Goal: Task Accomplishment & Management: Use online tool/utility

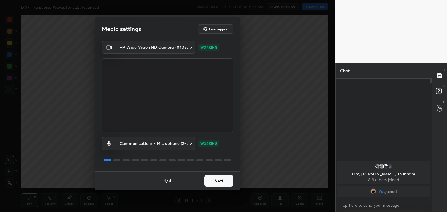
click at [219, 179] on button "Next" at bounding box center [218, 181] width 29 height 12
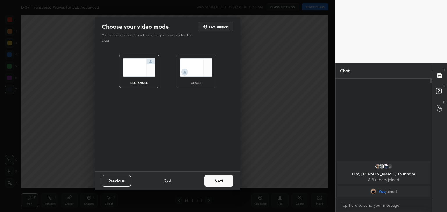
click at [115, 182] on button "Previous" at bounding box center [116, 181] width 29 height 12
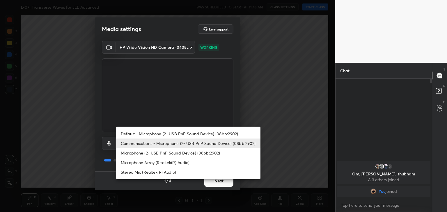
click at [141, 144] on body "1 2 3 4 5 6 7 C X Z C X Z E E Erase all H H L-07| Transverse Waves for JEE Adva…" at bounding box center [223, 106] width 447 height 212
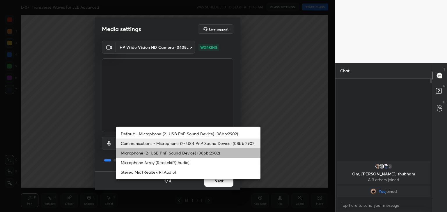
click at [148, 153] on li "Microphone (2- USB PnP Sound Device) (08bb:2902)" at bounding box center [188, 153] width 144 height 10
type input "810d712ce9fcd5c9a724ca614cbf4c36ad17879a5f4bad9341b8538b5dd16ae2"
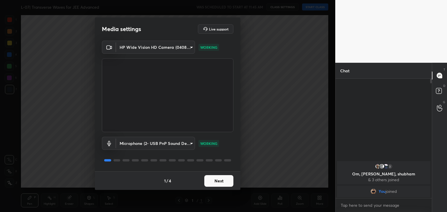
click at [215, 177] on button "Next" at bounding box center [218, 181] width 29 height 12
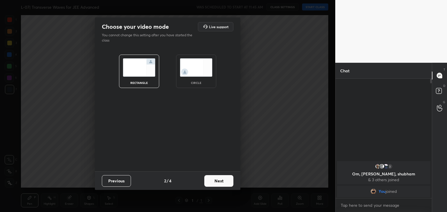
click at [215, 177] on button "Next" at bounding box center [218, 181] width 29 height 12
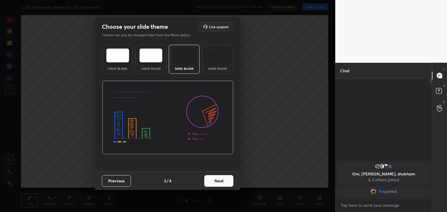
click at [215, 177] on button "Next" at bounding box center [218, 181] width 29 height 12
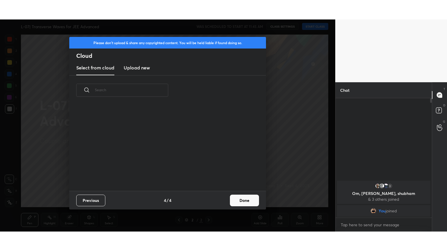
scroll to position [86, 187]
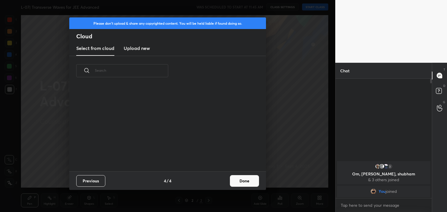
click at [138, 50] on h3 "Upload new" at bounding box center [137, 48] width 26 height 7
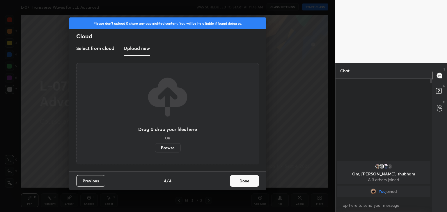
click at [164, 145] on label "Browse" at bounding box center [168, 147] width 26 height 9
click at [155, 145] on input "Browse" at bounding box center [155, 147] width 0 height 9
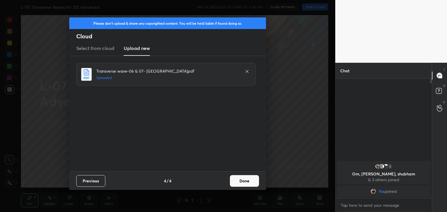
click at [247, 183] on button "Done" at bounding box center [244, 181] width 29 height 12
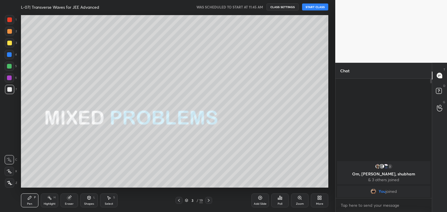
click at [318, 199] on icon at bounding box center [318, 198] width 1 height 1
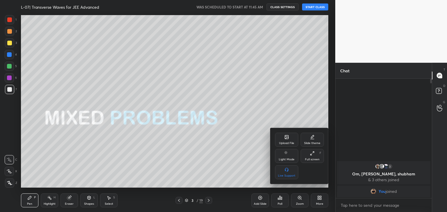
click at [311, 154] on icon at bounding box center [312, 153] width 5 height 5
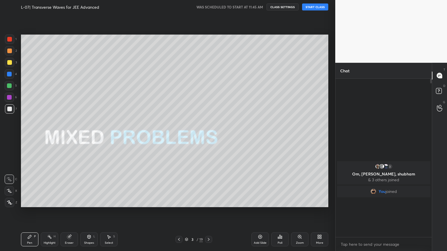
scroll to position [108, 95]
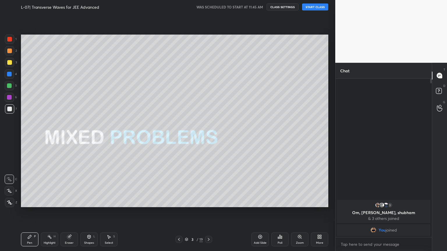
click at [177, 212] on icon at bounding box center [179, 239] width 5 height 5
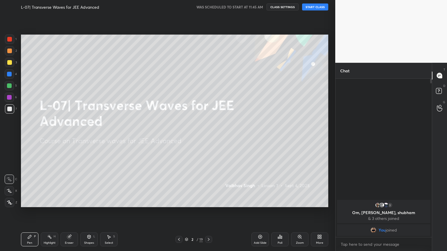
click at [311, 6] on button "START CLASS" at bounding box center [315, 6] width 26 height 7
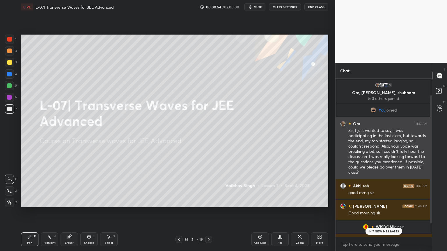
scroll to position [38, 0]
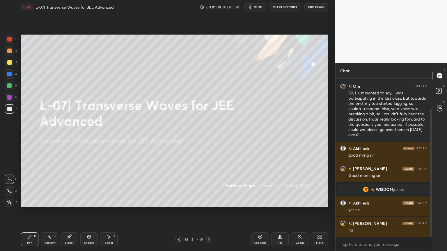
click at [210, 212] on icon at bounding box center [208, 239] width 5 height 5
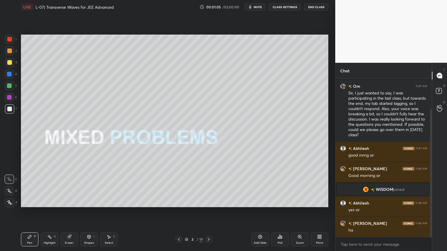
click at [7, 199] on div at bounding box center [9, 202] width 9 height 9
click at [70, 212] on icon at bounding box center [69, 237] width 4 height 4
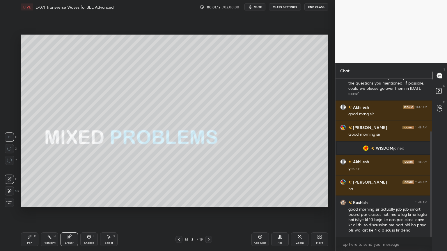
click at [29, 212] on icon at bounding box center [29, 236] width 3 height 3
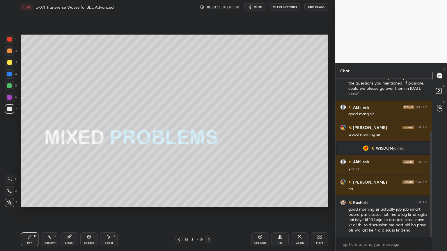
click at [9, 64] on div at bounding box center [9, 62] width 5 height 5
click at [10, 52] on div at bounding box center [9, 51] width 5 height 5
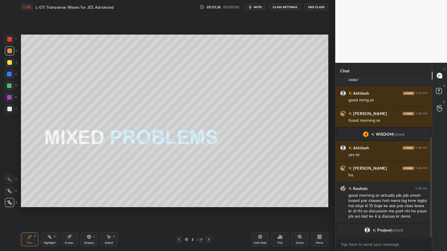
click at [205, 212] on div at bounding box center [208, 239] width 7 height 7
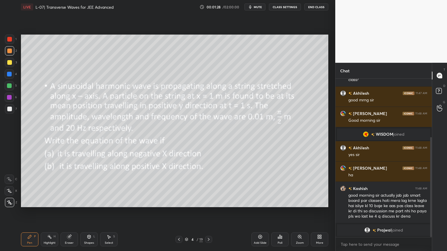
click at [8, 62] on div at bounding box center [9, 62] width 5 height 5
click at [28, 212] on div "Pen P" at bounding box center [29, 240] width 17 height 14
click at [69, 212] on div "Eraser" at bounding box center [68, 240] width 17 height 14
click at [8, 161] on icon at bounding box center [9, 160] width 5 height 5
click at [22, 212] on div "Pen P" at bounding box center [29, 240] width 17 height 14
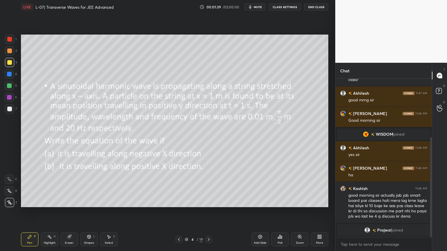
click at [9, 74] on div at bounding box center [9, 74] width 5 height 5
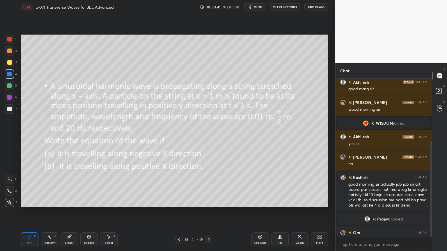
scroll to position [102, 0]
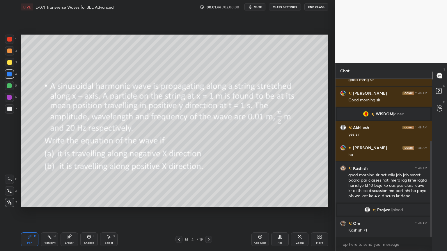
click at [47, 212] on div "Highlight H" at bounding box center [49, 240] width 17 height 14
click at [5, 101] on div at bounding box center [9, 97] width 9 height 9
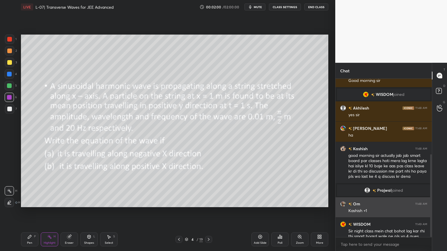
scroll to position [144, 0]
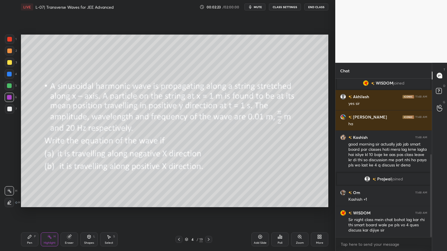
click at [9, 61] on div at bounding box center [9, 62] width 5 height 5
click at [28, 212] on icon at bounding box center [29, 236] width 3 height 3
click at [9, 50] on div at bounding box center [9, 51] width 5 height 5
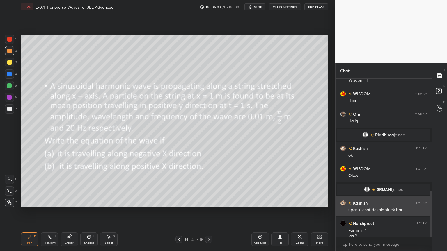
scroll to position [380, 0]
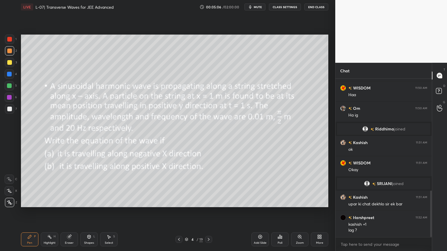
click at [11, 86] on div at bounding box center [9, 85] width 5 height 5
click at [67, 212] on div "Eraser" at bounding box center [69, 243] width 9 height 3
click at [31, 212] on div "Pen P" at bounding box center [29, 240] width 17 height 14
click at [68, 212] on div "Eraser" at bounding box center [68, 240] width 17 height 14
click at [28, 212] on div "Pen" at bounding box center [29, 243] width 5 height 3
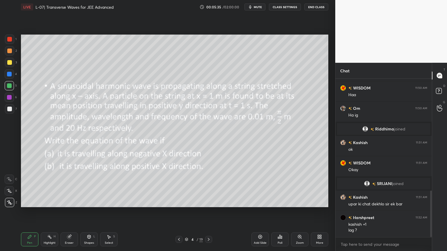
click at [66, 212] on div "Eraser" at bounding box center [68, 240] width 17 height 14
click at [30, 212] on icon at bounding box center [29, 236] width 3 height 3
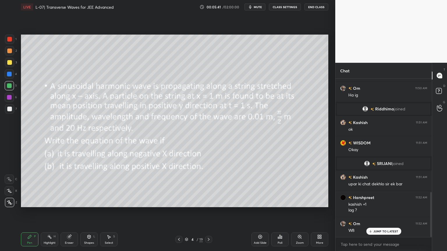
click at [7, 97] on div at bounding box center [9, 97] width 5 height 5
click at [9, 88] on div at bounding box center [9, 85] width 5 height 5
click at [89, 212] on div "Shapes" at bounding box center [89, 243] width 10 height 3
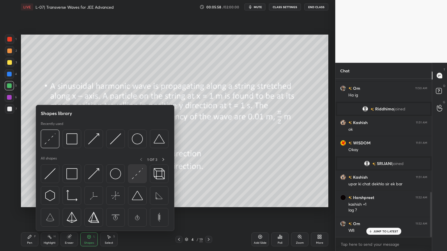
click at [134, 175] on img at bounding box center [137, 173] width 11 height 11
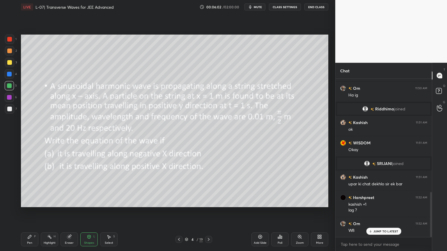
click at [28, 212] on div "Pen" at bounding box center [29, 243] width 5 height 3
click at [71, 212] on icon at bounding box center [69, 237] width 5 height 5
click at [31, 212] on div "Pen" at bounding box center [29, 243] width 5 height 3
click at [9, 72] on div at bounding box center [9, 74] width 5 height 5
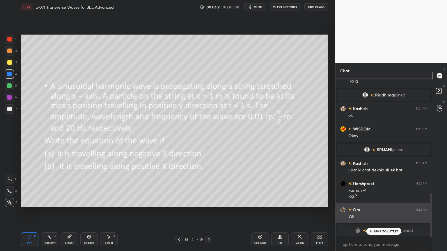
scroll to position [414, 0]
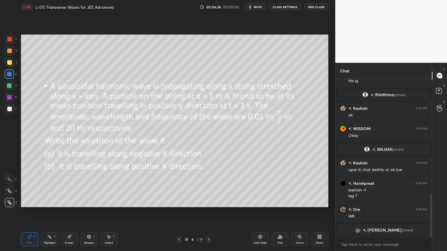
click at [8, 109] on div at bounding box center [9, 109] width 5 height 5
click at [10, 41] on div at bounding box center [9, 39] width 5 height 5
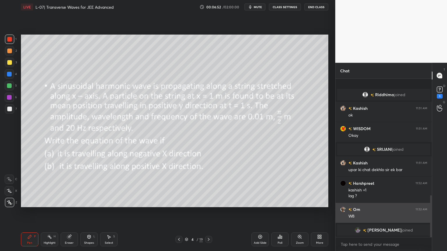
scroll to position [439, 0]
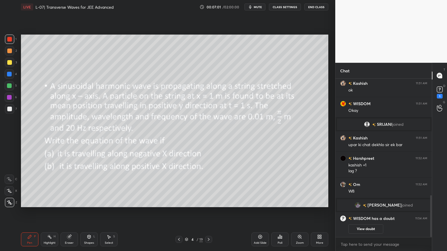
click at [69, 212] on icon at bounding box center [69, 237] width 4 height 4
click at [31, 212] on icon at bounding box center [29, 237] width 5 height 5
click at [67, 212] on div "Eraser" at bounding box center [68, 240] width 17 height 14
click at [30, 212] on icon at bounding box center [29, 237] width 5 height 5
click at [71, 212] on icon at bounding box center [69, 237] width 5 height 5
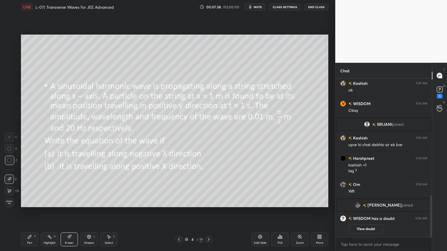
click at [31, 212] on icon at bounding box center [29, 237] width 5 height 5
click at [70, 212] on div "Eraser" at bounding box center [69, 243] width 9 height 3
click at [29, 212] on icon at bounding box center [29, 236] width 3 height 3
click at [67, 212] on div "Eraser" at bounding box center [69, 243] width 9 height 3
click at [37, 212] on div "Pen P" at bounding box center [29, 240] width 17 height 14
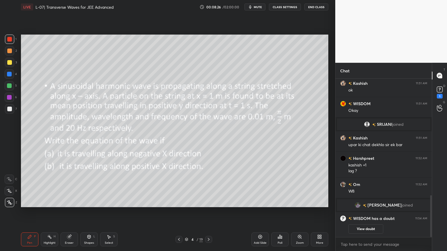
click at [71, 212] on icon at bounding box center [69, 237] width 5 height 5
click at [28, 212] on icon at bounding box center [29, 236] width 3 height 3
click at [364, 212] on button "View doubt" at bounding box center [365, 229] width 35 height 9
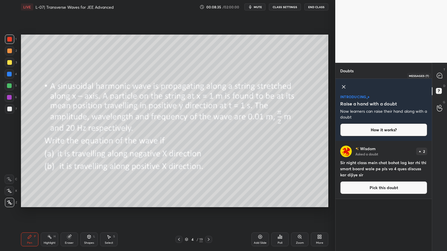
click at [442, 72] on div at bounding box center [440, 75] width 12 height 10
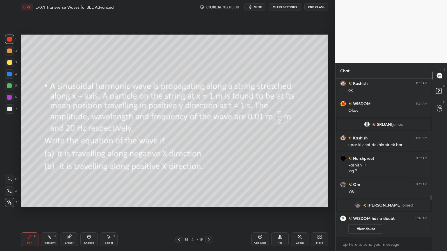
scroll to position [459, 0]
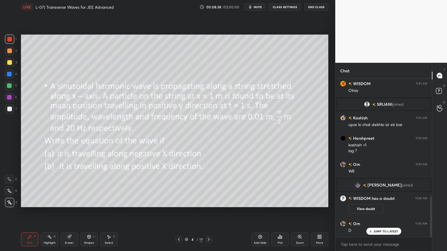
click at [10, 100] on div at bounding box center [9, 97] width 9 height 9
click at [279, 212] on div "Poll" at bounding box center [279, 240] width 17 height 14
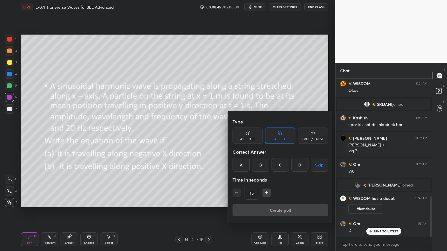
click at [296, 161] on div "D" at bounding box center [299, 165] width 17 height 14
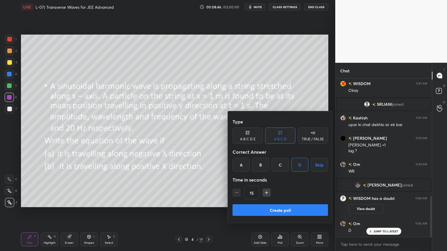
click at [273, 206] on button "Create poll" at bounding box center [279, 210] width 95 height 12
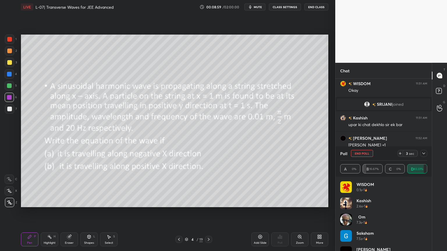
scroll to position [12, 0]
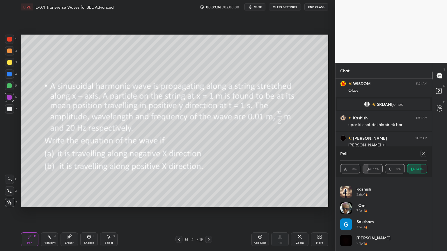
click at [423, 151] on div at bounding box center [423, 153] width 7 height 7
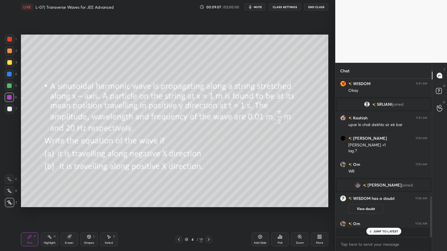
scroll to position [157, 95]
click at [46, 212] on div "Highlight" at bounding box center [50, 243] width 12 height 3
click at [256, 212] on div "Add Slide" at bounding box center [260, 243] width 13 height 3
click at [85, 212] on div "Shapes" at bounding box center [89, 243] width 10 height 3
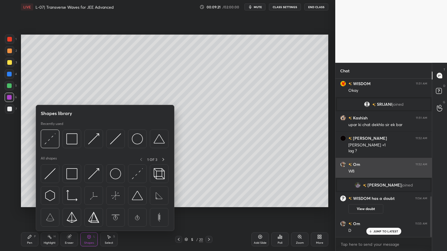
click at [52, 174] on img at bounding box center [49, 173] width 11 height 11
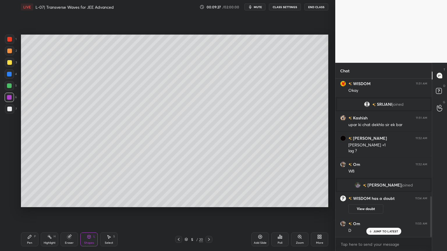
click at [11, 62] on div at bounding box center [9, 62] width 5 height 5
click at [179, 212] on icon at bounding box center [178, 239] width 5 height 5
click at [207, 212] on div at bounding box center [208, 239] width 7 height 7
click at [6, 63] on div at bounding box center [9, 62] width 9 height 9
click at [29, 212] on div "Pen P" at bounding box center [29, 240] width 17 height 14
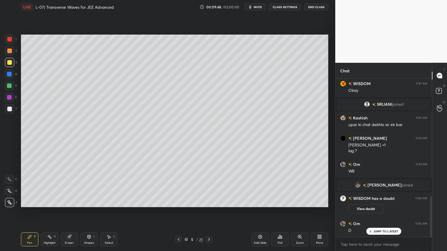
click at [8, 51] on div at bounding box center [9, 51] width 5 height 5
click at [9, 39] on div at bounding box center [9, 39] width 5 height 5
click at [69, 212] on icon at bounding box center [69, 237] width 4 height 4
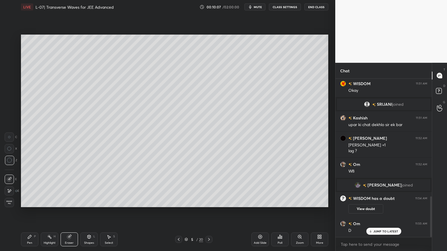
click at [26, 212] on div "Pen P" at bounding box center [29, 240] width 17 height 14
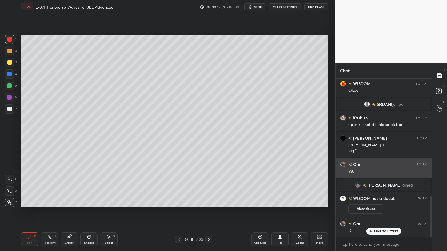
click at [87, 212] on icon at bounding box center [89, 237] width 5 height 5
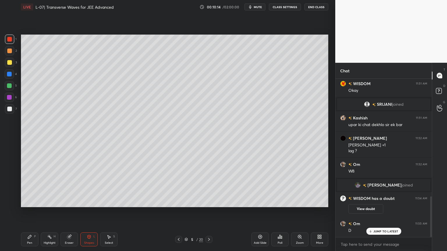
click at [67, 212] on div "Eraser" at bounding box center [69, 243] width 9 height 3
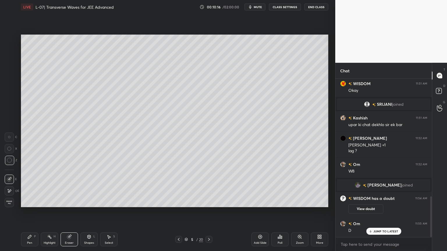
click at [34, 212] on div "P" at bounding box center [35, 236] width 2 height 3
click at [66, 212] on div "Eraser" at bounding box center [68, 240] width 17 height 14
click at [28, 212] on div "Pen" at bounding box center [29, 243] width 5 height 3
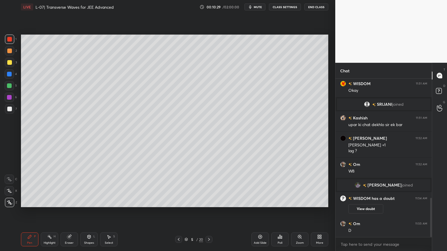
scroll to position [480, 0]
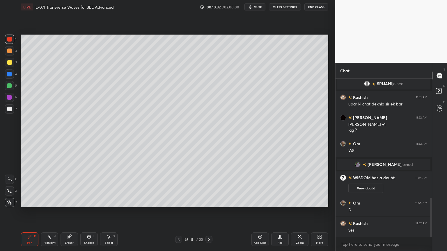
click at [47, 212] on div "Highlight H" at bounding box center [49, 240] width 17 height 14
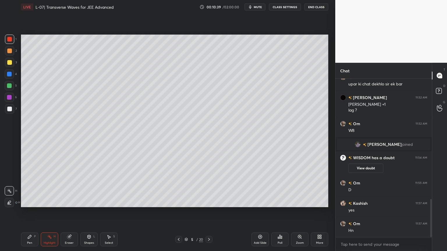
scroll to position [521, 0]
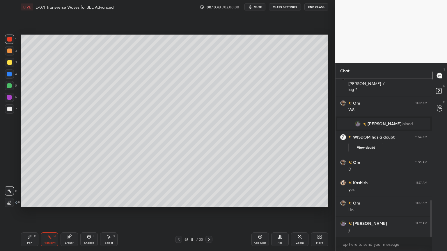
click at [11, 60] on div at bounding box center [9, 62] width 5 height 5
click at [34, 212] on div "Pen P" at bounding box center [29, 240] width 17 height 14
click at [7, 75] on div at bounding box center [9, 74] width 5 height 5
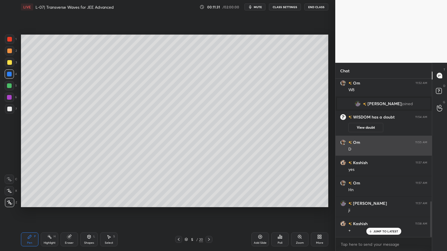
scroll to position [547, 0]
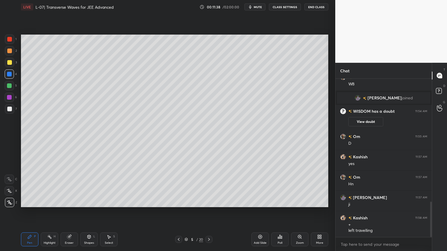
click at [9, 63] on div at bounding box center [9, 62] width 5 height 5
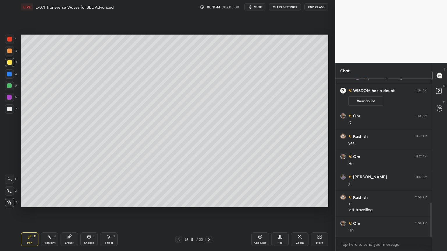
click at [8, 55] on div at bounding box center [9, 50] width 9 height 9
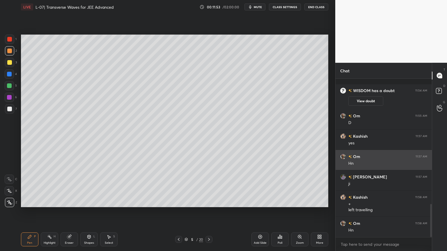
scroll to position [598, 0]
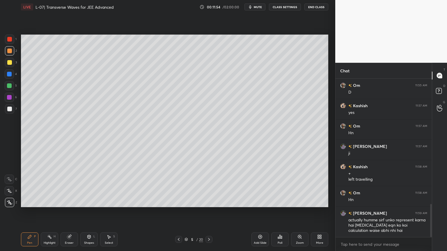
click at [72, 212] on div "Eraser" at bounding box center [68, 240] width 17 height 14
click at [33, 212] on div "Pen P" at bounding box center [29, 240] width 17 height 14
click at [179, 212] on div "Pen P Highlight H Eraser Shapes L Select S 5 / 20 Add Slide Poll Zoom More" at bounding box center [174, 239] width 307 height 23
click at [178, 212] on icon at bounding box center [178, 239] width 5 height 5
click at [51, 212] on div "Highlight H" at bounding box center [49, 240] width 17 height 14
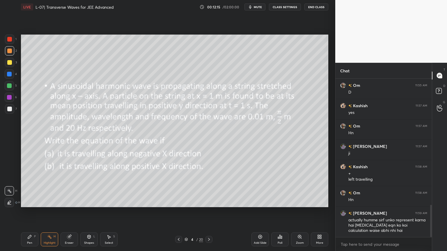
scroll to position [619, 0]
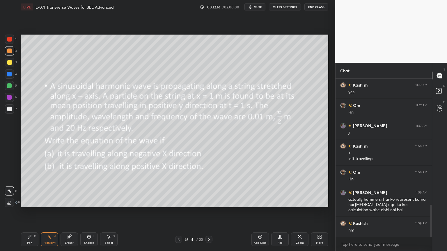
click at [208, 212] on icon at bounding box center [208, 239] width 5 height 5
click at [33, 212] on div "Pen P" at bounding box center [29, 240] width 17 height 14
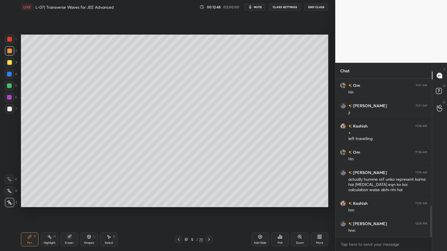
click at [178, 212] on icon at bounding box center [179, 239] width 2 height 3
click at [50, 212] on div "Highlight H" at bounding box center [49, 240] width 17 height 14
click at [208, 212] on div "Pen P Highlight H Eraser Shapes L Select S 4 / 20 Add Slide Poll Zoom More" at bounding box center [174, 239] width 307 height 23
click at [24, 212] on div "Pen P" at bounding box center [29, 240] width 17 height 14
click at [8, 63] on div at bounding box center [9, 62] width 5 height 5
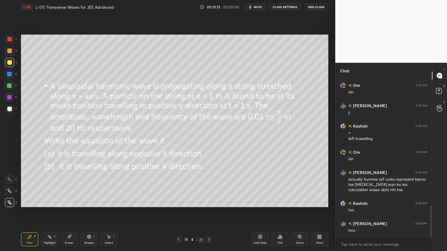
click at [65, 212] on div "Eraser" at bounding box center [69, 243] width 9 height 3
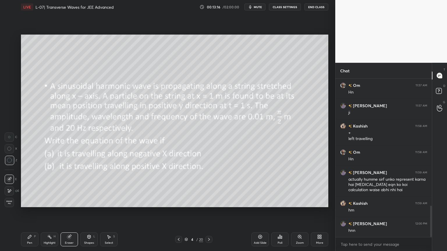
click at [28, 212] on icon at bounding box center [29, 237] width 5 height 5
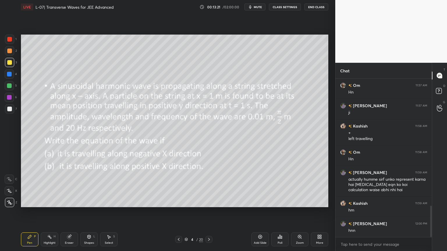
click at [51, 212] on div "Highlight H" at bounding box center [49, 240] width 17 height 14
click at [27, 212] on div "Pen P" at bounding box center [29, 240] width 17 height 14
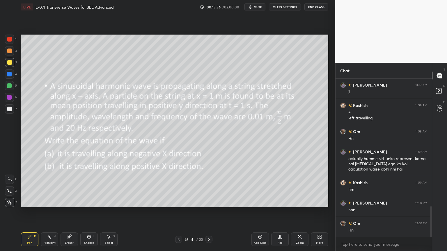
click at [8, 77] on div at bounding box center [9, 74] width 9 height 9
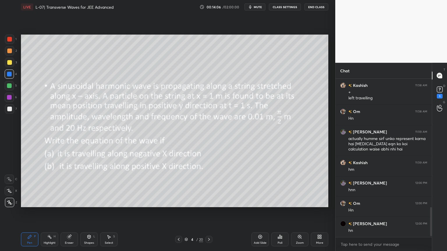
click at [208, 212] on icon at bounding box center [209, 239] width 2 height 3
click at [207, 212] on icon at bounding box center [208, 239] width 5 height 5
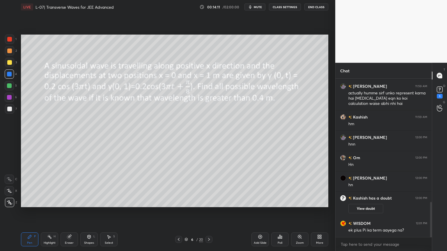
scroll to position [558, 0]
click at [178, 212] on div at bounding box center [178, 239] width 7 height 7
click at [178, 212] on icon at bounding box center [178, 239] width 5 height 5
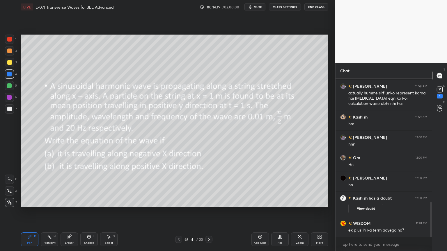
click at [49, 212] on div "Highlight H" at bounding box center [49, 240] width 17 height 14
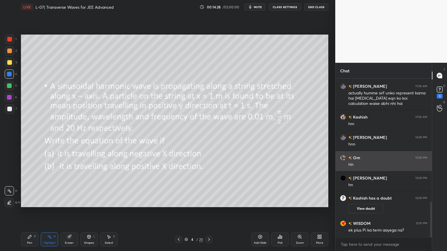
scroll to position [578, 0]
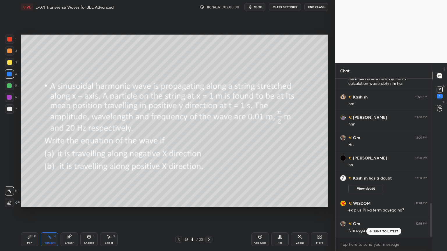
click at [211, 212] on icon at bounding box center [208, 239] width 5 height 5
click at [208, 212] on div at bounding box center [208, 239] width 7 height 7
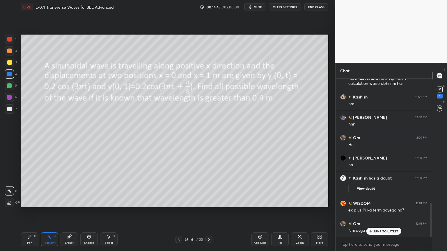
scroll to position [599, 0]
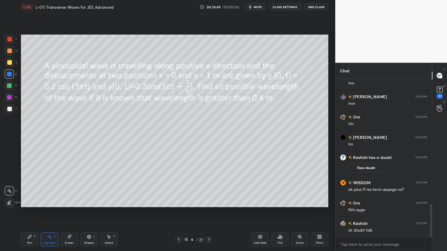
click at [8, 62] on div at bounding box center [9, 62] width 5 height 5
click at [26, 212] on div "Pen P" at bounding box center [29, 240] width 17 height 14
click at [441, 86] on icon at bounding box center [439, 89] width 9 height 9
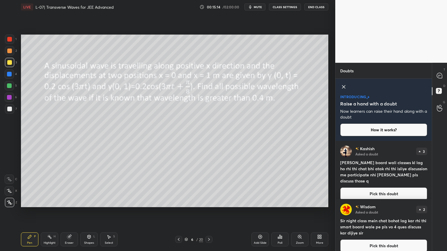
scroll to position [6, 0]
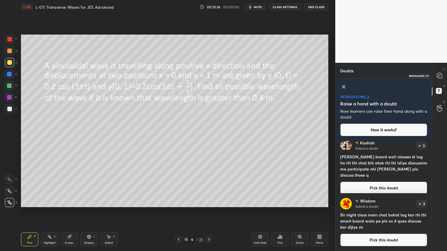
click at [441, 76] on icon at bounding box center [439, 75] width 5 height 5
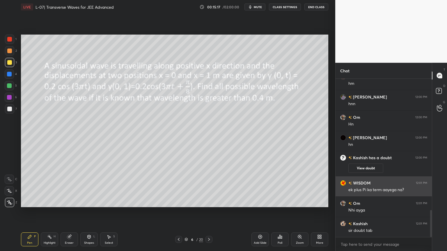
scroll to position [766, 0]
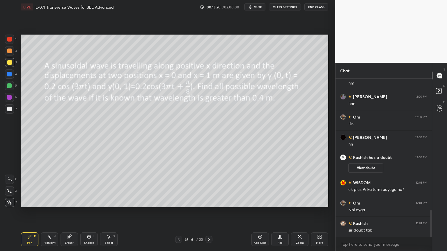
click at [68, 212] on icon at bounding box center [69, 237] width 4 height 4
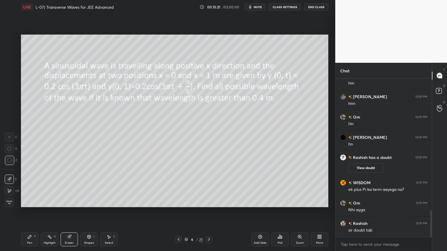
click at [49, 212] on icon at bounding box center [49, 237] width 5 height 5
click at [15, 73] on div "4" at bounding box center [11, 74] width 12 height 9
click at [11, 49] on div at bounding box center [9, 50] width 9 height 9
click at [11, 41] on div at bounding box center [9, 39] width 5 height 5
click at [12, 63] on div at bounding box center [9, 62] width 5 height 5
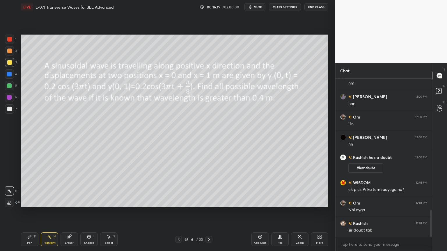
click at [24, 212] on div "Pen P" at bounding box center [29, 240] width 17 height 14
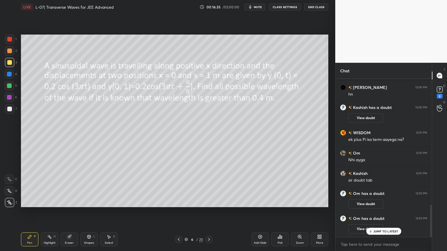
scroll to position [620, 0]
click at [439, 91] on icon at bounding box center [439, 91] width 1 height 1
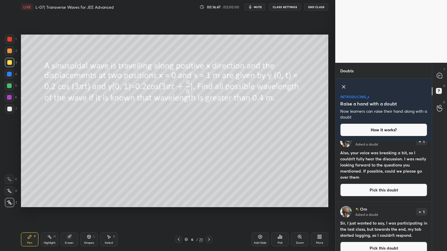
scroll to position [135, 0]
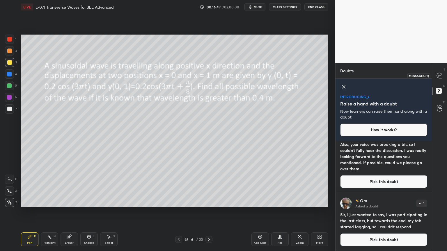
click at [440, 74] on icon at bounding box center [439, 75] width 5 height 5
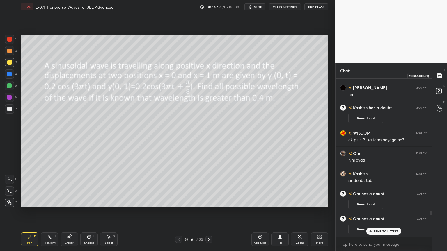
scroll to position [157, 95]
click at [8, 98] on div at bounding box center [9, 97] width 5 height 5
click at [71, 212] on icon at bounding box center [69, 237] width 5 height 5
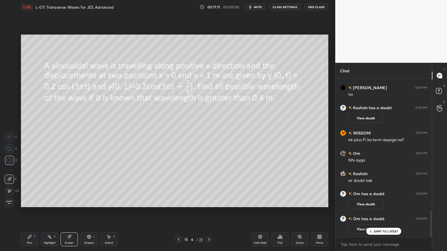
click at [26, 212] on div "Pen P" at bounding box center [29, 240] width 17 height 14
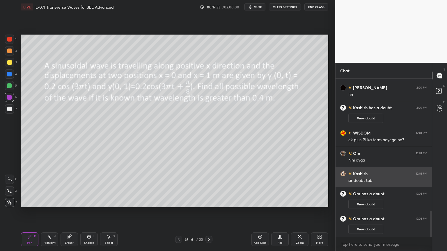
scroll to position [794, 0]
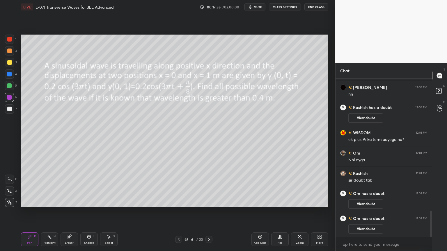
click at [6, 65] on div at bounding box center [9, 62] width 9 height 9
click at [6, 68] on div "3" at bounding box center [11, 64] width 12 height 12
click at [13, 55] on div at bounding box center [9, 50] width 9 height 9
click at [10, 40] on div at bounding box center [9, 39] width 5 height 5
click at [45, 212] on div "Highlight" at bounding box center [50, 243] width 12 height 3
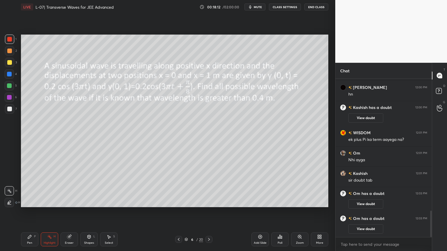
click at [7, 88] on div at bounding box center [9, 85] width 9 height 9
click at [8, 76] on div at bounding box center [9, 74] width 5 height 5
click at [12, 59] on div at bounding box center [9, 62] width 9 height 9
click at [6, 50] on div at bounding box center [9, 50] width 9 height 9
click at [9, 38] on div at bounding box center [9, 39] width 5 height 5
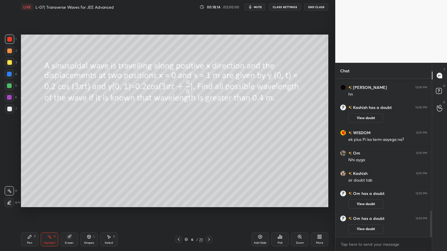
click at [7, 51] on div at bounding box center [9, 51] width 5 height 5
click at [4, 62] on div "1 2 3 4 5 6 7 C X Z C X Z E E Erase all H H" at bounding box center [9, 121] width 19 height 173
click at [6, 72] on div at bounding box center [9, 74] width 9 height 9
click at [9, 62] on div at bounding box center [9, 62] width 5 height 5
click at [9, 78] on div at bounding box center [9, 74] width 9 height 9
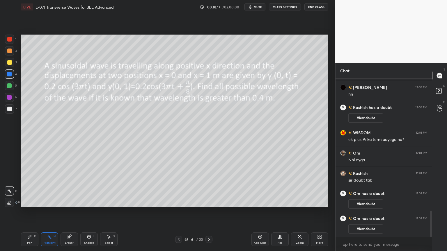
click at [7, 84] on div at bounding box center [9, 85] width 5 height 5
click at [5, 93] on div "6" at bounding box center [11, 97] width 12 height 9
click at [6, 107] on div at bounding box center [9, 108] width 9 height 9
click at [8, 94] on div at bounding box center [9, 97] width 9 height 9
click at [8, 88] on div at bounding box center [9, 85] width 5 height 5
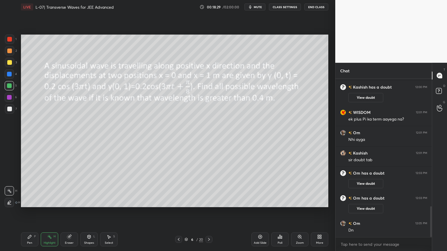
scroll to position [658, 0]
click at [279, 212] on icon at bounding box center [279, 237] width 5 height 5
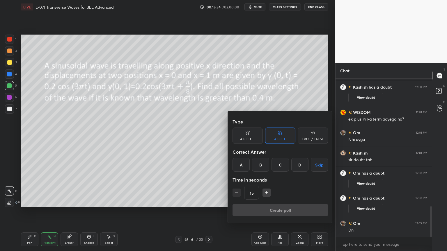
click at [294, 165] on div "D" at bounding box center [299, 165] width 17 height 14
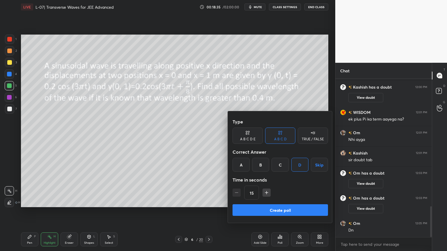
scroll to position [678, 0]
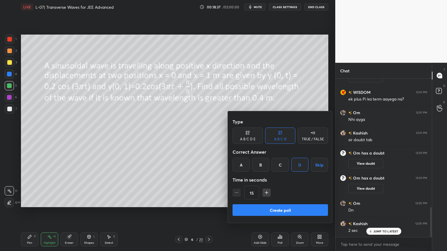
click at [209, 165] on div at bounding box center [223, 125] width 447 height 251
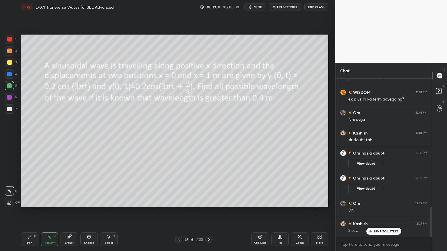
click at [276, 212] on div "Poll" at bounding box center [279, 240] width 17 height 14
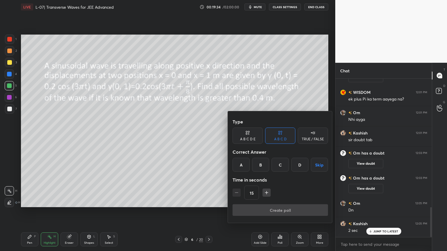
click at [294, 163] on div "D" at bounding box center [299, 165] width 17 height 14
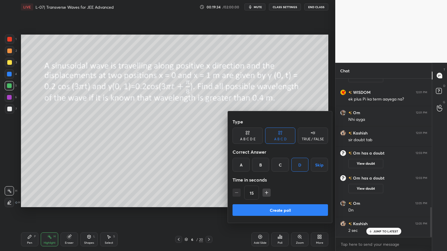
click at [278, 209] on button "Create poll" at bounding box center [279, 210] width 95 height 12
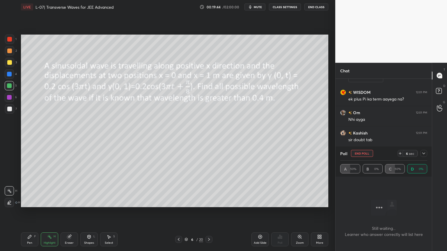
scroll to position [722, 0]
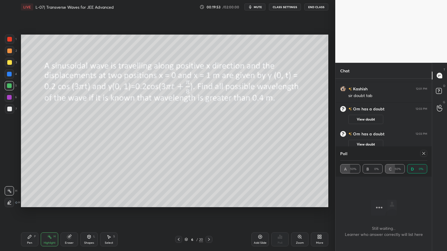
click at [423, 154] on icon at bounding box center [423, 153] width 3 height 3
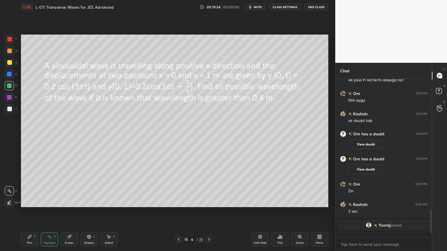
scroll to position [2, 2]
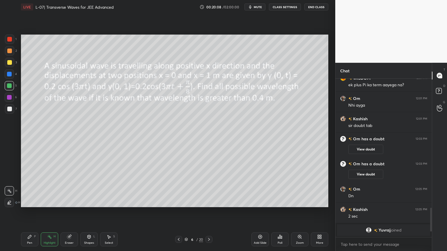
click at [84, 212] on div "Shapes L" at bounding box center [88, 240] width 17 height 14
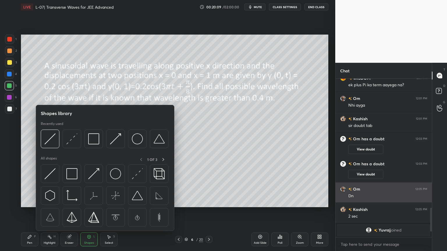
click at [136, 177] on img at bounding box center [137, 173] width 11 height 11
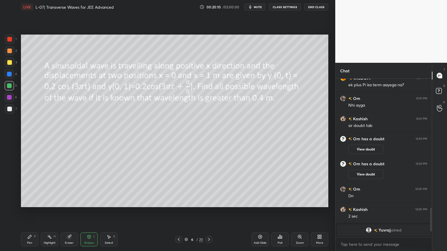
click at [10, 109] on div at bounding box center [9, 109] width 5 height 5
click at [8, 87] on div at bounding box center [9, 85] width 5 height 5
click at [8, 101] on div at bounding box center [9, 97] width 9 height 9
click at [259, 212] on div "Add Slide Poll Zoom More" at bounding box center [289, 239] width 77 height 33
click at [257, 212] on div "Add Slide" at bounding box center [259, 240] width 17 height 14
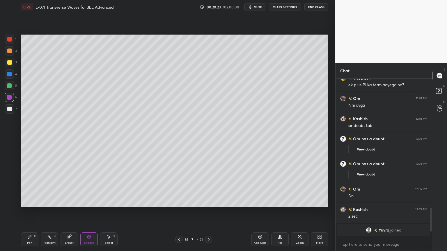
click at [87, 212] on div "Shapes" at bounding box center [89, 243] width 10 height 3
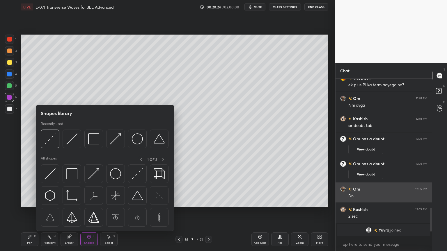
click at [50, 176] on img at bounding box center [49, 173] width 11 height 11
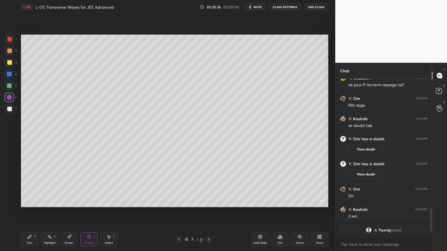
click at [9, 63] on div at bounding box center [9, 62] width 5 height 5
click at [25, 212] on div "Pen P" at bounding box center [29, 240] width 17 height 14
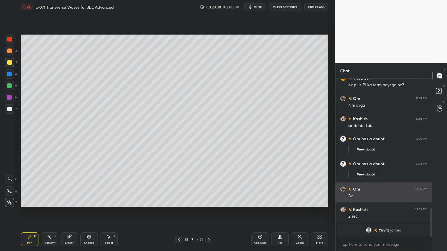
scroll to position [713, 0]
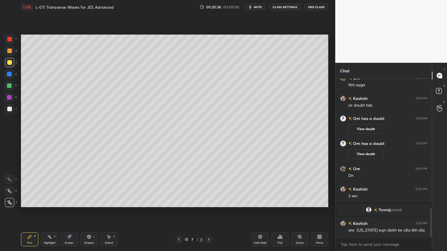
click at [178, 212] on div "Pen P Highlight H Eraser Shapes L Select S 7 / 21 Add Slide Poll Zoom More" at bounding box center [174, 239] width 307 height 23
click at [177, 212] on div "Pen P Highlight H Eraser Shapes L Select S 7 / 21 Add Slide Poll Zoom More" at bounding box center [174, 239] width 307 height 23
click at [179, 212] on icon at bounding box center [179, 239] width 5 height 5
click at [48, 212] on icon at bounding box center [49, 237] width 5 height 5
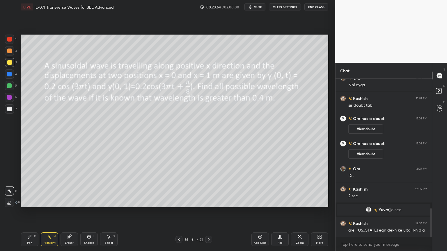
click at [30, 212] on icon at bounding box center [29, 237] width 5 height 5
click at [8, 109] on div at bounding box center [9, 109] width 5 height 5
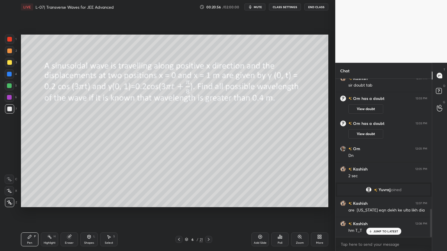
click at [7, 98] on div at bounding box center [9, 97] width 5 height 5
click at [8, 87] on div at bounding box center [9, 85] width 5 height 5
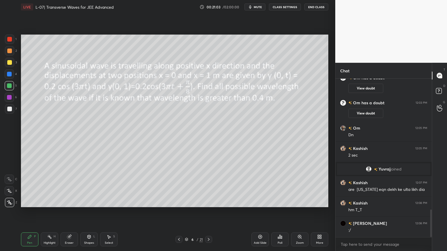
click at [47, 212] on div "Highlight" at bounding box center [50, 243] width 12 height 3
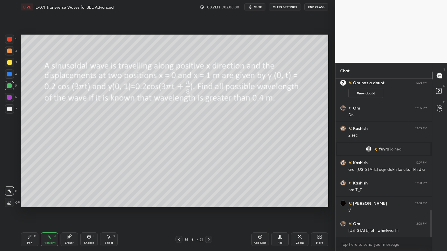
click at [206, 212] on div "Pen P Highlight H Eraser Shapes L Select S 6 / 21 Add Slide Poll Zoom More" at bounding box center [174, 239] width 307 height 23
click at [206, 212] on icon at bounding box center [208, 239] width 5 height 5
click at [26, 212] on div "Pen P" at bounding box center [29, 240] width 17 height 14
click at [8, 49] on div at bounding box center [9, 51] width 5 height 5
click at [11, 42] on div at bounding box center [9, 39] width 9 height 9
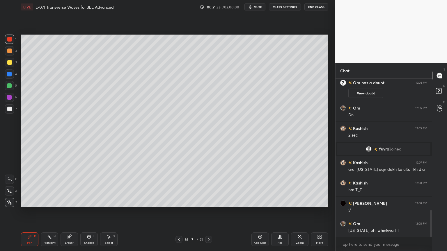
click at [48, 212] on circle at bounding box center [48, 237] width 1 height 1
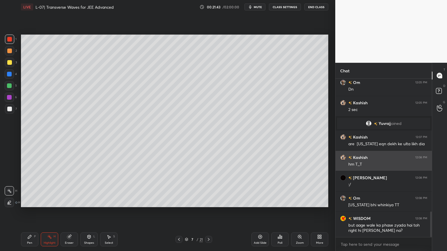
scroll to position [820, 0]
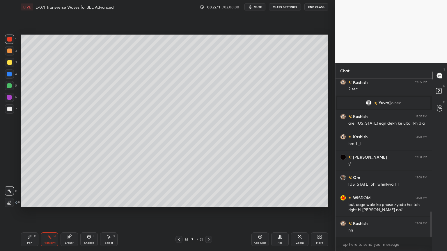
click at [177, 212] on div at bounding box center [178, 239] width 7 height 7
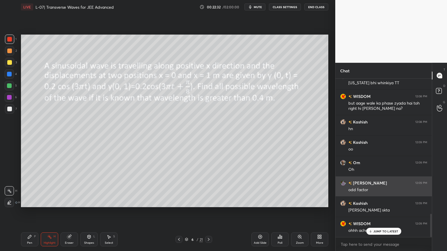
scroll to position [942, 0]
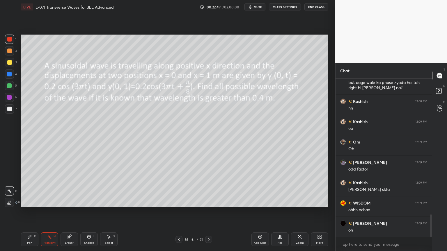
click at [206, 212] on icon at bounding box center [208, 239] width 5 height 5
click at [11, 64] on div at bounding box center [9, 62] width 5 height 5
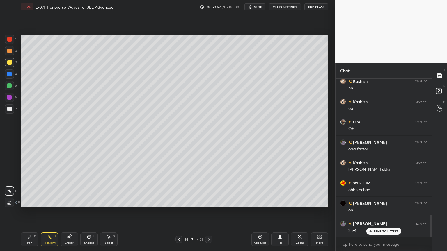
click at [30, 212] on div "Pen P" at bounding box center [29, 240] width 17 height 14
click at [65, 212] on div "Eraser" at bounding box center [68, 240] width 17 height 14
click at [28, 212] on div "Pen" at bounding box center [29, 243] width 5 height 3
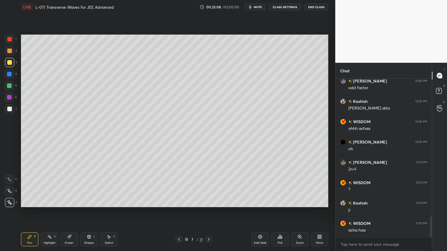
scroll to position [1043, 0]
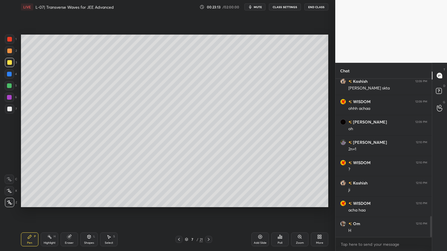
click at [14, 53] on div at bounding box center [9, 50] width 9 height 9
click at [48, 212] on div "Highlight" at bounding box center [50, 243] width 12 height 3
click at [71, 212] on icon at bounding box center [69, 237] width 5 height 5
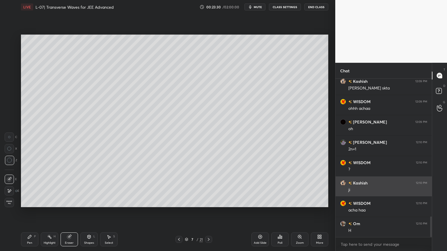
scroll to position [1064, 0]
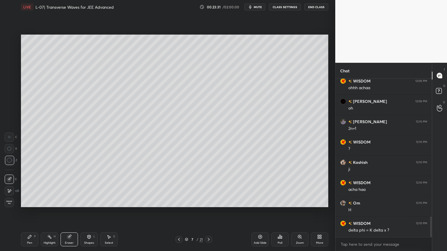
click at [29, 212] on div "Pen" at bounding box center [29, 243] width 5 height 3
click at [7, 97] on div at bounding box center [9, 97] width 9 height 9
click at [44, 212] on div "Highlight H" at bounding box center [49, 240] width 17 height 14
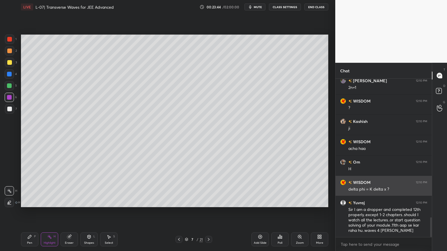
scroll to position [1126, 0]
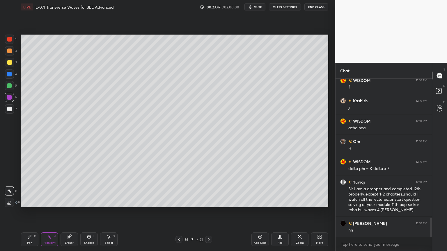
click at [28, 212] on div "Pen P" at bounding box center [29, 240] width 17 height 14
click at [50, 212] on div "Highlight H" at bounding box center [49, 240] width 17 height 14
click at [7, 62] on div at bounding box center [9, 62] width 5 height 5
click at [31, 212] on div "Pen" at bounding box center [29, 243] width 5 height 3
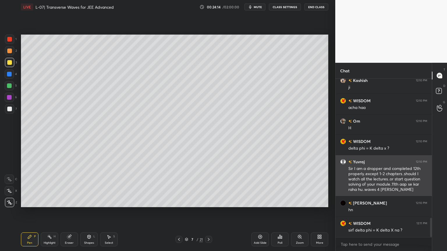
scroll to position [1152, 0]
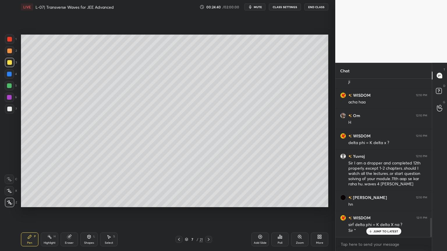
click at [49, 212] on div "Highlight H" at bounding box center [49, 240] width 17 height 14
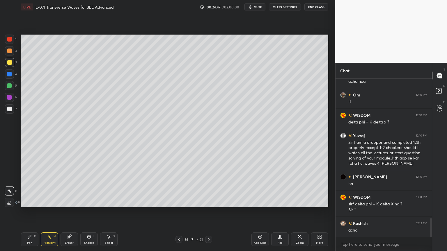
click at [51, 212] on div "Highlight" at bounding box center [50, 243] width 12 height 3
click at [71, 212] on icon at bounding box center [69, 237] width 5 height 5
click at [29, 212] on icon at bounding box center [29, 236] width 3 height 3
click at [177, 212] on icon at bounding box center [179, 239] width 5 height 5
click at [45, 212] on div "Highlight H" at bounding box center [49, 240] width 17 height 14
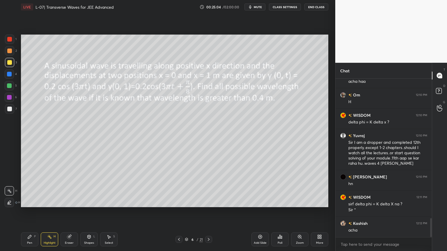
scroll to position [1192, 0]
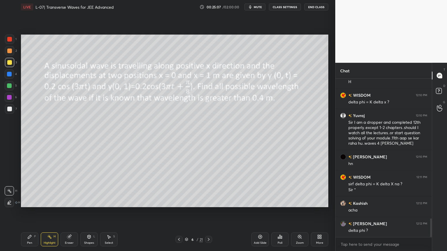
click at [205, 212] on div "Pen P Highlight H Eraser Shapes L Select S 6 / 21 Add Slide Poll Zoom More" at bounding box center [174, 239] width 307 height 23
click at [207, 212] on icon at bounding box center [208, 239] width 5 height 5
click at [33, 212] on div "Pen P" at bounding box center [29, 240] width 17 height 14
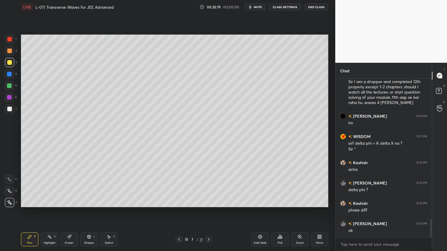
scroll to position [1254, 0]
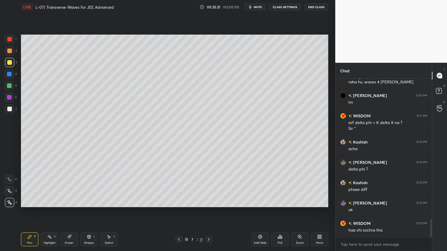
click at [11, 51] on div at bounding box center [9, 51] width 5 height 5
click at [53, 212] on div "Highlight H" at bounding box center [49, 240] width 17 height 14
click at [27, 212] on div "Pen P" at bounding box center [29, 240] width 17 height 14
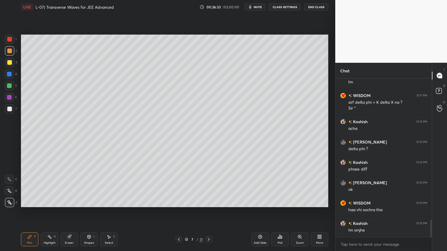
scroll to position [1294, 0]
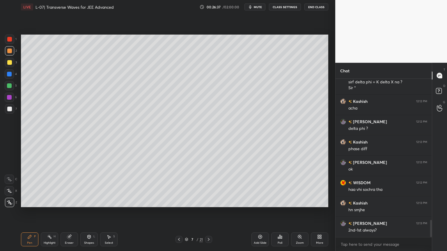
click at [69, 212] on icon at bounding box center [69, 237] width 4 height 4
click at [31, 212] on icon at bounding box center [29, 237] width 5 height 5
click at [50, 212] on icon at bounding box center [49, 237] width 5 height 5
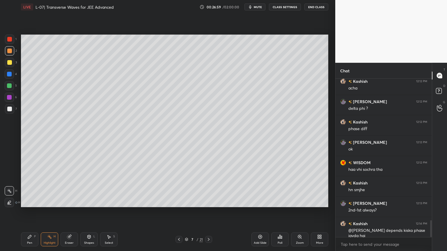
scroll to position [1340, 0]
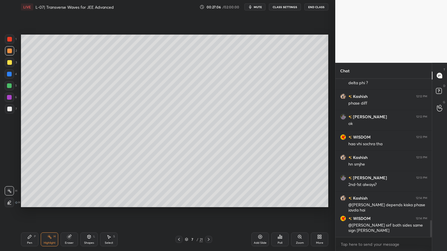
click at [120, 209] on div "Setting up your live class Poll for secs No correct answer Start poll" at bounding box center [175, 121] width 312 height 214
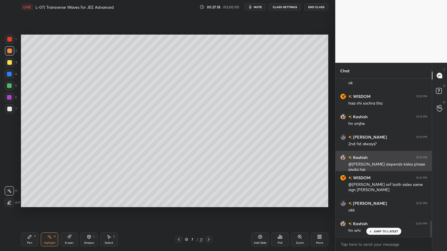
scroll to position [1401, 0]
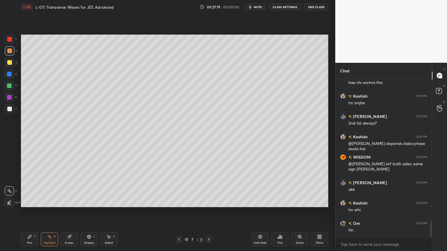
click at [33, 212] on div "Pen P" at bounding box center [29, 240] width 17 height 14
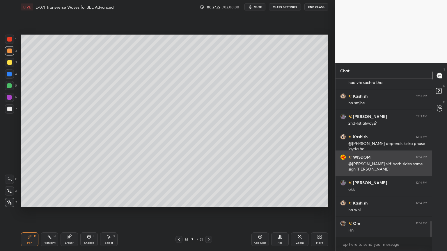
scroll to position [1422, 0]
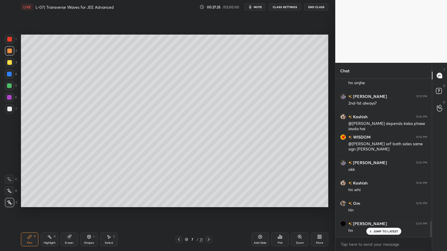
click at [7, 63] on div at bounding box center [9, 62] width 5 height 5
click at [180, 212] on icon at bounding box center [179, 239] width 5 height 5
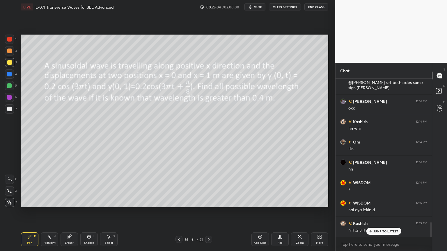
scroll to position [1524, 0]
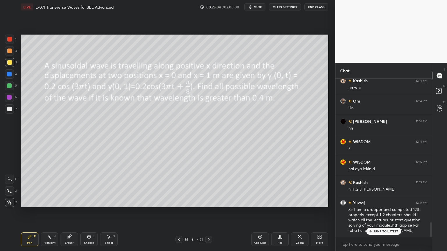
click at [47, 212] on div "Highlight" at bounding box center [50, 243] width 12 height 3
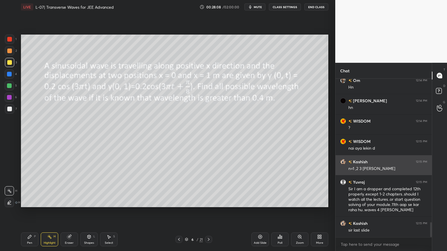
scroll to position [1558, 0]
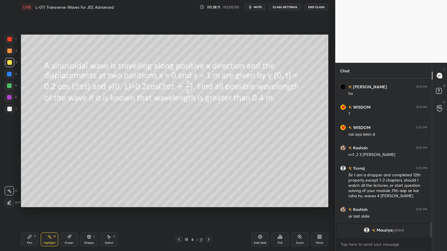
click at [207, 212] on icon at bounding box center [208, 239] width 5 height 5
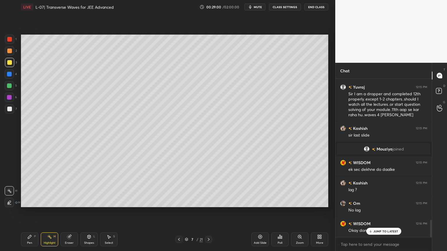
scroll to position [1333, 0]
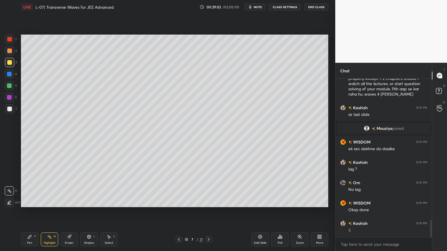
click at [179, 212] on icon at bounding box center [179, 239] width 5 height 5
click at [49, 212] on div "Highlight" at bounding box center [50, 243] width 12 height 3
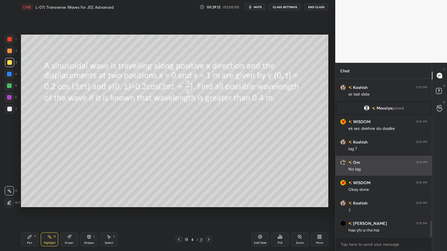
scroll to position [1374, 0]
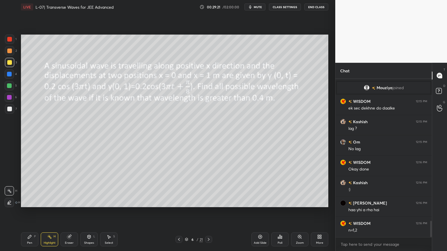
click at [210, 212] on icon at bounding box center [208, 239] width 5 height 5
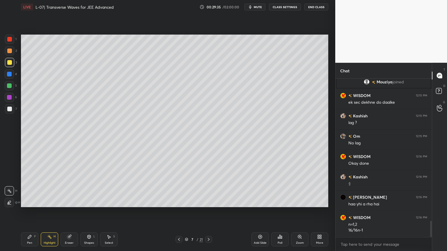
click at [207, 212] on icon at bounding box center [208, 239] width 5 height 5
click at [29, 212] on div "Pen" at bounding box center [29, 243] width 5 height 3
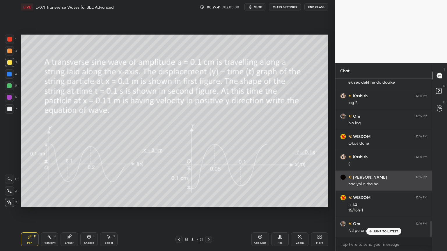
scroll to position [1400, 0]
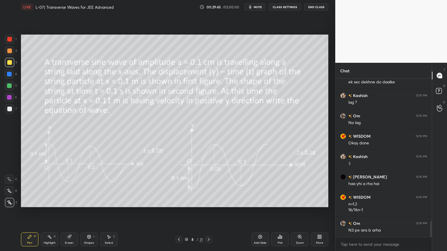
click at [177, 212] on icon at bounding box center [179, 239] width 5 height 5
click at [179, 212] on div at bounding box center [178, 239] width 7 height 7
click at [51, 212] on icon at bounding box center [49, 237] width 5 height 5
click at [206, 212] on div at bounding box center [208, 239] width 7 height 7
click at [206, 212] on icon at bounding box center [208, 239] width 5 height 5
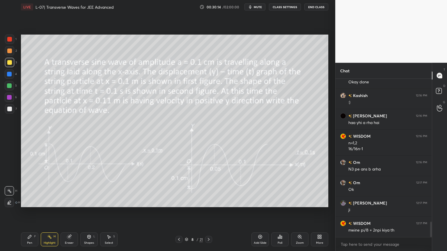
scroll to position [1481, 0]
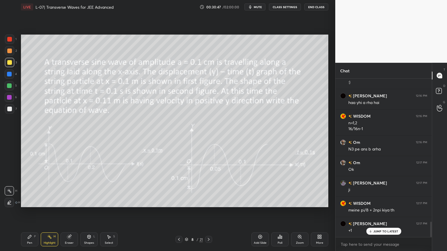
click at [11, 53] on div at bounding box center [9, 51] width 5 height 5
click at [29, 212] on icon at bounding box center [29, 236] width 3 height 3
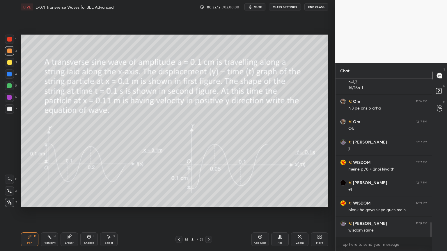
scroll to position [1542, 0]
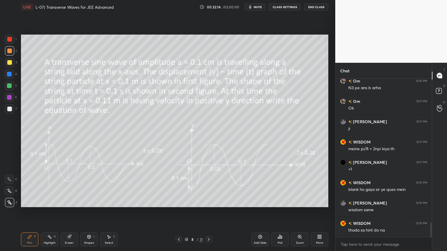
click at [69, 212] on icon at bounding box center [69, 237] width 4 height 4
click at [47, 212] on div "Highlight" at bounding box center [50, 243] width 12 height 3
click at [26, 212] on div "Pen P" at bounding box center [29, 240] width 17 height 14
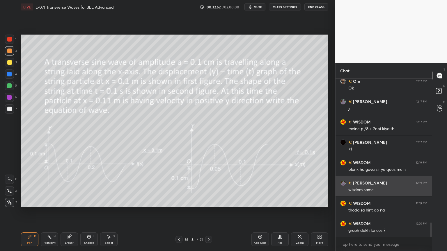
scroll to position [1563, 0]
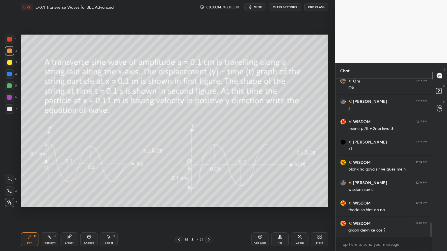
click at [52, 212] on div "Highlight H" at bounding box center [49, 240] width 17 height 14
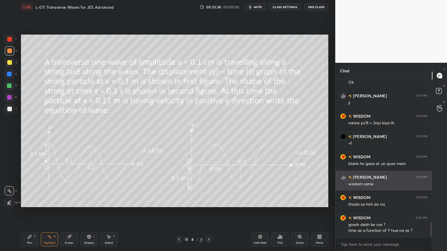
scroll to position [1589, 0]
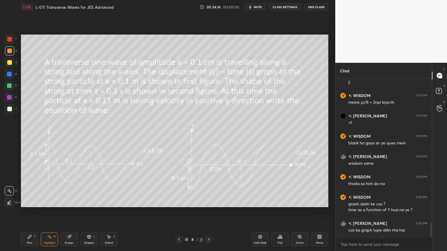
click at [7, 89] on div at bounding box center [9, 85] width 9 height 9
click at [9, 107] on div at bounding box center [9, 109] width 5 height 5
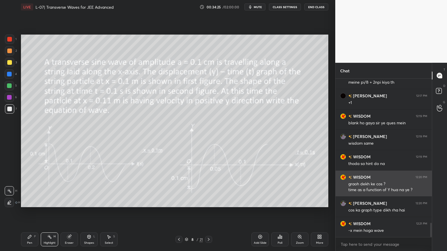
scroll to position [1609, 0]
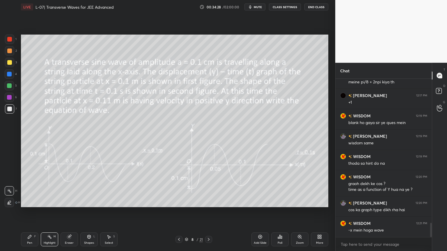
click at [44, 212] on div "Highlight H" at bounding box center [49, 240] width 17 height 14
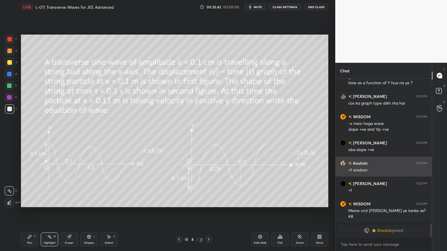
scroll to position [1716, 0]
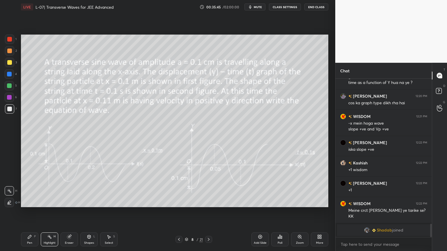
click at [8, 62] on div at bounding box center [9, 62] width 5 height 5
click at [6, 95] on div at bounding box center [9, 97] width 9 height 9
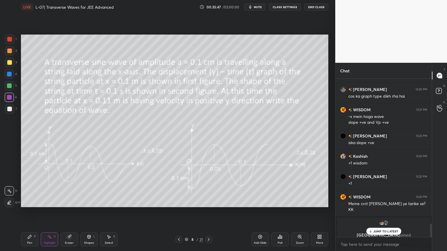
scroll to position [1590, 0]
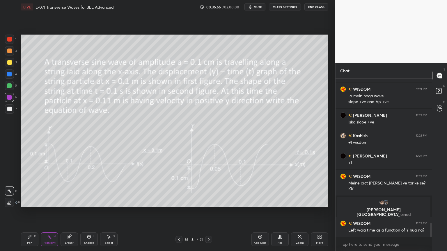
click at [48, 212] on icon at bounding box center [49, 237] width 5 height 5
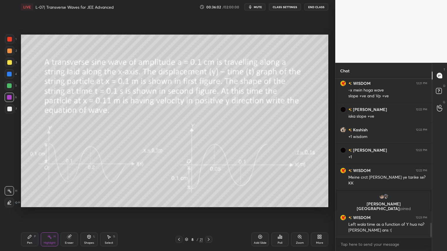
click at [31, 212] on div "Pen P" at bounding box center [29, 240] width 17 height 14
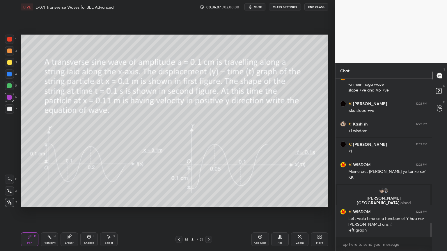
click at [47, 212] on icon at bounding box center [49, 237] width 5 height 5
click at [29, 212] on div "Pen P" at bounding box center [29, 240] width 17 height 14
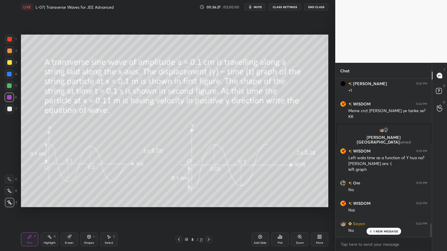
scroll to position [1683, 0]
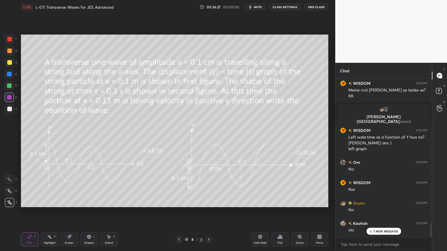
click at [9, 64] on div at bounding box center [9, 62] width 5 height 5
click at [8, 49] on div at bounding box center [9, 51] width 5 height 5
click at [6, 111] on div at bounding box center [9, 108] width 9 height 9
click at [209, 212] on icon at bounding box center [209, 239] width 2 height 3
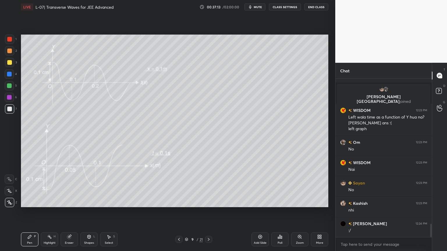
scroll to position [1724, 0]
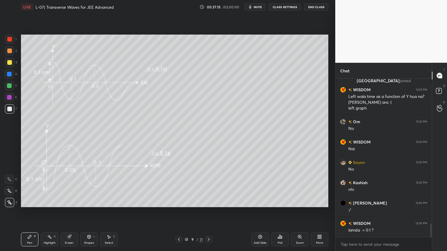
click at [48, 212] on icon at bounding box center [49, 237] width 5 height 5
click at [179, 212] on icon at bounding box center [179, 239] width 5 height 5
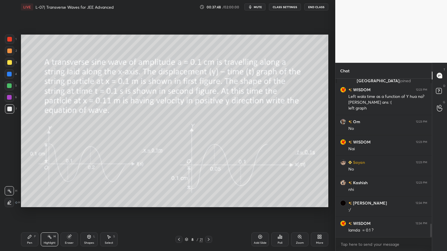
click at [205, 212] on div "8 / 21" at bounding box center [193, 239] width 37 height 7
click at [205, 212] on div at bounding box center [208, 239] width 7 height 7
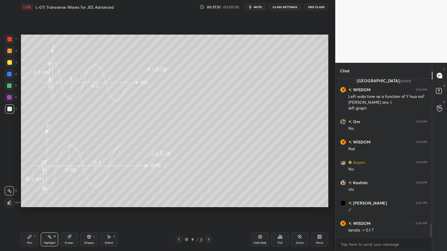
click at [31, 212] on icon at bounding box center [29, 237] width 5 height 5
click at [67, 212] on icon at bounding box center [69, 237] width 5 height 5
click at [47, 212] on div "Highlight H" at bounding box center [49, 240] width 17 height 14
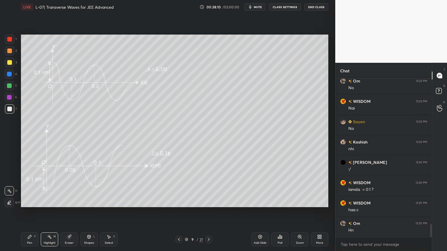
scroll to position [1784, 0]
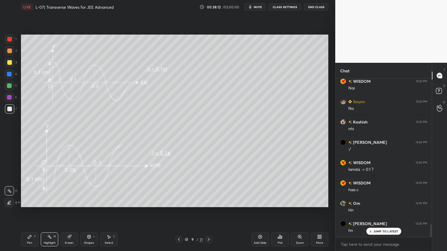
click at [9, 97] on div at bounding box center [9, 97] width 5 height 5
click at [25, 212] on div "Pen P" at bounding box center [29, 240] width 17 height 14
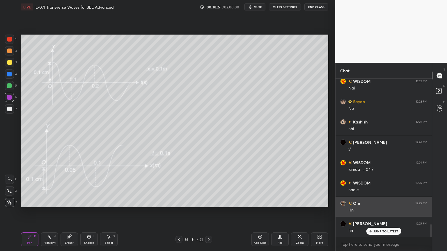
scroll to position [1785, 0]
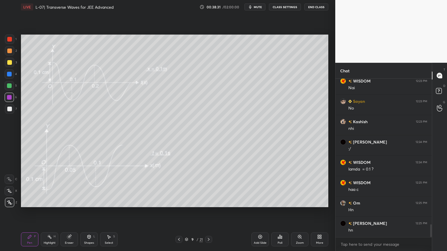
click at [48, 212] on icon at bounding box center [49, 237] width 5 height 5
click at [31, 212] on icon at bounding box center [29, 237] width 5 height 5
click at [45, 212] on div "Highlight H" at bounding box center [49, 240] width 17 height 14
click at [177, 212] on icon at bounding box center [179, 239] width 5 height 5
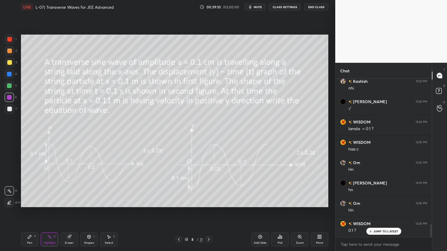
scroll to position [1846, 0]
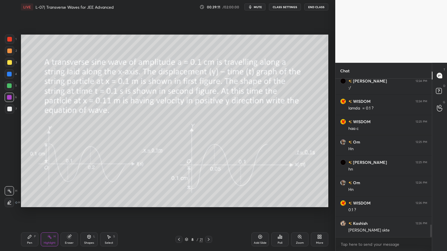
click at [208, 212] on icon at bounding box center [208, 239] width 5 height 5
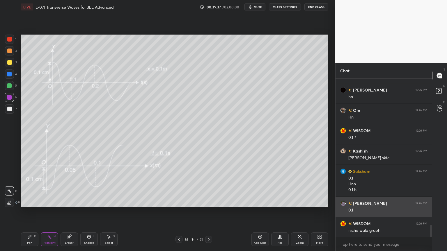
scroll to position [1919, 0]
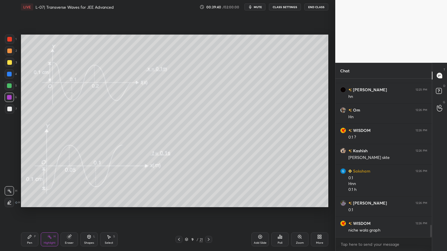
click at [30, 212] on div "Pen P" at bounding box center [29, 240] width 17 height 14
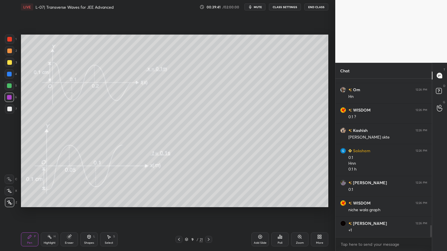
click at [10, 62] on div at bounding box center [9, 62] width 5 height 5
click at [47, 212] on icon at bounding box center [49, 237] width 5 height 5
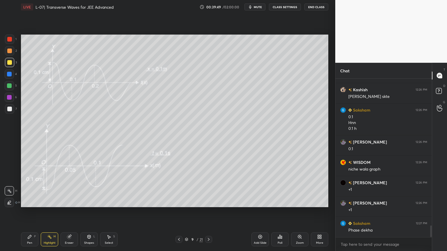
scroll to position [2000, 0]
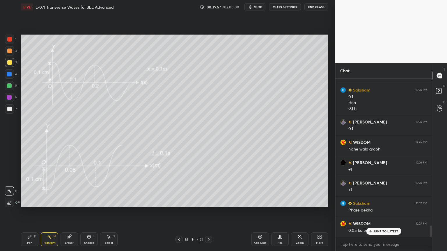
click at [31, 212] on div "Pen P" at bounding box center [29, 240] width 17 height 14
click at [50, 212] on div "Highlight H" at bounding box center [49, 240] width 17 height 14
click at [65, 212] on div "Eraser" at bounding box center [69, 243] width 9 height 3
click at [31, 212] on icon at bounding box center [29, 237] width 5 height 5
click at [48, 212] on icon at bounding box center [49, 237] width 5 height 5
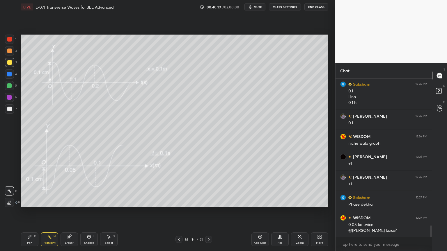
scroll to position [2026, 0]
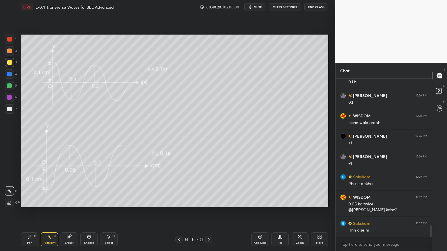
click at [24, 212] on div "Pen P" at bounding box center [29, 240] width 17 height 14
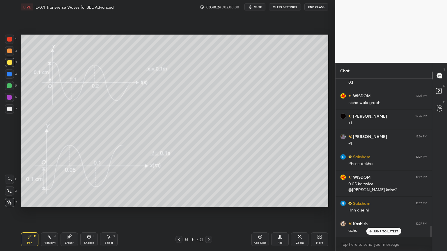
scroll to position [2067, 0]
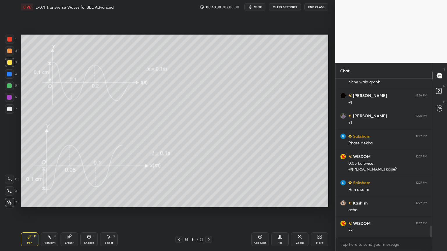
click at [67, 212] on icon at bounding box center [69, 237] width 4 height 4
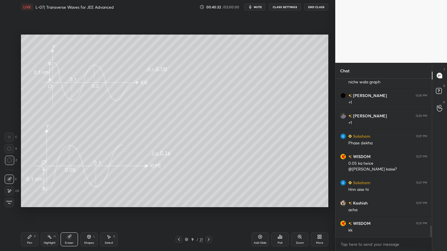
click at [29, 212] on div "Pen P" at bounding box center [29, 240] width 17 height 14
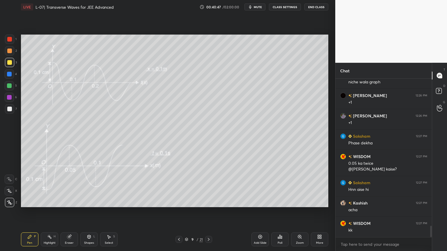
click at [10, 50] on div at bounding box center [9, 51] width 5 height 5
click at [180, 212] on icon at bounding box center [179, 239] width 5 height 5
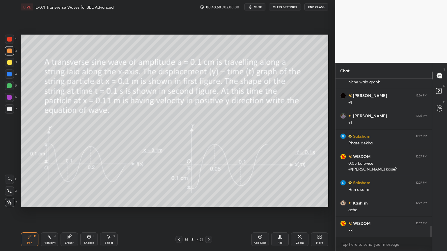
click at [87, 212] on div "Shapes L" at bounding box center [88, 240] width 17 height 14
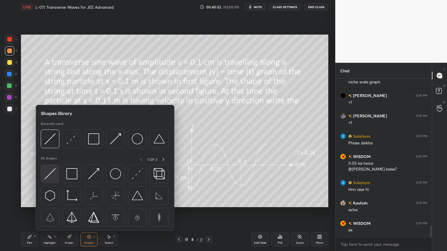
click at [57, 171] on div at bounding box center [50, 174] width 19 height 19
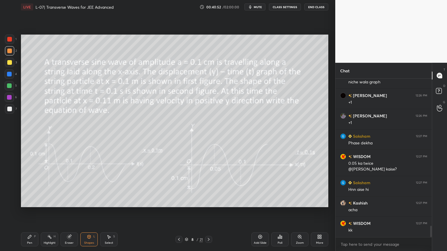
click at [10, 76] on div at bounding box center [9, 74] width 5 height 5
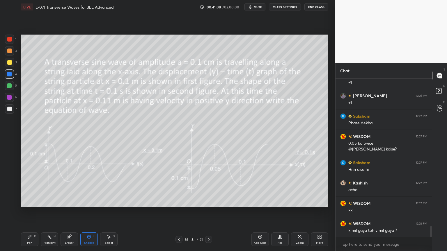
click at [32, 212] on div "Pen P" at bounding box center [29, 240] width 17 height 14
click at [46, 212] on div "Highlight" at bounding box center [50, 243] width 12 height 3
click at [30, 212] on div "Pen P" at bounding box center [29, 240] width 17 height 14
click at [48, 212] on div "Highlight" at bounding box center [50, 243] width 12 height 3
click at [209, 212] on icon at bounding box center [208, 239] width 5 height 5
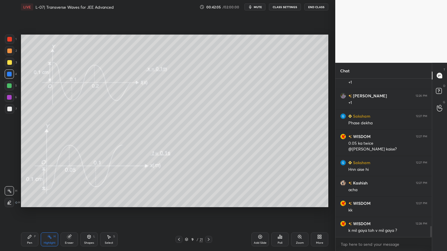
click at [28, 212] on div "Pen" at bounding box center [29, 243] width 5 height 3
click at [8, 52] on div at bounding box center [9, 51] width 5 height 5
click at [8, 38] on div at bounding box center [9, 39] width 5 height 5
click at [179, 212] on icon at bounding box center [179, 239] width 2 height 3
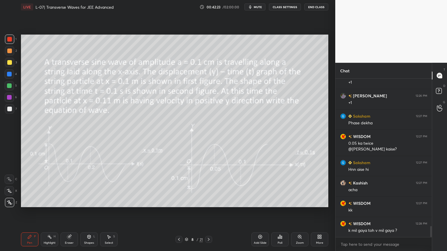
click at [45, 212] on div "Highlight H" at bounding box center [49, 240] width 17 height 14
click at [207, 212] on div at bounding box center [208, 239] width 7 height 7
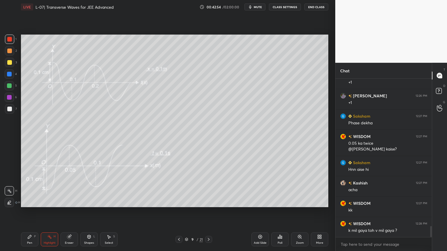
click at [257, 212] on div "Add Slide" at bounding box center [259, 240] width 17 height 14
click at [6, 63] on div at bounding box center [9, 62] width 9 height 9
click at [28, 212] on div "Pen" at bounding box center [29, 243] width 5 height 3
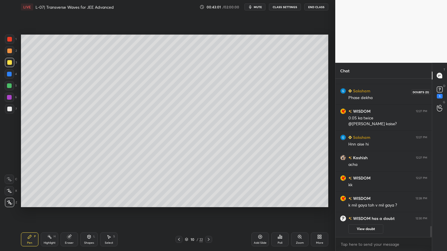
click at [438, 89] on rect at bounding box center [440, 90] width 6 height 6
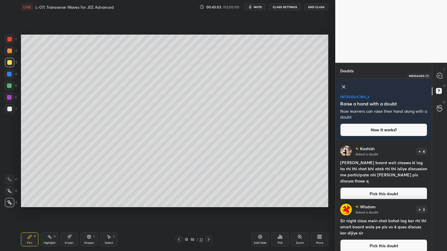
click at [440, 71] on div at bounding box center [440, 75] width 12 height 10
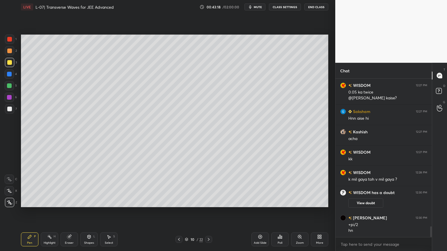
scroll to position [2151, 0]
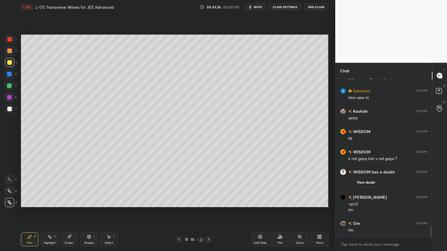
click at [180, 212] on div at bounding box center [178, 239] width 7 height 7
click at [50, 212] on div "Highlight" at bounding box center [50, 243] width 12 height 3
click at [209, 212] on icon at bounding box center [208, 239] width 5 height 5
click at [21, 212] on div "Pen P" at bounding box center [29, 240] width 17 height 14
click at [69, 212] on icon at bounding box center [69, 237] width 5 height 5
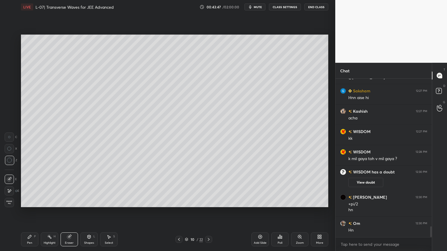
click at [28, 212] on icon at bounding box center [29, 237] width 5 height 5
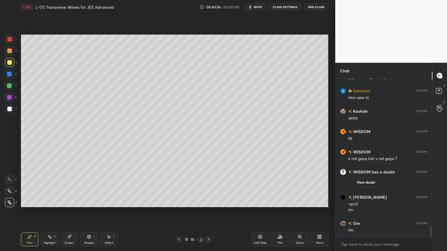
click at [6, 75] on div at bounding box center [9, 74] width 9 height 9
click at [9, 55] on div at bounding box center [9, 50] width 9 height 9
click at [6, 62] on div at bounding box center [9, 62] width 9 height 9
click at [9, 42] on div at bounding box center [9, 39] width 9 height 9
click at [69, 212] on icon at bounding box center [69, 237] width 4 height 4
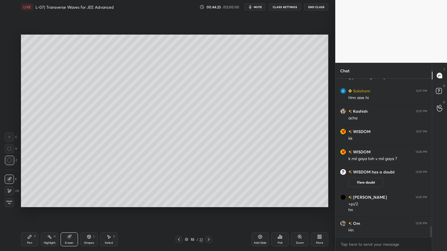
click at [31, 212] on div "Pen" at bounding box center [29, 243] width 5 height 3
click at [6, 51] on div at bounding box center [9, 50] width 9 height 9
click at [9, 61] on div at bounding box center [9, 62] width 5 height 5
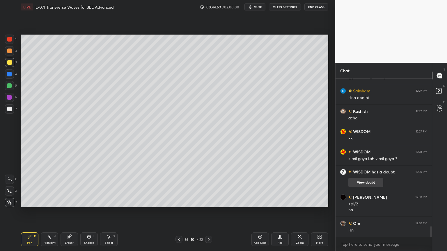
scroll to position [2171, 0]
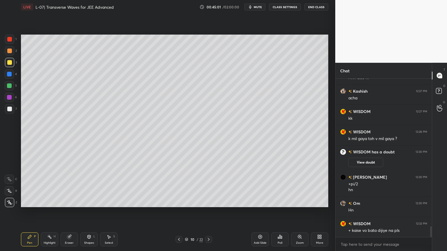
click at [50, 212] on rect at bounding box center [50, 237] width 3 height 3
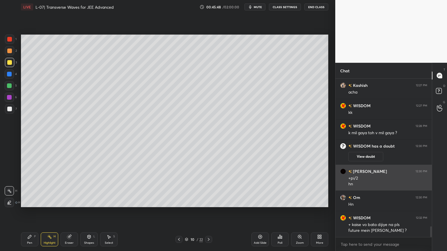
scroll to position [2197, 0]
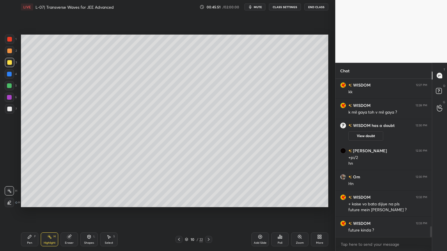
click at [7, 74] on div at bounding box center [9, 74] width 5 height 5
click at [8, 87] on div at bounding box center [9, 85] width 5 height 5
click at [30, 212] on div "Pen" at bounding box center [29, 243] width 5 height 3
click at [71, 212] on icon at bounding box center [69, 237] width 4 height 4
click at [33, 212] on div "Pen P" at bounding box center [29, 240] width 17 height 14
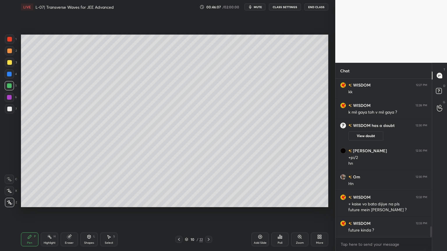
click at [178, 212] on icon at bounding box center [179, 239] width 5 height 5
click at [179, 212] on icon at bounding box center [179, 239] width 2 height 3
click at [207, 212] on icon at bounding box center [208, 239] width 5 height 5
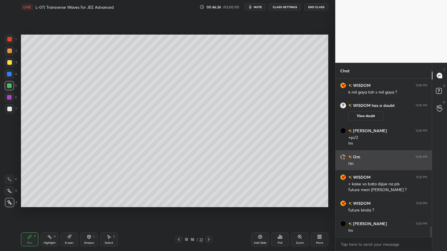
scroll to position [2238, 0]
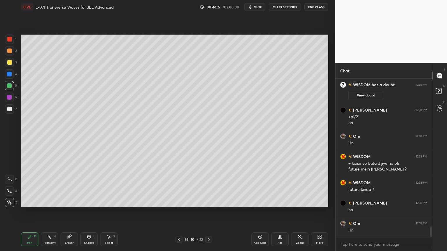
click at [177, 212] on icon at bounding box center [179, 239] width 5 height 5
click at [206, 212] on div at bounding box center [208, 239] width 7 height 7
click at [206, 212] on icon at bounding box center [208, 239] width 5 height 5
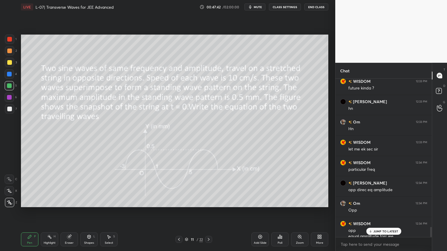
scroll to position [2345, 0]
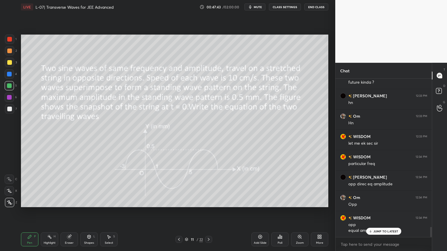
click at [50, 212] on icon at bounding box center [49, 237] width 5 height 5
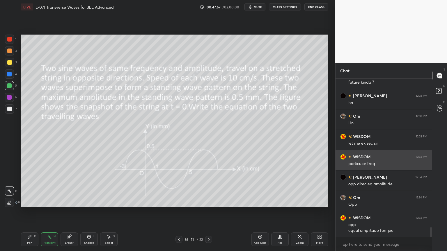
scroll to position [2345, 0]
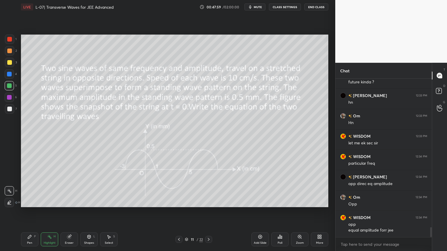
click at [31, 212] on div "Pen P" at bounding box center [29, 240] width 17 height 14
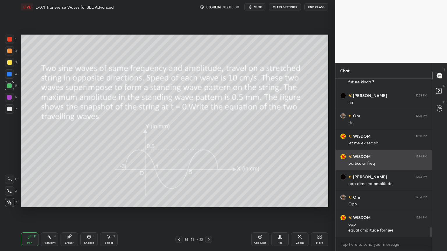
scroll to position [2366, 0]
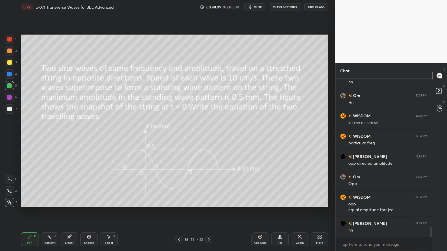
click at [50, 212] on icon at bounding box center [49, 237] width 5 height 5
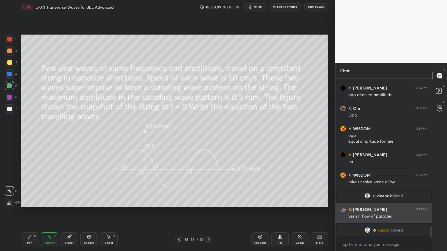
scroll to position [2177, 0]
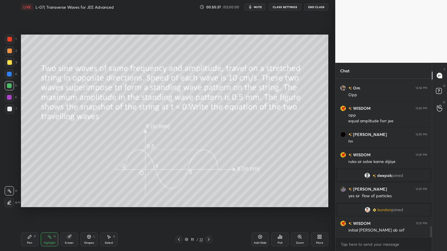
click at [26, 212] on div "Pen P" at bounding box center [29, 240] width 17 height 14
click at [67, 212] on div "Eraser" at bounding box center [69, 243] width 9 height 3
click at [27, 212] on div "Pen P" at bounding box center [29, 240] width 17 height 14
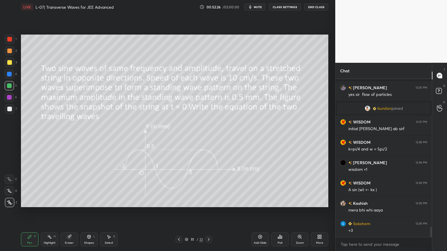
scroll to position [2299, 0]
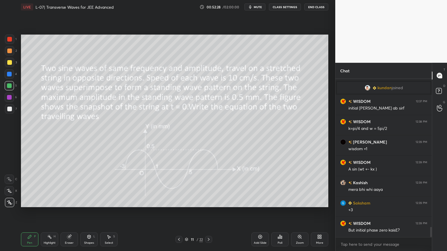
click at [66, 212] on div "Eraser" at bounding box center [69, 243] width 9 height 3
click at [47, 212] on icon at bounding box center [49, 237] width 5 height 5
click at [27, 212] on icon at bounding box center [29, 237] width 5 height 5
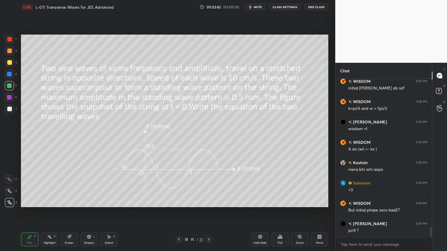
click at [8, 61] on div at bounding box center [9, 62] width 5 height 5
click at [6, 98] on div at bounding box center [9, 97] width 9 height 9
click at [72, 212] on div "Eraser" at bounding box center [68, 240] width 17 height 14
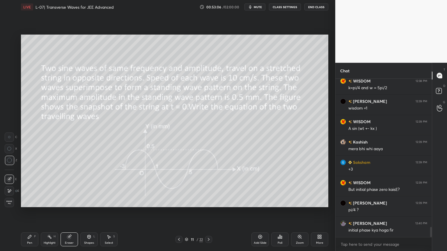
click at [28, 212] on div "Pen P" at bounding box center [29, 240] width 17 height 14
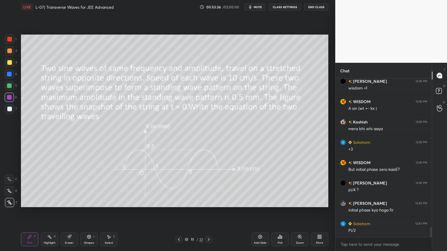
scroll to position [2381, 0]
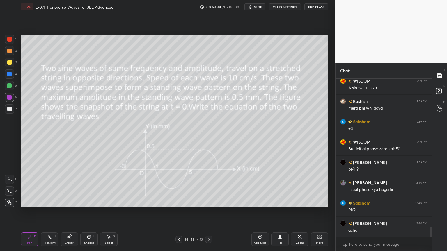
click at [52, 212] on div "Highlight H" at bounding box center [49, 240] width 17 height 14
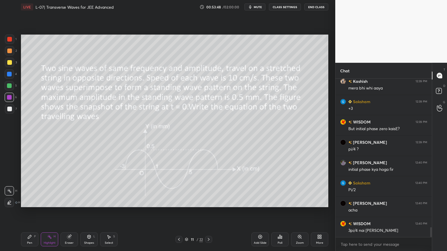
click at [26, 212] on div "Pen P" at bounding box center [29, 240] width 17 height 14
click at [9, 62] on div at bounding box center [9, 62] width 5 height 5
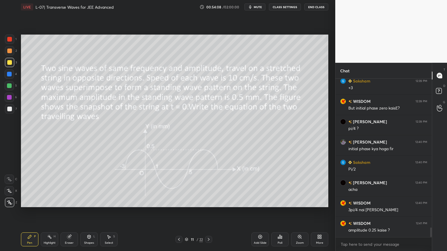
click at [50, 212] on rect at bounding box center [50, 237] width 3 height 3
click at [259, 212] on icon at bounding box center [260, 237] width 4 height 4
click at [7, 86] on div at bounding box center [9, 85] width 5 height 5
click at [25, 212] on div "Pen P Highlight H Eraser Shapes L Select S 12 / 23 Add Slide Poll Zoom More" at bounding box center [174, 239] width 307 height 23
click at [27, 212] on div "Pen" at bounding box center [29, 243] width 5 height 3
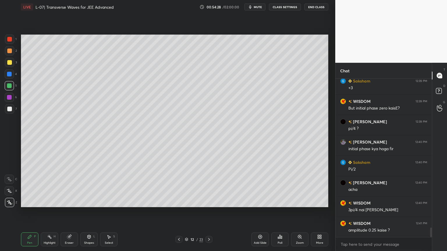
click at [179, 212] on icon at bounding box center [179, 239] width 5 height 5
click at [45, 212] on div "Highlight" at bounding box center [50, 243] width 12 height 3
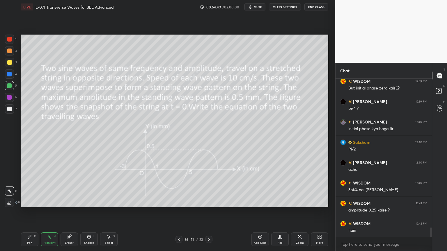
scroll to position [2462, 0]
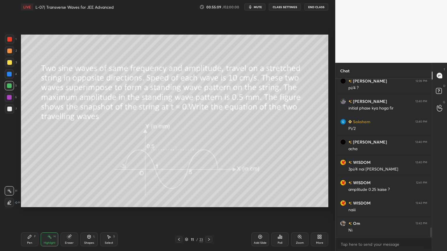
click at [209, 212] on icon at bounding box center [208, 239] width 5 height 5
click at [23, 212] on div "Pen P" at bounding box center [29, 240] width 17 height 14
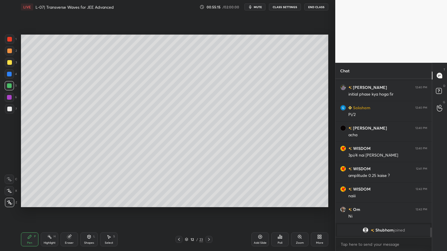
click at [68, 212] on icon at bounding box center [69, 237] width 5 height 5
click at [32, 212] on div "Pen P" at bounding box center [29, 240] width 17 height 14
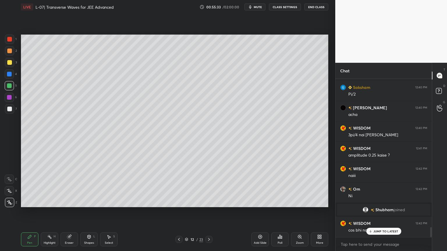
scroll to position [2387, 0]
click at [9, 40] on div at bounding box center [9, 39] width 5 height 5
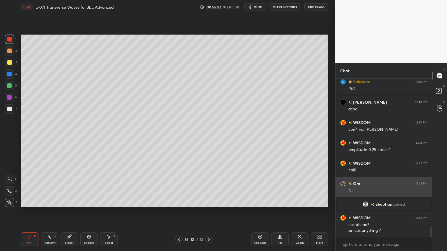
scroll to position [2393, 0]
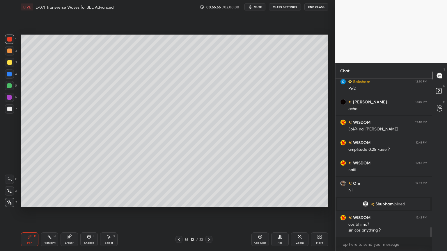
click at [46, 212] on div "Highlight" at bounding box center [50, 243] width 12 height 3
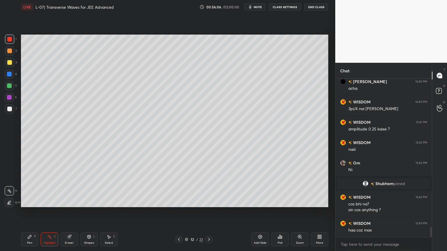
click at [4, 52] on div "1 2 3 4 5 6 7 C X Z C X Z E E Erase all H H" at bounding box center [9, 121] width 19 height 173
click at [6, 69] on div "3" at bounding box center [11, 64] width 12 height 12
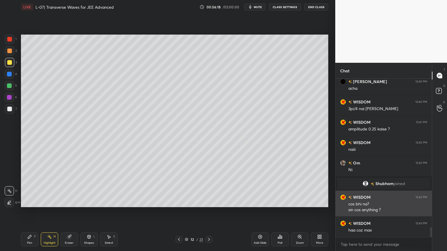
click at [47, 212] on icon at bounding box center [49, 237] width 5 height 5
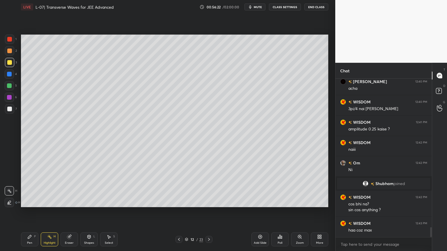
click at [28, 212] on icon at bounding box center [29, 236] width 3 height 3
click at [69, 212] on div "Eraser" at bounding box center [69, 243] width 9 height 3
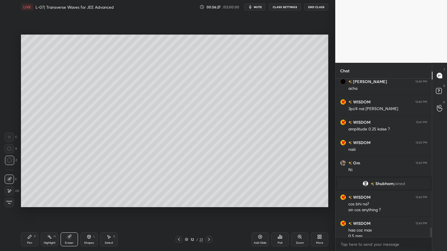
scroll to position [2419, 0]
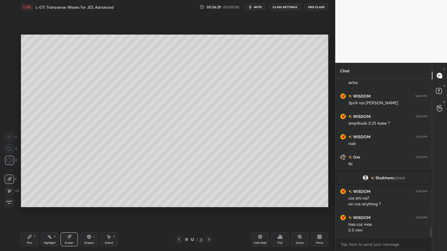
click at [32, 212] on div "Pen P" at bounding box center [29, 240] width 17 height 14
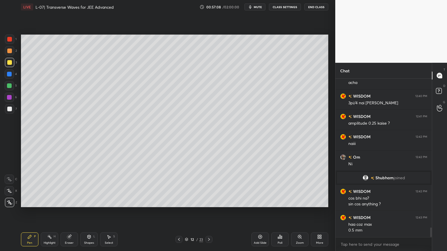
click at [177, 212] on icon at bounding box center [179, 239] width 5 height 5
click at [49, 212] on div "Highlight" at bounding box center [50, 243] width 12 height 3
click at [32, 212] on div "Pen" at bounding box center [29, 243] width 5 height 3
click at [51, 212] on icon at bounding box center [49, 237] width 5 height 5
click at [73, 212] on div "Eraser" at bounding box center [68, 240] width 17 height 14
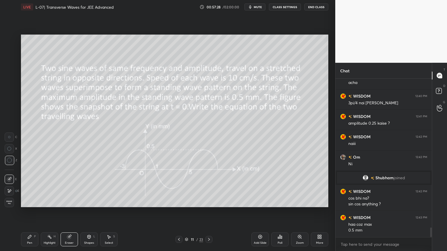
click at [208, 212] on icon at bounding box center [208, 239] width 5 height 5
click at [257, 212] on div "Add Slide" at bounding box center [259, 240] width 17 height 14
click at [32, 212] on div "Pen" at bounding box center [29, 243] width 5 height 3
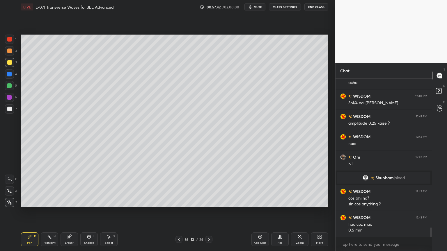
click at [67, 212] on icon at bounding box center [69, 237] width 5 height 5
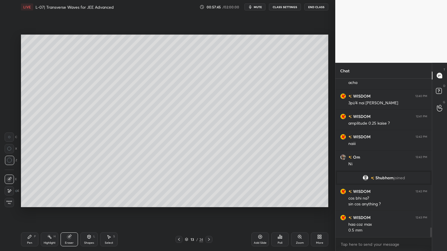
click at [28, 212] on div "Pen P" at bounding box center [29, 240] width 17 height 14
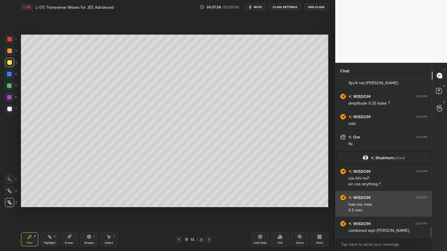
scroll to position [2440, 0]
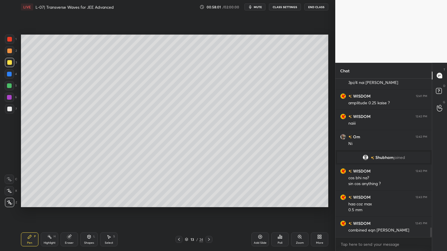
click at [4, 51] on div "1 2 3 4 5 6 7 C X Z C X Z E E Erase all H H" at bounding box center [9, 121] width 19 height 173
click at [7, 41] on div at bounding box center [9, 39] width 5 height 5
click at [177, 212] on icon at bounding box center [179, 239] width 5 height 5
click at [206, 212] on div at bounding box center [208, 239] width 7 height 7
click at [50, 212] on rect at bounding box center [50, 237] width 3 height 3
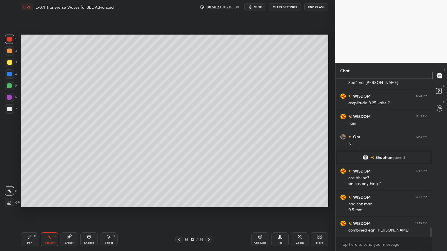
click at [7, 98] on div at bounding box center [9, 97] width 5 height 5
click at [26, 212] on div "Pen P" at bounding box center [29, 240] width 17 height 14
click at [67, 212] on icon at bounding box center [69, 237] width 5 height 5
click at [86, 212] on div "Shapes L" at bounding box center [88, 240] width 17 height 14
click at [68, 212] on div "Eraser" at bounding box center [69, 243] width 9 height 3
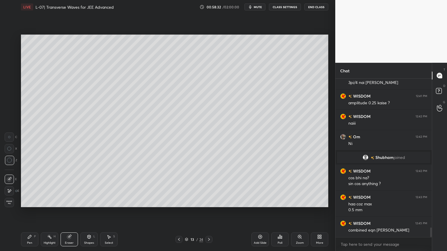
click at [30, 212] on icon at bounding box center [29, 237] width 5 height 5
click at [69, 212] on icon at bounding box center [69, 237] width 4 height 4
click at [29, 212] on div "Pen" at bounding box center [29, 243] width 5 height 3
click at [8, 64] on div at bounding box center [9, 62] width 5 height 5
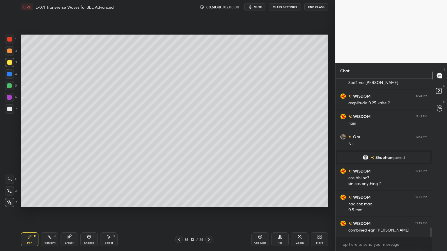
click at [178, 212] on icon at bounding box center [179, 239] width 5 height 5
click at [179, 212] on icon at bounding box center [179, 239] width 5 height 5
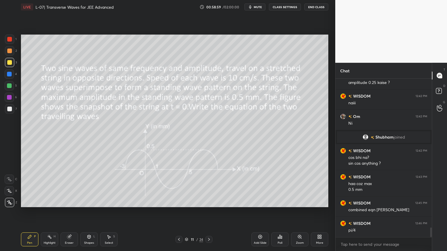
click at [74, 212] on div "Eraser" at bounding box center [68, 240] width 17 height 14
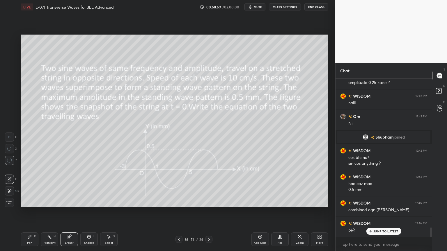
scroll to position [2480, 0]
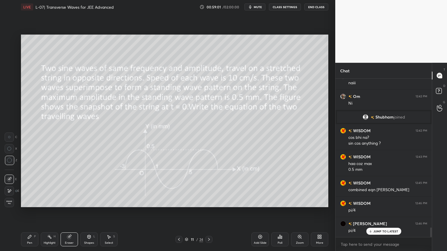
click at [32, 212] on div "Pen P" at bounding box center [29, 240] width 17 height 14
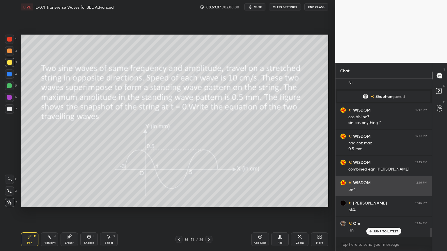
scroll to position [2521, 0]
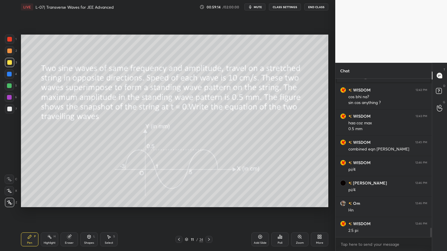
click at [209, 212] on icon at bounding box center [209, 239] width 2 height 3
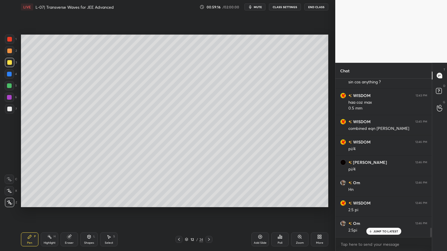
scroll to position [2562, 0]
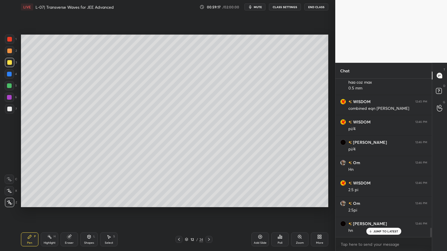
click at [209, 212] on icon at bounding box center [208, 239] width 5 height 5
click at [255, 212] on div "Add Slide" at bounding box center [259, 240] width 17 height 14
click at [7, 51] on div at bounding box center [9, 51] width 5 height 5
click at [66, 212] on div "Eraser" at bounding box center [69, 243] width 9 height 3
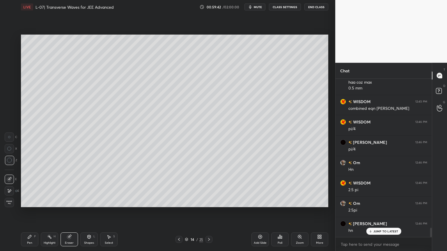
click at [28, 212] on div "Pen P" at bounding box center [29, 240] width 17 height 14
click at [65, 212] on div "Eraser" at bounding box center [68, 240] width 17 height 14
click at [29, 212] on icon at bounding box center [29, 237] width 5 height 5
click at [88, 212] on icon at bounding box center [89, 236] width 3 height 3
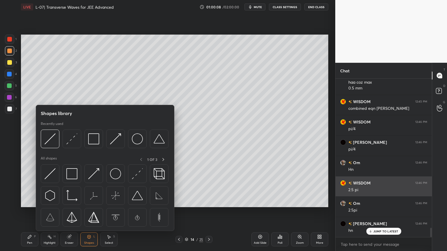
click at [90, 138] on img at bounding box center [93, 138] width 11 height 11
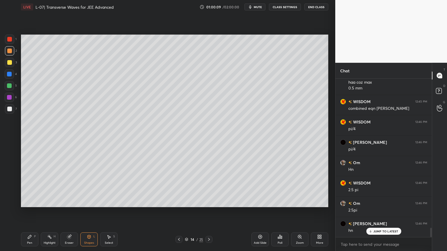
click at [6, 37] on div at bounding box center [9, 39] width 9 height 9
click at [85, 212] on div "Shapes" at bounding box center [89, 243] width 10 height 3
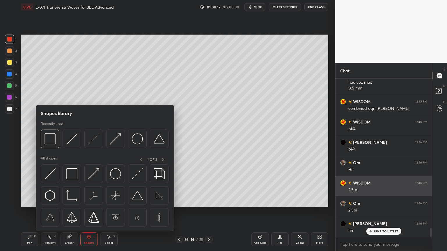
click at [93, 176] on img at bounding box center [93, 173] width 11 height 11
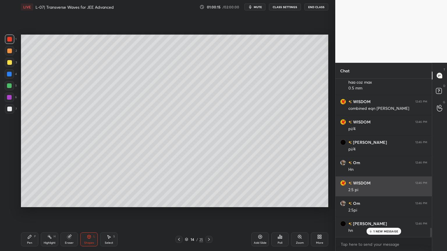
scroll to position [2582, 0]
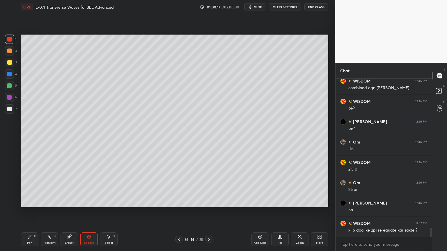
click at [24, 212] on div "Pen P" at bounding box center [29, 240] width 17 height 14
click at [178, 212] on icon at bounding box center [179, 239] width 5 height 5
click at [177, 212] on icon at bounding box center [179, 239] width 5 height 5
click at [45, 212] on div "Highlight H" at bounding box center [49, 240] width 17 height 14
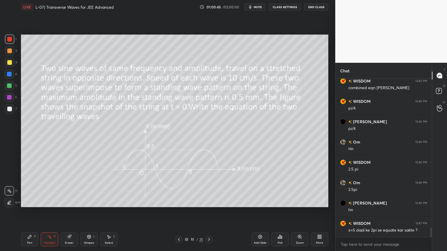
click at [205, 212] on div at bounding box center [208, 239] width 7 height 7
click at [177, 212] on div at bounding box center [178, 239] width 7 height 7
click at [206, 212] on div at bounding box center [208, 239] width 7 height 7
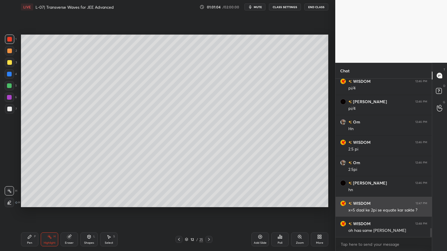
scroll to position [2603, 0]
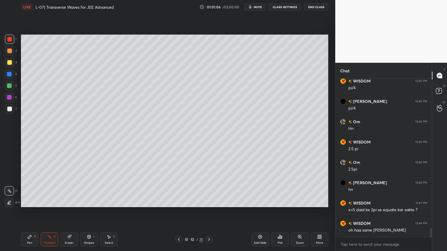
click at [207, 212] on div at bounding box center [208, 239] width 7 height 7
click at [207, 212] on icon at bounding box center [208, 239] width 5 height 5
click at [177, 212] on icon at bounding box center [179, 239] width 5 height 5
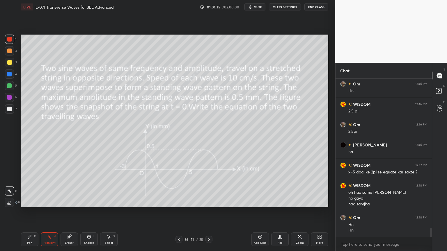
scroll to position [2660, 0]
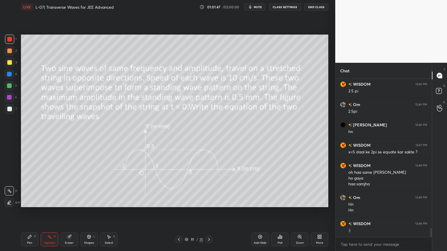
click at [210, 212] on div at bounding box center [208, 239] width 7 height 7
click at [208, 212] on div at bounding box center [208, 239] width 7 height 7
click at [208, 212] on icon at bounding box center [208, 239] width 5 height 5
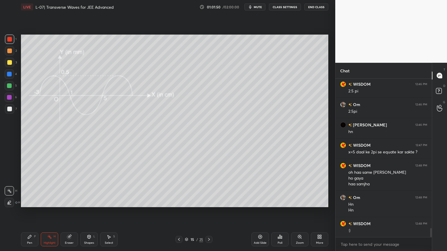
click at [209, 212] on icon at bounding box center [208, 239] width 5 height 5
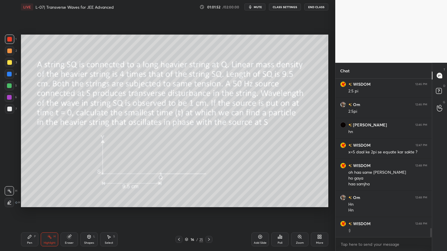
click at [33, 212] on div "Pen P" at bounding box center [29, 240] width 17 height 14
click at [71, 212] on icon at bounding box center [69, 237] width 5 height 5
click at [30, 212] on div "Pen P" at bounding box center [29, 240] width 17 height 14
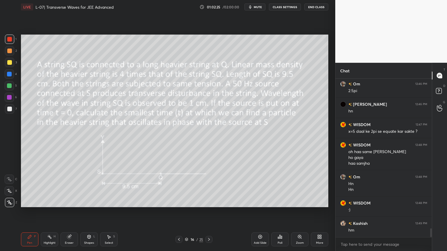
scroll to position [2701, 0]
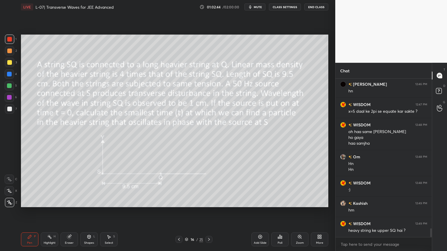
click at [54, 212] on div "Highlight H" at bounding box center [49, 240] width 17 height 14
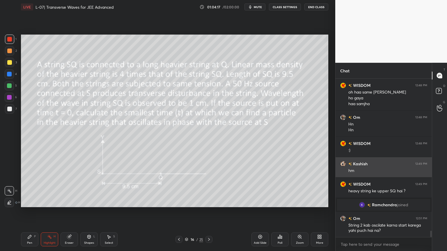
scroll to position [3795, 0]
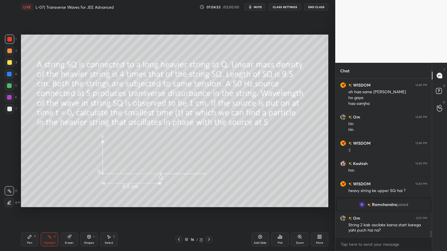
click at [46, 212] on div "Highlight H" at bounding box center [49, 240] width 17 height 14
click at [10, 90] on div at bounding box center [9, 85] width 9 height 9
click at [26, 212] on div "Pen P" at bounding box center [29, 240] width 17 height 14
click at [9, 108] on div at bounding box center [9, 109] width 5 height 5
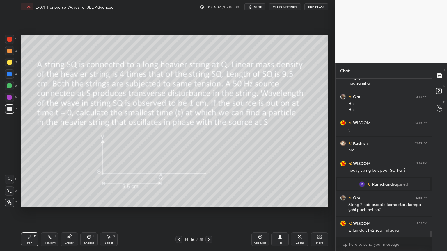
click at [72, 212] on div "Eraser" at bounding box center [68, 240] width 17 height 14
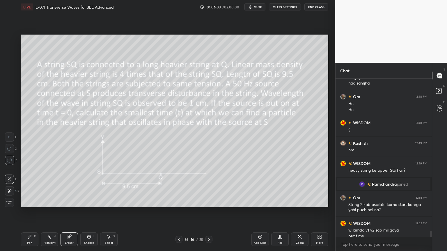
scroll to position [3821, 0]
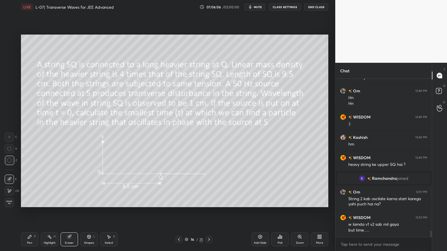
click at [31, 212] on icon at bounding box center [29, 237] width 5 height 5
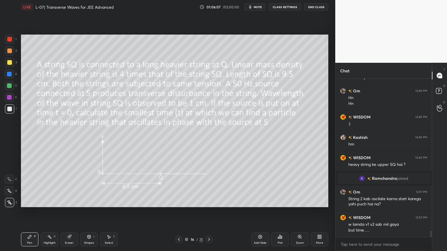
click at [7, 64] on div at bounding box center [9, 62] width 9 height 9
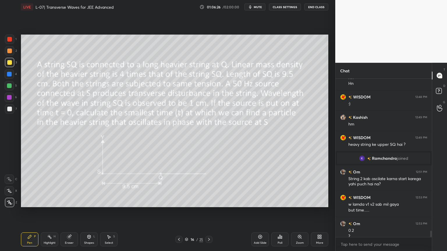
scroll to position [3847, 0]
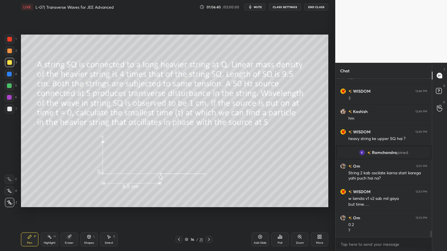
click at [71, 212] on icon at bounding box center [69, 237] width 5 height 5
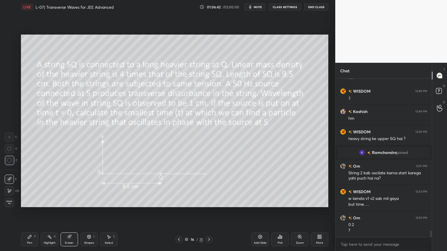
click at [28, 212] on icon at bounding box center [29, 237] width 5 height 5
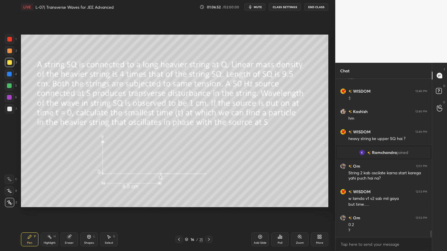
click at [278, 212] on icon at bounding box center [279, 237] width 5 height 5
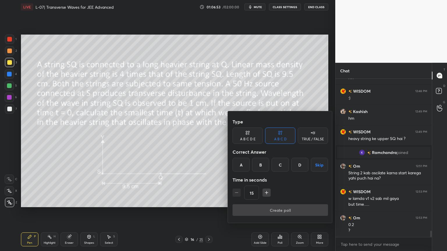
click at [240, 164] on div "A" at bounding box center [240, 165] width 17 height 14
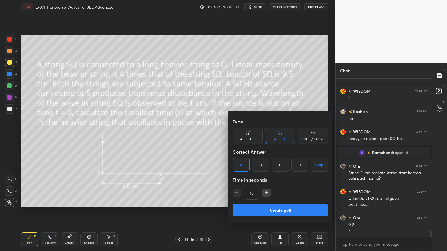
click at [270, 212] on button "Create poll" at bounding box center [279, 210] width 95 height 12
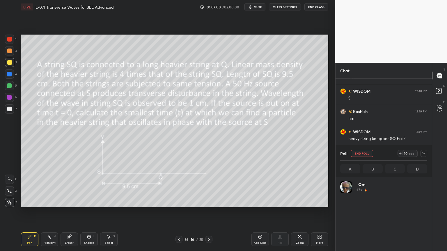
scroll to position [3898, 0]
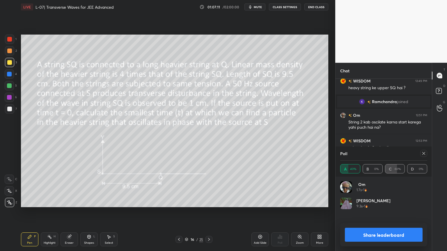
click at [424, 154] on icon at bounding box center [423, 153] width 5 height 5
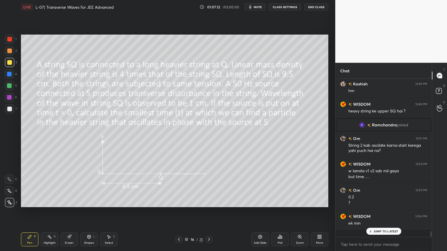
scroll to position [157, 95]
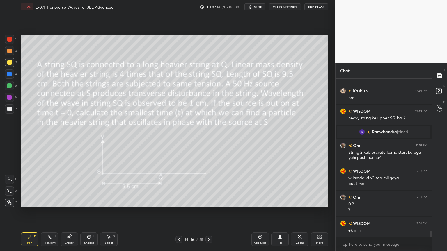
click at [46, 212] on div "Highlight H" at bounding box center [49, 240] width 17 height 14
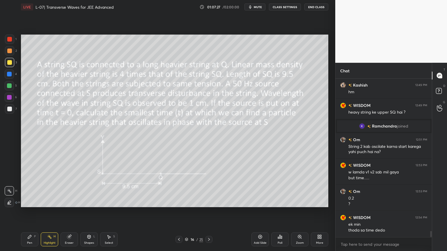
click at [208, 212] on icon at bounding box center [209, 239] width 2 height 3
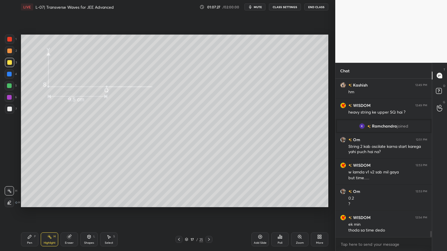
click at [208, 212] on icon at bounding box center [208, 239] width 5 height 5
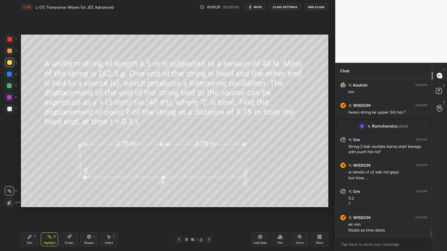
click at [208, 212] on icon at bounding box center [208, 239] width 5 height 5
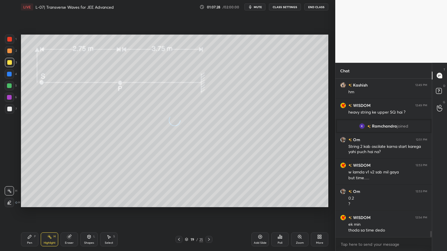
click at [209, 212] on icon at bounding box center [208, 239] width 5 height 5
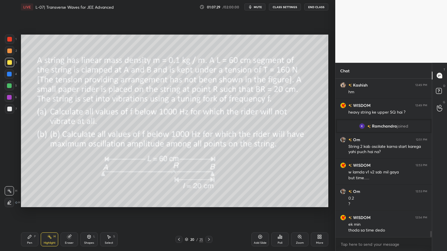
click at [208, 212] on icon at bounding box center [208, 239] width 5 height 5
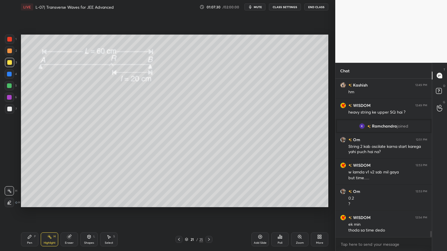
click at [208, 212] on icon at bounding box center [208, 239] width 5 height 5
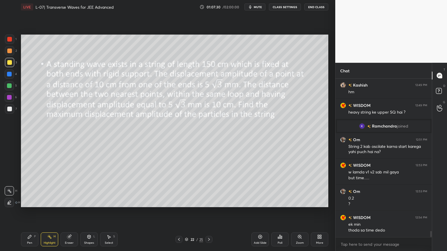
click at [208, 212] on icon at bounding box center [208, 239] width 5 height 5
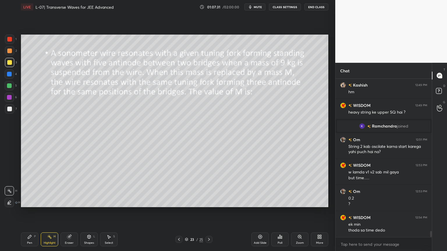
click at [209, 212] on icon at bounding box center [208, 239] width 5 height 5
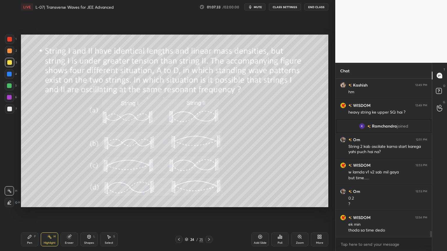
click at [207, 212] on icon at bounding box center [208, 239] width 5 height 5
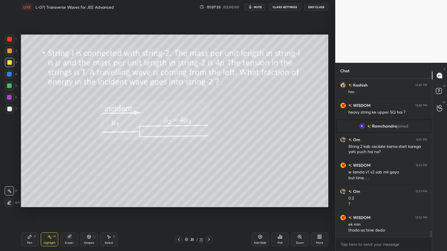
click at [208, 212] on icon at bounding box center [209, 239] width 2 height 3
click at [178, 212] on icon at bounding box center [179, 239] width 5 height 5
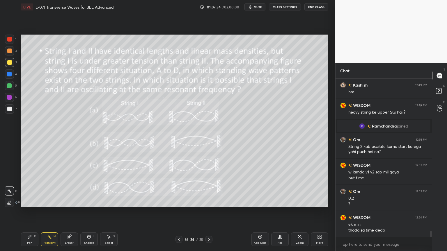
click at [179, 212] on icon at bounding box center [179, 239] width 5 height 5
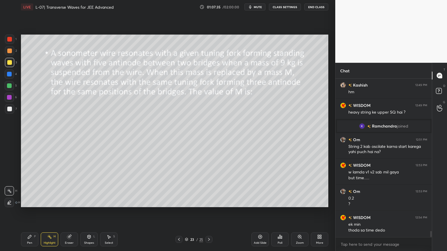
click at [178, 212] on icon at bounding box center [179, 239] width 5 height 5
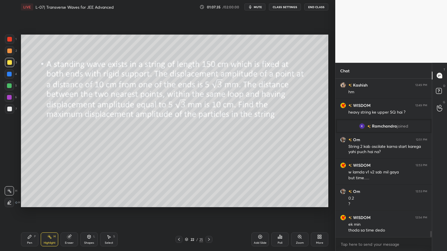
click at [177, 212] on icon at bounding box center [179, 239] width 5 height 5
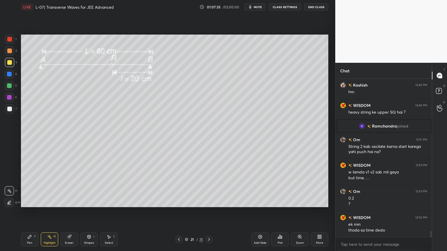
click at [177, 212] on icon at bounding box center [179, 239] width 5 height 5
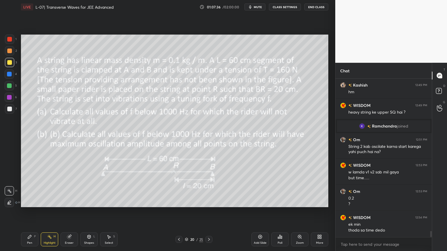
click at [176, 212] on div at bounding box center [178, 239] width 7 height 7
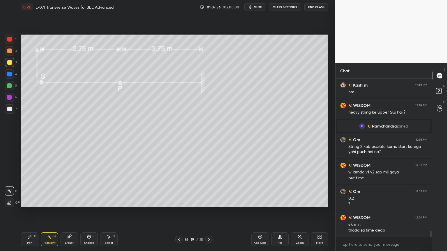
click at [176, 212] on div at bounding box center [178, 239] width 7 height 7
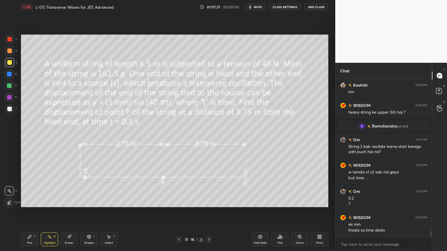
click at [177, 212] on icon at bounding box center [179, 239] width 5 height 5
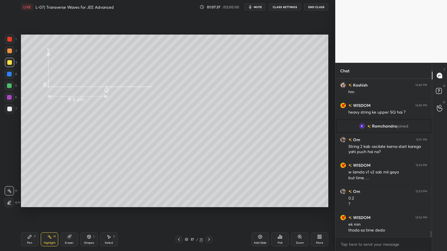
click at [177, 212] on icon at bounding box center [179, 239] width 5 height 5
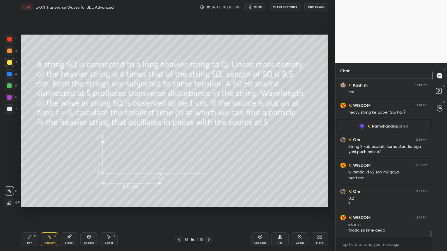
click at [9, 72] on div at bounding box center [9, 74] width 5 height 5
click at [10, 51] on div at bounding box center [9, 51] width 5 height 5
click at [6, 77] on div at bounding box center [9, 74] width 9 height 9
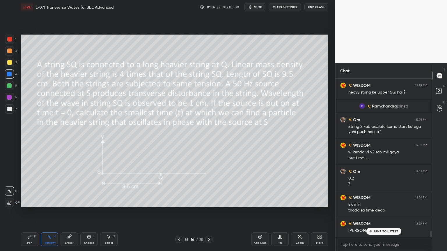
scroll to position [3914, 0]
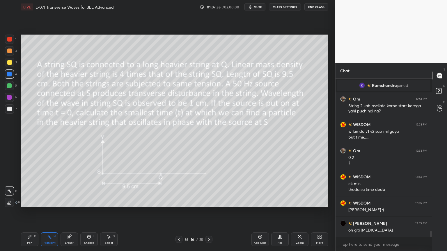
click at [28, 212] on div "Pen" at bounding box center [29, 243] width 5 height 3
click at [208, 212] on icon at bounding box center [209, 239] width 2 height 3
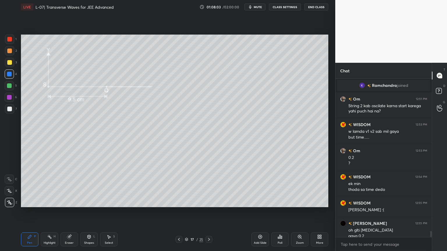
scroll to position [3920, 0]
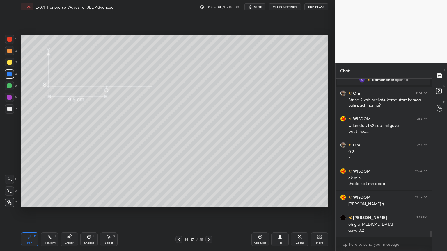
click at [10, 40] on div at bounding box center [9, 39] width 5 height 5
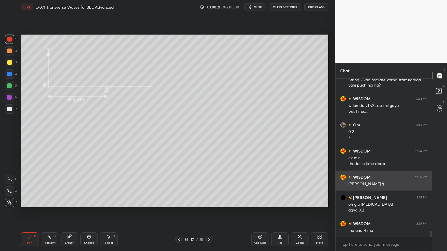
scroll to position [3940, 0]
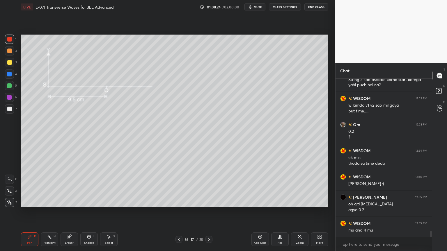
click at [47, 212] on div "Highlight H" at bounding box center [49, 240] width 17 height 14
click at [31, 212] on icon at bounding box center [29, 237] width 5 height 5
click at [51, 212] on icon at bounding box center [49, 237] width 5 height 5
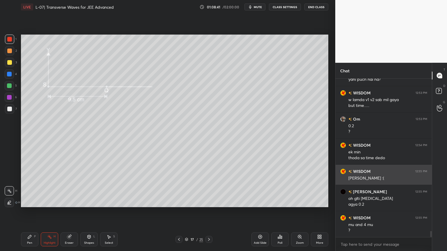
scroll to position [3966, 0]
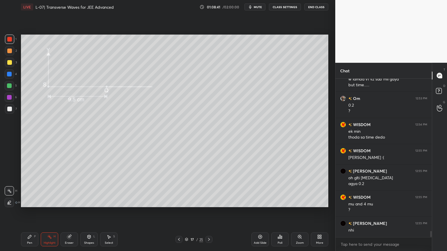
click at [178, 212] on icon at bounding box center [179, 239] width 5 height 5
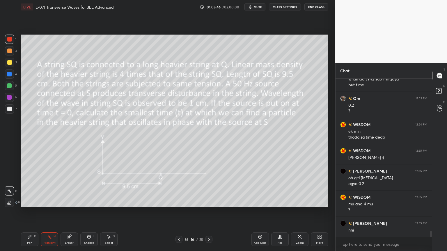
click at [212, 212] on div "16 / 25" at bounding box center [193, 239] width 115 height 7
click at [205, 212] on div "16 / 25" at bounding box center [193, 239] width 37 height 7
click at [206, 212] on icon at bounding box center [208, 239] width 5 height 5
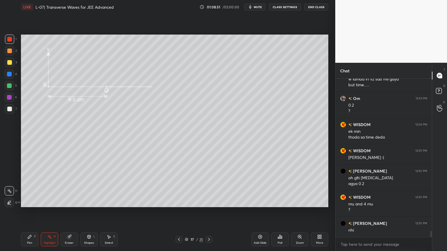
click at [28, 212] on icon at bounding box center [29, 236] width 3 height 3
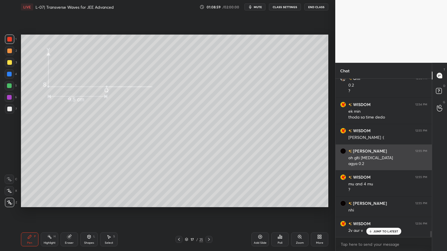
scroll to position [3987, 0]
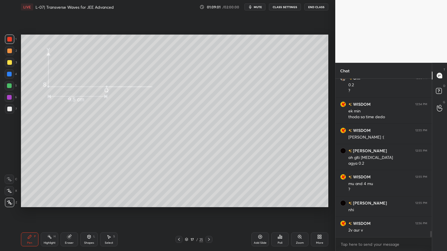
click at [2, 59] on div "1 2 3 4 5 6 7 C X Z C X Z E E Erase all H H" at bounding box center [9, 121] width 19 height 173
click at [6, 63] on div at bounding box center [9, 62] width 9 height 9
click at [65, 212] on div "Eraser" at bounding box center [68, 240] width 17 height 14
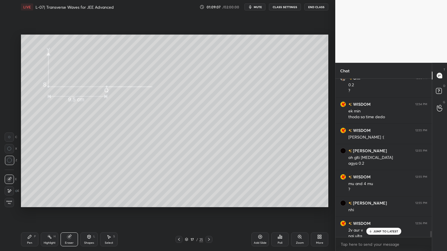
scroll to position [3992, 0]
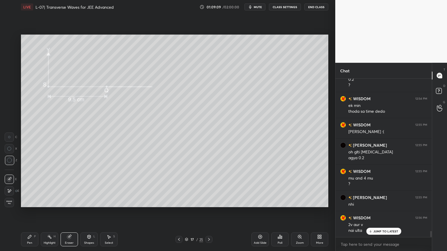
click at [29, 212] on icon at bounding box center [29, 236] width 3 height 3
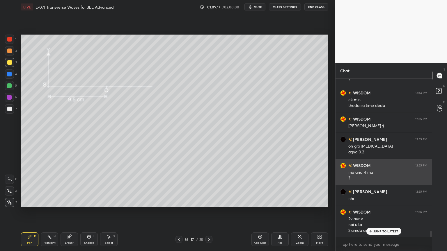
scroll to position [3998, 0]
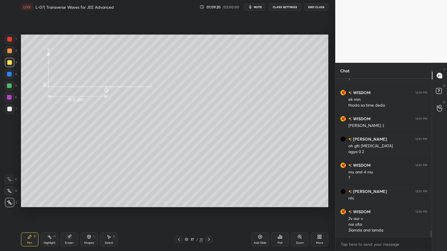
click at [9, 51] on div at bounding box center [9, 51] width 5 height 5
click at [11, 35] on div at bounding box center [9, 39] width 9 height 9
click at [8, 105] on div at bounding box center [9, 108] width 9 height 9
click at [176, 212] on div at bounding box center [178, 239] width 7 height 7
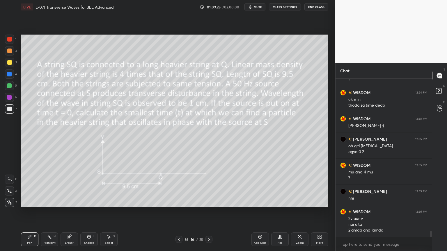
click at [206, 212] on icon at bounding box center [208, 239] width 5 height 5
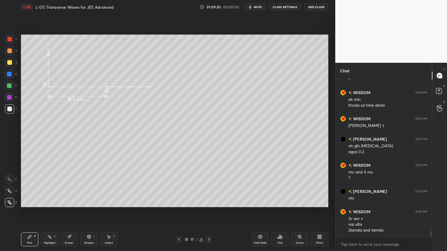
click at [47, 212] on div "Highlight H" at bounding box center [49, 240] width 17 height 14
click at [27, 212] on div "Pen" at bounding box center [29, 243] width 5 height 3
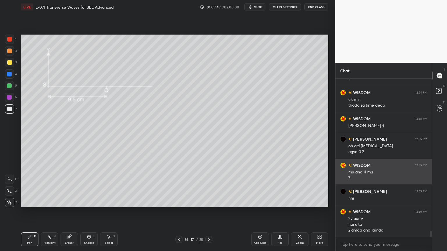
scroll to position [4019, 0]
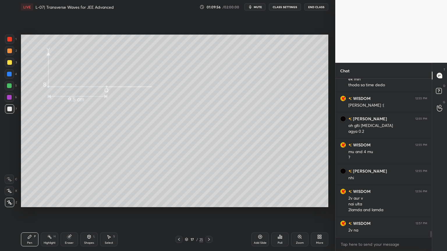
click at [89, 212] on div "Shapes L" at bounding box center [88, 240] width 17 height 14
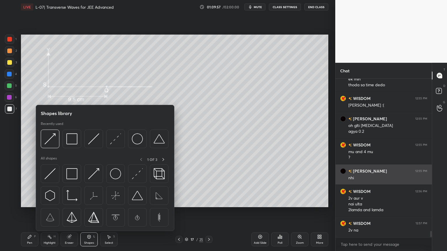
click at [75, 177] on img at bounding box center [71, 173] width 11 height 11
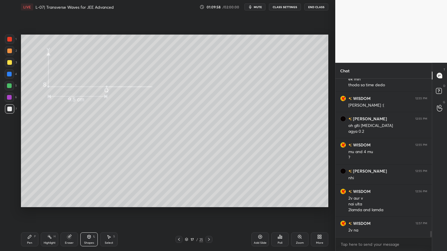
click at [7, 40] on div at bounding box center [9, 39] width 9 height 9
click at [47, 212] on div "Highlight H" at bounding box center [49, 240] width 17 height 14
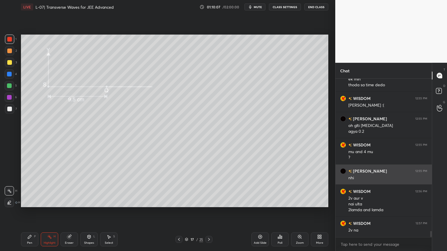
scroll to position [4025, 0]
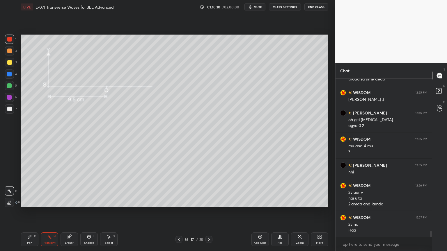
click at [12, 72] on div at bounding box center [9, 74] width 9 height 9
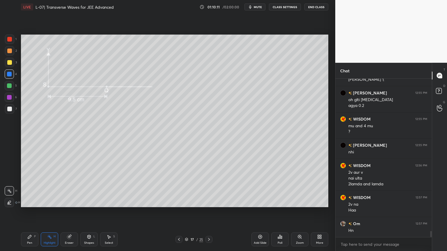
scroll to position [4065, 0]
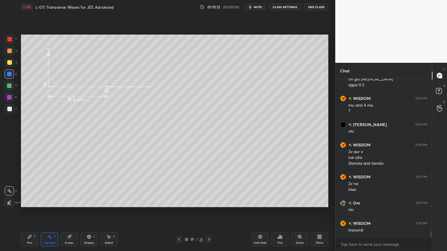
click at [6, 112] on div at bounding box center [9, 108] width 9 height 9
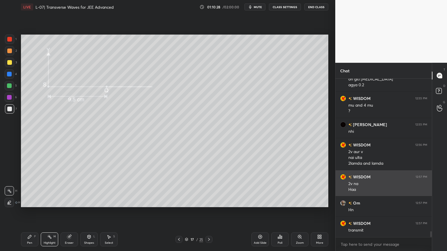
scroll to position [4085, 0]
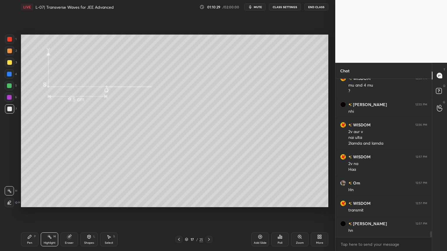
click at [8, 62] on div at bounding box center [9, 62] width 5 height 5
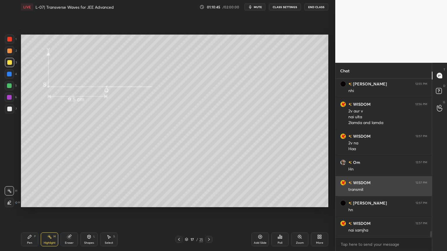
scroll to position [4126, 0]
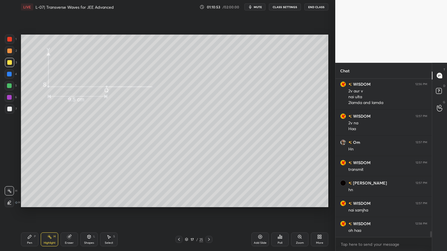
click at [28, 212] on div "Pen" at bounding box center [29, 243] width 5 height 3
click at [49, 212] on div "Highlight" at bounding box center [50, 243] width 12 height 3
click at [31, 212] on div "Pen P" at bounding box center [29, 240] width 17 height 14
click at [9, 41] on div at bounding box center [9, 39] width 5 height 5
click at [7, 76] on div at bounding box center [9, 74] width 9 height 9
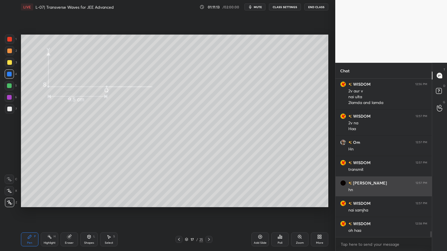
scroll to position [4132, 0]
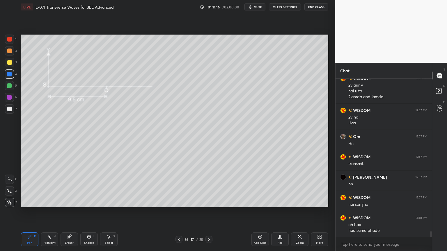
click at [49, 212] on div "Highlight H" at bounding box center [49, 240] width 17 height 14
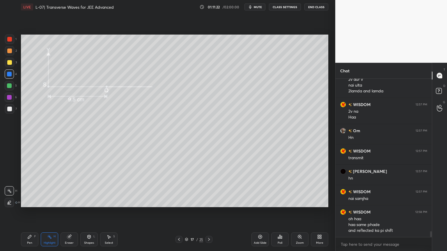
click at [31, 212] on div "Pen P" at bounding box center [29, 240] width 17 height 14
click at [10, 111] on div at bounding box center [9, 109] width 5 height 5
click at [50, 212] on div "Highlight H" at bounding box center [49, 240] width 17 height 14
click at [28, 212] on icon at bounding box center [29, 237] width 5 height 5
click at [6, 75] on div at bounding box center [9, 74] width 9 height 9
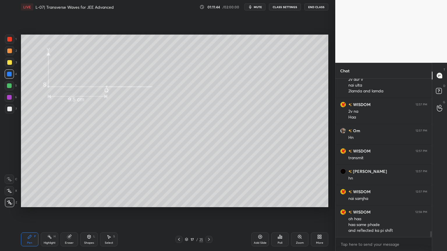
click at [86, 212] on div "Shapes L" at bounding box center [88, 240] width 17 height 14
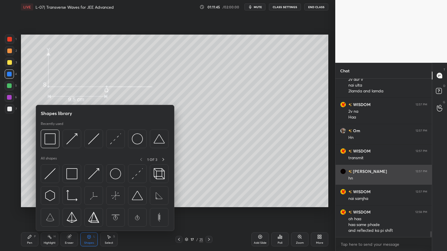
click at [76, 137] on img at bounding box center [71, 138] width 11 height 11
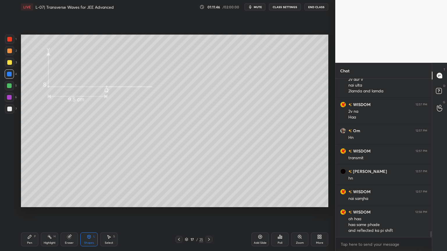
click at [7, 94] on div at bounding box center [9, 97] width 9 height 9
click at [30, 212] on div "Pen P" at bounding box center [29, 240] width 17 height 14
click at [47, 212] on icon at bounding box center [49, 237] width 5 height 5
click at [178, 212] on icon at bounding box center [179, 239] width 5 height 5
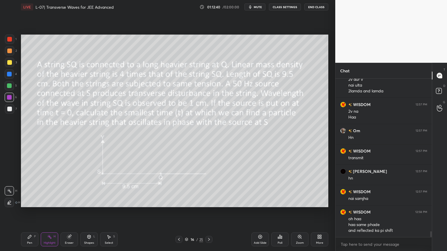
click at [206, 212] on icon at bounding box center [208, 239] width 5 height 5
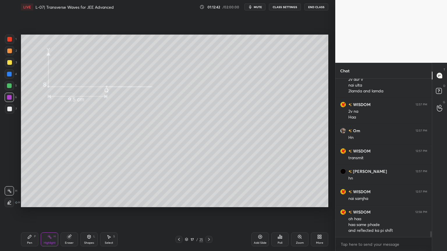
click at [207, 212] on icon at bounding box center [208, 239] width 5 height 5
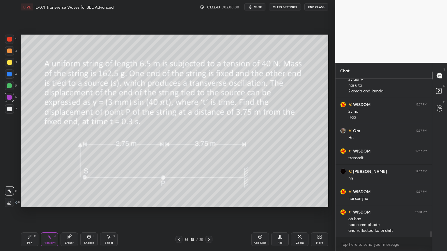
click at [178, 212] on icon at bounding box center [179, 239] width 5 height 5
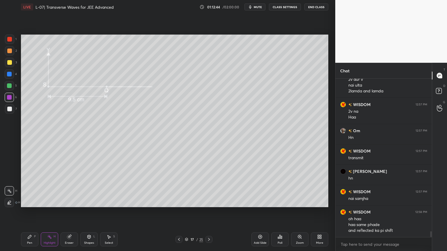
scroll to position [4158, 0]
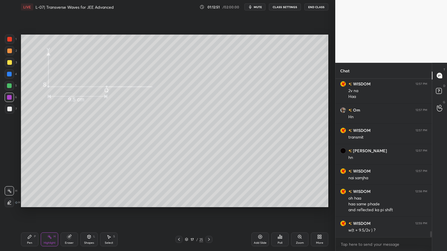
click at [8, 63] on div at bounding box center [9, 62] width 5 height 5
click at [31, 212] on div "Pen P" at bounding box center [29, 240] width 17 height 14
click at [69, 212] on icon at bounding box center [69, 237] width 4 height 4
click at [28, 212] on icon at bounding box center [29, 236] width 3 height 3
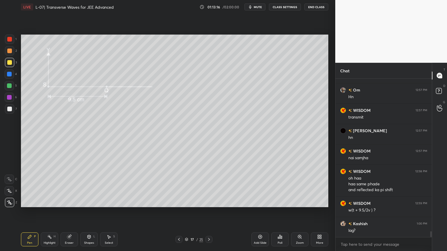
scroll to position [4199, 0]
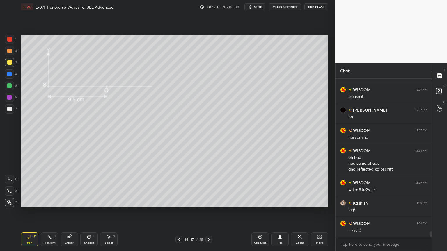
click at [49, 212] on div "Highlight H" at bounding box center [49, 240] width 17 height 14
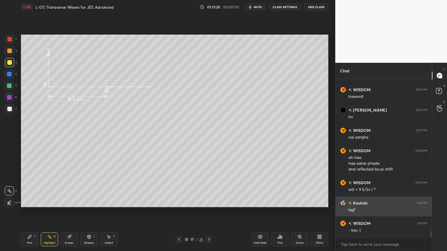
scroll to position [4219, 0]
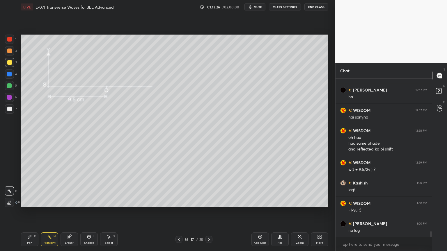
click at [178, 212] on icon at bounding box center [179, 239] width 5 height 5
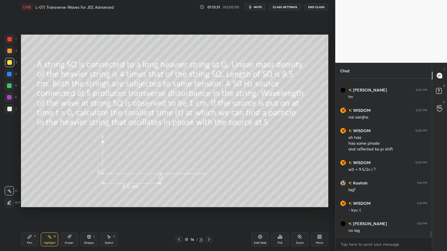
click at [209, 212] on icon at bounding box center [208, 239] width 5 height 5
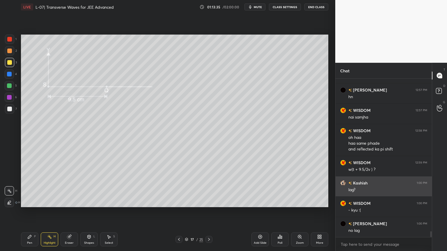
scroll to position [4240, 0]
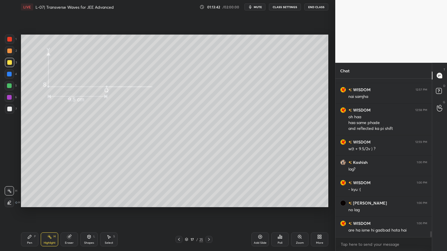
click at [27, 212] on div "Pen P" at bounding box center [29, 240] width 17 height 14
click at [8, 53] on div at bounding box center [9, 51] width 5 height 5
click at [10, 41] on div at bounding box center [9, 39] width 5 height 5
click at [48, 212] on div "Highlight H" at bounding box center [49, 240] width 17 height 14
click at [32, 212] on icon at bounding box center [29, 237] width 5 height 5
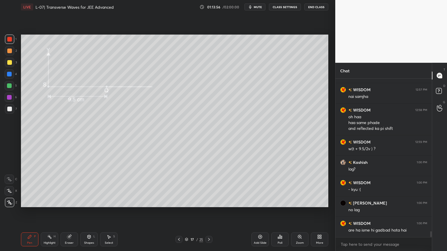
click at [50, 212] on icon at bounding box center [49, 237] width 5 height 5
click at [7, 87] on div at bounding box center [9, 85] width 5 height 5
click at [27, 212] on div "Pen P" at bounding box center [29, 240] width 17 height 14
click at [47, 212] on icon at bounding box center [49, 237] width 5 height 5
click at [32, 212] on icon at bounding box center [29, 237] width 5 height 5
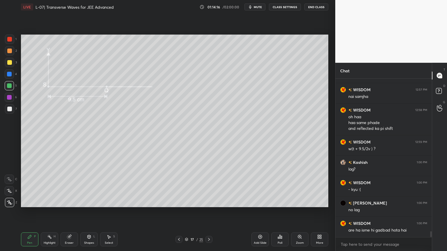
click at [10, 52] on div at bounding box center [9, 51] width 5 height 5
click at [10, 39] on div at bounding box center [9, 39] width 5 height 5
click at [6, 74] on div at bounding box center [9, 74] width 9 height 9
click at [7, 86] on div at bounding box center [9, 85] width 5 height 5
click at [6, 95] on div at bounding box center [9, 97] width 9 height 9
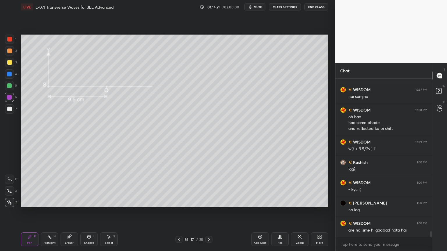
click at [49, 212] on icon at bounding box center [49, 237] width 5 height 5
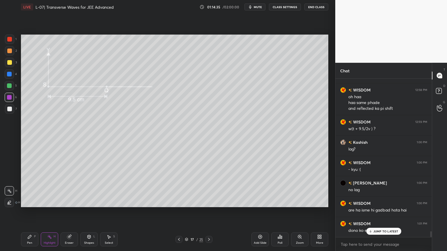
click at [31, 212] on div "Pen P" at bounding box center [29, 240] width 17 height 14
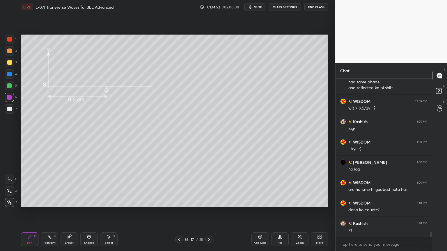
click at [49, 212] on div "Highlight" at bounding box center [50, 243] width 12 height 3
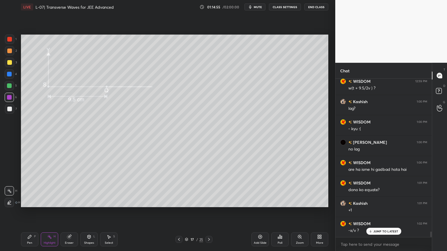
click at [32, 212] on div "Pen P" at bounding box center [29, 240] width 17 height 14
click at [54, 212] on div "H" at bounding box center [55, 236] width 2 height 3
click at [70, 212] on div "Eraser" at bounding box center [68, 240] width 17 height 14
click at [30, 212] on div "Pen P" at bounding box center [29, 240] width 17 height 14
click at [51, 212] on rect at bounding box center [50, 237] width 3 height 3
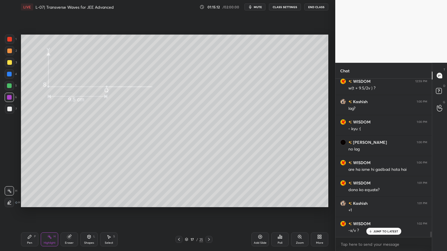
click at [28, 212] on icon at bounding box center [29, 236] width 3 height 3
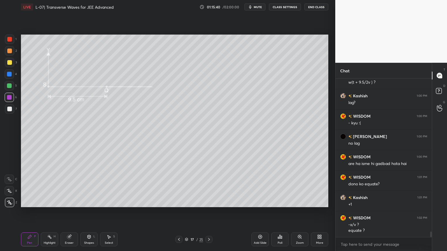
click at [49, 212] on div "Highlight H" at bounding box center [49, 240] width 17 height 14
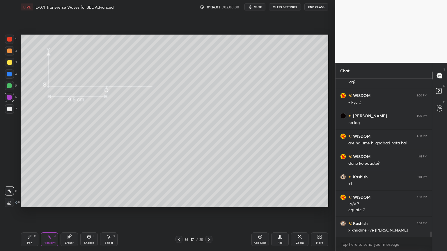
scroll to position [4347, 0]
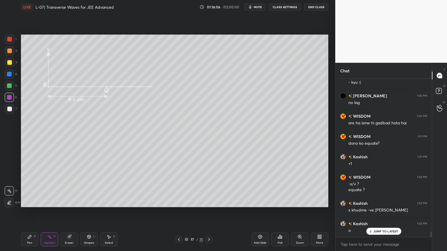
click at [50, 212] on icon at bounding box center [49, 237] width 5 height 5
click at [53, 212] on div "Highlight H" at bounding box center [49, 240] width 17 height 14
click at [67, 212] on div "Eraser" at bounding box center [69, 243] width 9 height 3
click at [50, 212] on div "Highlight" at bounding box center [50, 243] width 12 height 3
click at [50, 212] on circle at bounding box center [49, 235] width 1 height 1
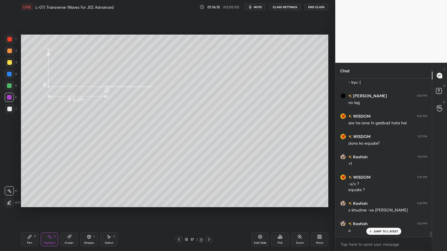
click at [31, 212] on icon at bounding box center [29, 237] width 5 height 5
click at [10, 52] on div at bounding box center [9, 51] width 5 height 5
click at [10, 65] on div at bounding box center [9, 62] width 5 height 5
click at [50, 212] on circle at bounding box center [49, 235] width 1 height 1
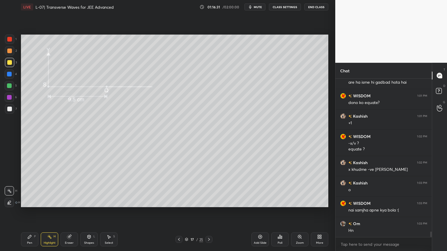
scroll to position [4408, 0]
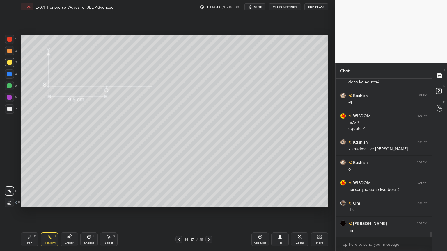
click at [176, 212] on div at bounding box center [178, 239] width 7 height 7
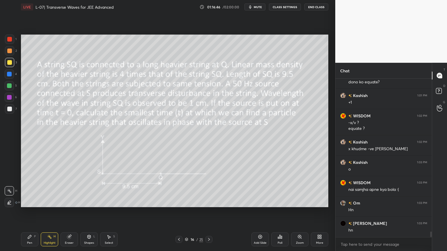
click at [208, 212] on icon at bounding box center [208, 239] width 5 height 5
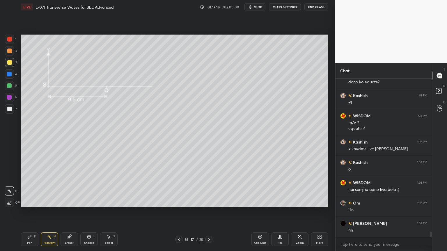
click at [10, 42] on div at bounding box center [9, 39] width 9 height 9
click at [29, 212] on div "Pen P" at bounding box center [29, 240] width 17 height 14
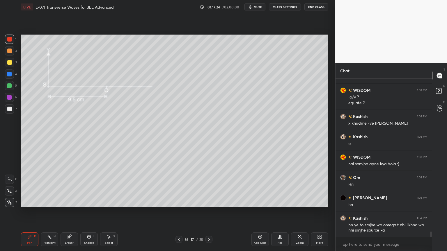
click at [49, 212] on circle at bounding box center [49, 235] width 1 height 1
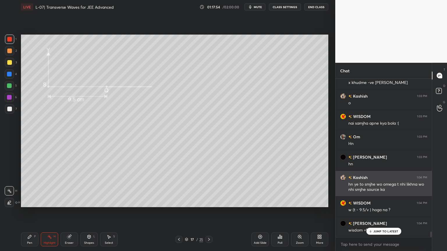
scroll to position [4495, 0]
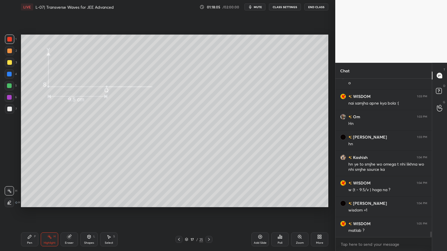
click at [35, 212] on div "P" at bounding box center [35, 236] width 2 height 3
click at [72, 212] on div "Eraser" at bounding box center [68, 240] width 17 height 14
click at [34, 212] on div "P" at bounding box center [35, 236] width 2 height 3
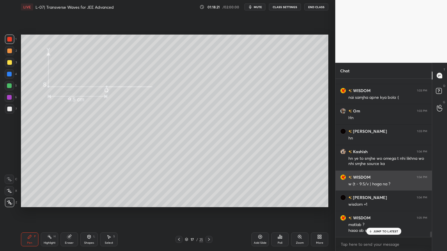
scroll to position [4501, 0]
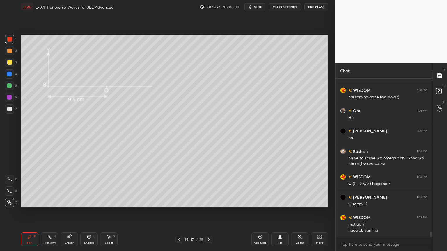
click at [8, 65] on div at bounding box center [9, 62] width 9 height 9
click at [47, 212] on div "Highlight" at bounding box center [50, 243] width 12 height 3
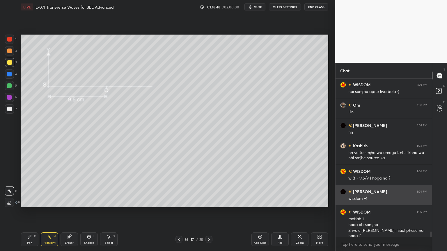
scroll to position [4527, 0]
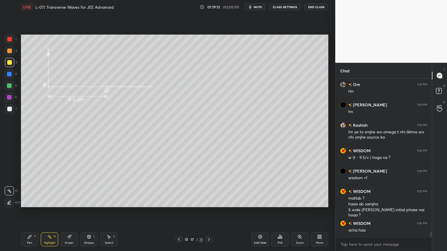
click at [30, 212] on div "Pen P" at bounding box center [29, 240] width 17 height 14
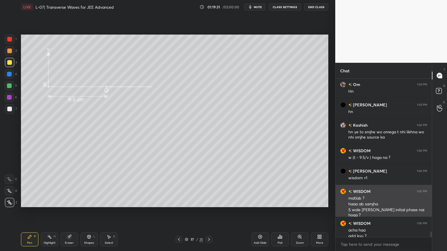
scroll to position [4533, 0]
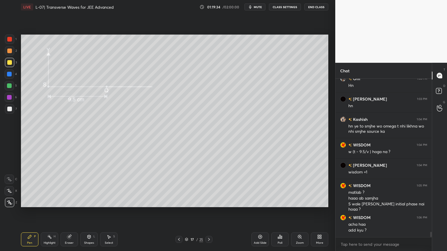
click at [51, 212] on icon at bounding box center [49, 237] width 5 height 5
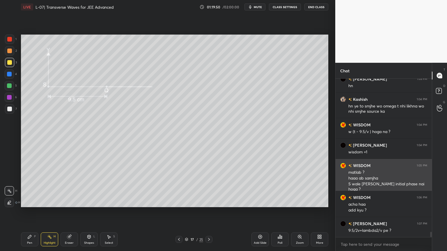
scroll to position [4574, 0]
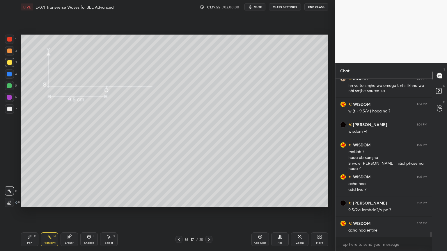
click at [176, 212] on div at bounding box center [178, 239] width 7 height 7
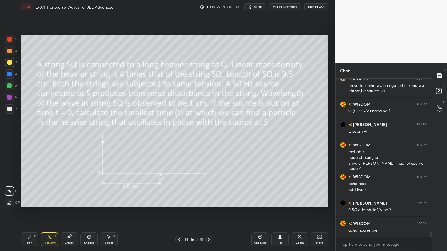
click at [210, 212] on icon at bounding box center [208, 239] width 5 height 5
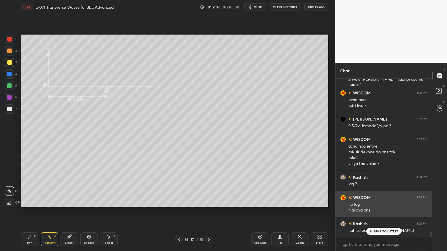
scroll to position [4658, 0]
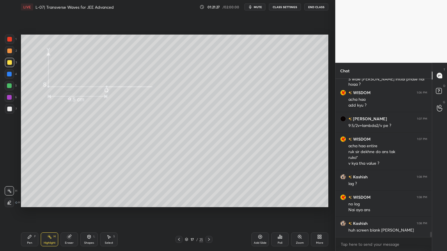
click at [46, 212] on div "Highlight H" at bounding box center [49, 240] width 17 height 14
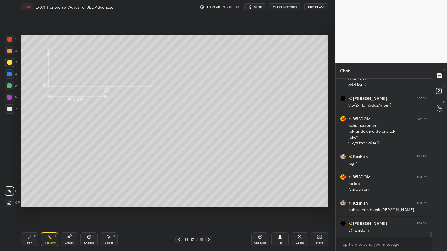
click at [259, 212] on icon at bounding box center [260, 237] width 5 height 5
click at [9, 52] on div at bounding box center [9, 51] width 5 height 5
click at [25, 212] on div "Pen P" at bounding box center [29, 240] width 17 height 14
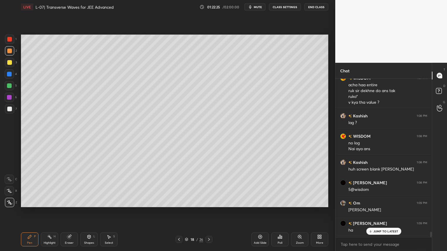
scroll to position [4739, 0]
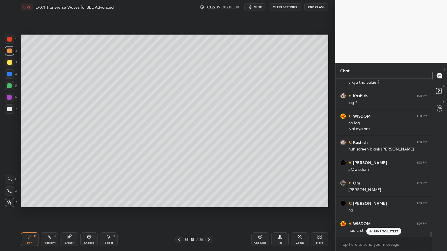
click at [179, 212] on icon at bounding box center [179, 239] width 5 height 5
click at [209, 212] on icon at bounding box center [208, 239] width 5 height 5
click at [8, 62] on div at bounding box center [9, 62] width 5 height 5
click at [177, 212] on icon at bounding box center [179, 239] width 5 height 5
click at [209, 212] on icon at bounding box center [208, 239] width 5 height 5
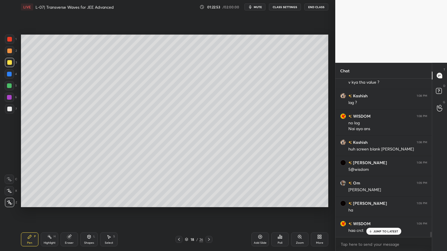
click at [178, 212] on icon at bounding box center [179, 239] width 5 height 5
click at [209, 212] on icon at bounding box center [209, 239] width 2 height 3
click at [69, 212] on icon at bounding box center [69, 237] width 4 height 4
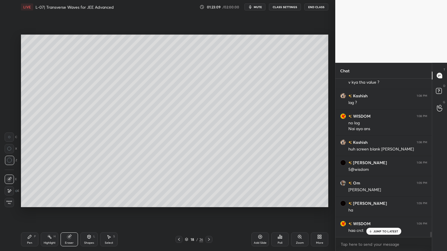
click at [22, 212] on div "Pen P" at bounding box center [29, 240] width 17 height 14
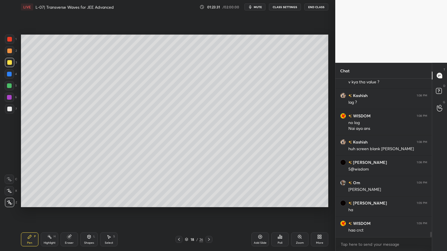
scroll to position [4760, 0]
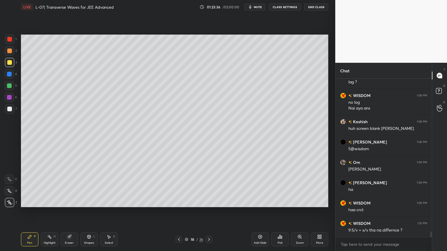
click at [177, 212] on icon at bounding box center [179, 239] width 5 height 5
click at [49, 212] on div "Highlight H" at bounding box center [49, 240] width 17 height 14
click at [208, 212] on icon at bounding box center [208, 239] width 5 height 5
click at [27, 212] on icon at bounding box center [29, 237] width 5 height 5
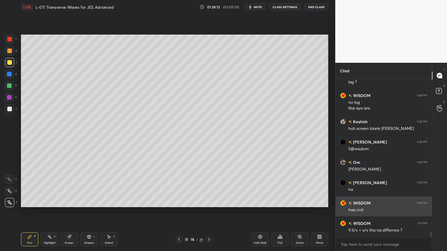
scroll to position [4780, 0]
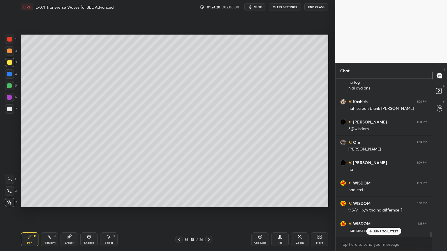
click at [7, 73] on div at bounding box center [9, 74] width 5 height 5
click at [8, 60] on div at bounding box center [9, 62] width 5 height 5
click at [7, 52] on div at bounding box center [9, 51] width 5 height 5
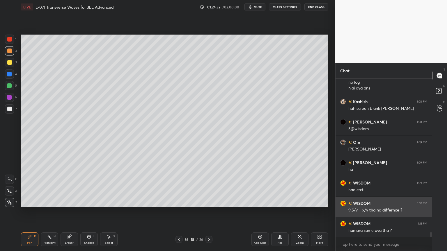
scroll to position [4780, 0]
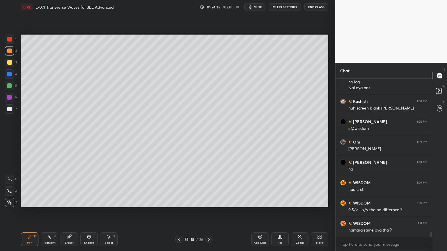
click at [179, 212] on icon at bounding box center [179, 239] width 5 height 5
click at [49, 212] on icon at bounding box center [49, 237] width 5 height 5
click at [8, 63] on div at bounding box center [9, 62] width 5 height 5
click at [11, 42] on div at bounding box center [9, 39] width 9 height 9
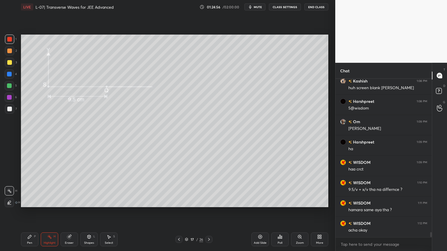
click at [208, 212] on div at bounding box center [208, 239] width 7 height 7
click at [7, 85] on div at bounding box center [9, 85] width 9 height 9
click at [27, 212] on div "Pen P" at bounding box center [29, 240] width 17 height 14
click at [70, 212] on icon at bounding box center [69, 237] width 5 height 5
click at [178, 212] on icon at bounding box center [179, 239] width 5 height 5
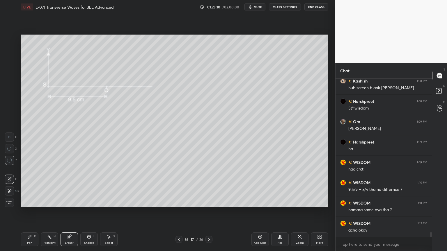
click at [50, 212] on div "Highlight" at bounding box center [50, 243] width 12 height 3
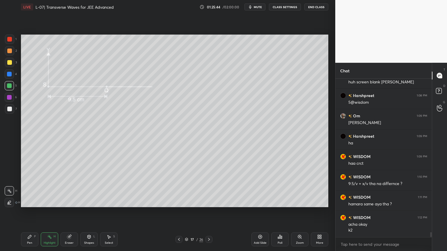
click at [209, 212] on icon at bounding box center [208, 239] width 5 height 5
click at [178, 212] on icon at bounding box center [179, 239] width 5 height 5
click at [177, 212] on icon at bounding box center [179, 239] width 5 height 5
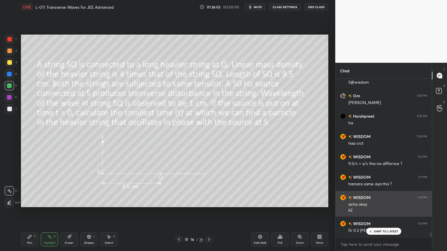
scroll to position [4827, 0]
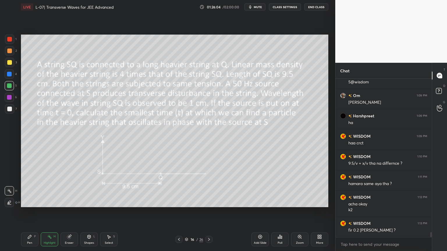
click at [90, 212] on div "Shapes L" at bounding box center [88, 240] width 17 height 14
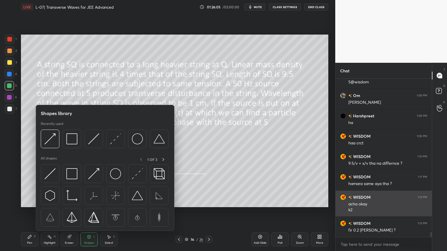
click at [111, 144] on img at bounding box center [115, 138] width 11 height 11
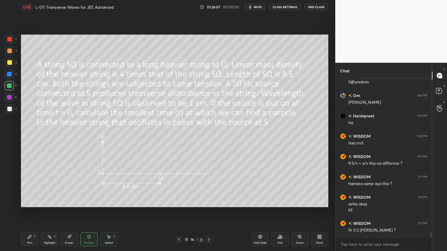
click at [71, 212] on div "Eraser" at bounding box center [68, 240] width 17 height 14
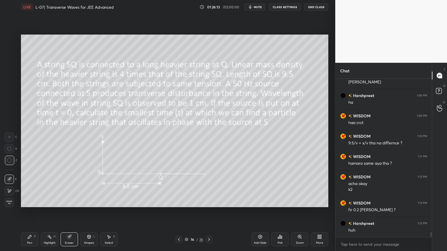
click at [208, 212] on icon at bounding box center [208, 239] width 5 height 5
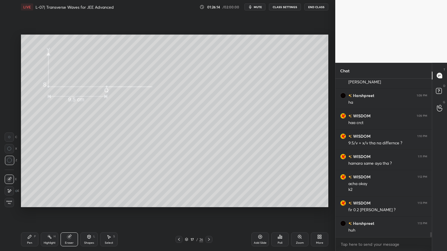
click at [208, 212] on icon at bounding box center [208, 239] width 5 height 5
click at [35, 212] on div "P" at bounding box center [35, 236] width 2 height 3
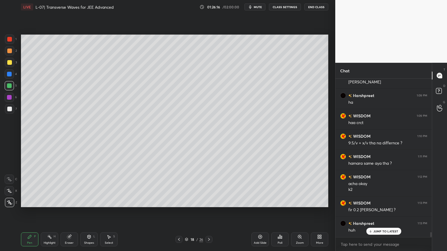
scroll to position [4867, 0]
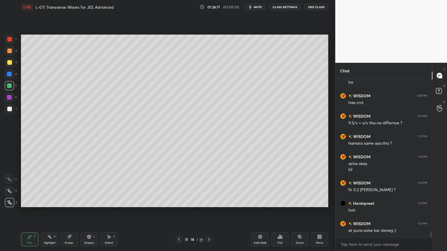
click at [10, 73] on div at bounding box center [9, 74] width 5 height 5
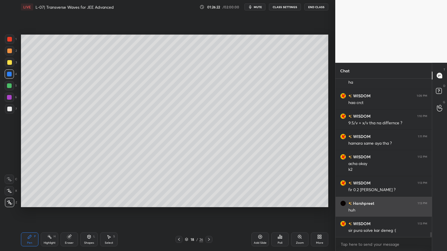
scroll to position [4888, 0]
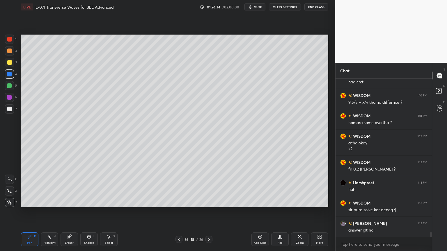
click at [50, 212] on rect at bounding box center [50, 237] width 3 height 3
click at [33, 212] on div "Pen P" at bounding box center [29, 240] width 17 height 14
click at [258, 212] on icon at bounding box center [260, 237] width 5 height 5
click at [90, 212] on icon at bounding box center [89, 236] width 3 height 3
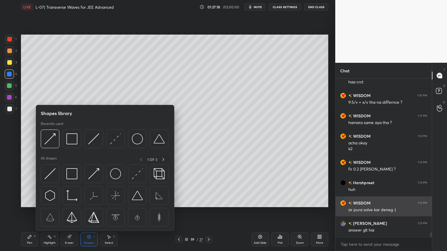
click at [71, 138] on img at bounding box center [71, 138] width 11 height 11
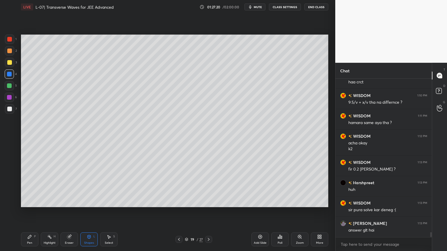
click at [177, 212] on icon at bounding box center [179, 239] width 5 height 5
click at [178, 212] on icon at bounding box center [179, 239] width 5 height 5
click at [48, 212] on icon at bounding box center [49, 237] width 5 height 5
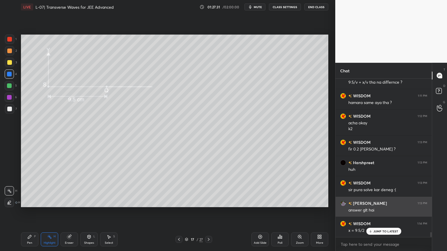
scroll to position [4908, 0]
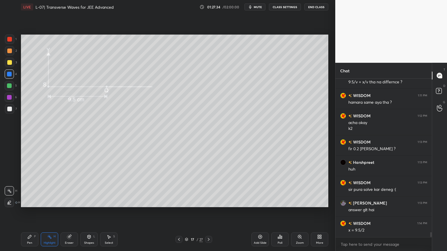
click at [209, 212] on icon at bounding box center [209, 239] width 2 height 3
click at [49, 212] on icon at bounding box center [49, 237] width 5 height 5
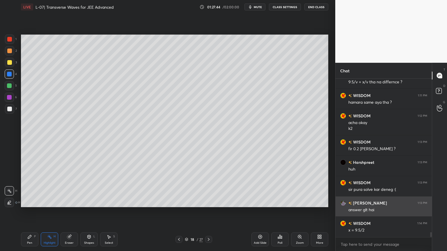
scroll to position [4914, 0]
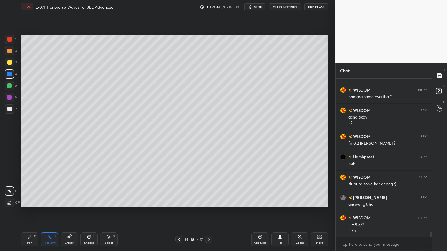
click at [209, 212] on icon at bounding box center [208, 239] width 5 height 5
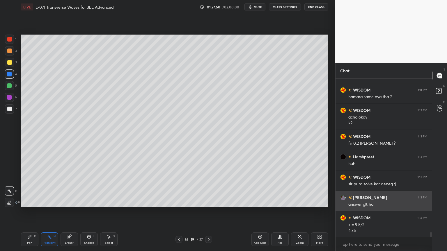
scroll to position [4934, 0]
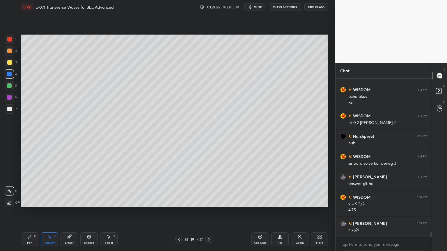
click at [179, 212] on div at bounding box center [178, 239] width 7 height 7
click at [179, 212] on icon at bounding box center [179, 239] width 5 height 5
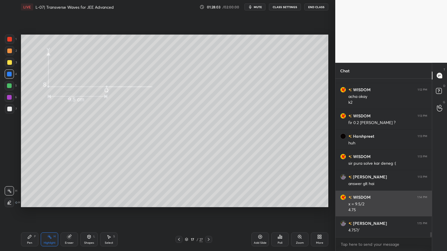
scroll to position [4954, 0]
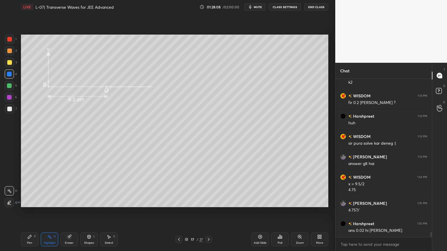
click at [178, 212] on icon at bounding box center [179, 239] width 5 height 5
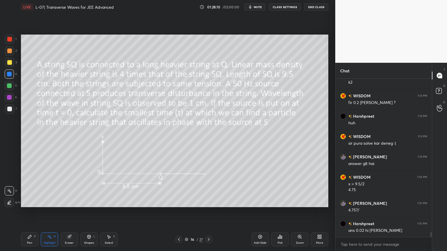
click at [10, 97] on div at bounding box center [9, 97] width 5 height 5
click at [10, 107] on div at bounding box center [9, 109] width 5 height 5
click at [27, 212] on icon at bounding box center [29, 237] width 5 height 5
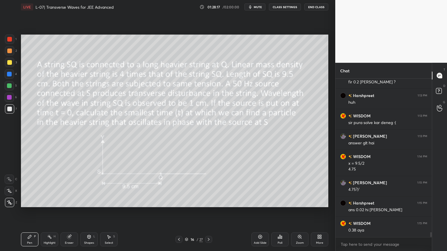
click at [207, 212] on div at bounding box center [208, 239] width 7 height 7
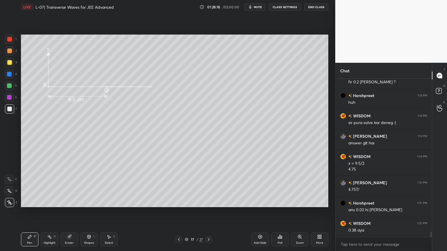
click at [207, 212] on icon at bounding box center [208, 239] width 5 height 5
click at [206, 212] on icon at bounding box center [208, 239] width 5 height 5
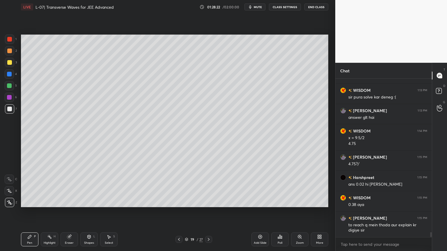
click at [208, 212] on icon at bounding box center [208, 239] width 5 height 5
click at [173, 212] on div "20 / 27" at bounding box center [193, 239] width 115 height 7
click at [179, 212] on icon at bounding box center [179, 239] width 5 height 5
click at [178, 212] on icon at bounding box center [179, 239] width 5 height 5
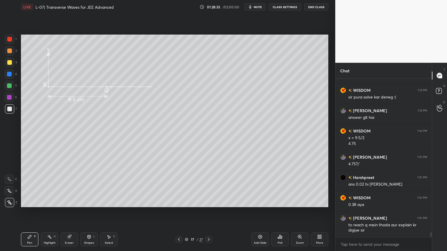
click at [207, 212] on icon at bounding box center [208, 239] width 5 height 5
click at [206, 212] on div at bounding box center [208, 239] width 7 height 7
click at [179, 212] on icon at bounding box center [179, 239] width 2 height 3
click at [179, 212] on icon at bounding box center [179, 239] width 5 height 5
click at [45, 212] on div "Highlight H" at bounding box center [49, 240] width 17 height 14
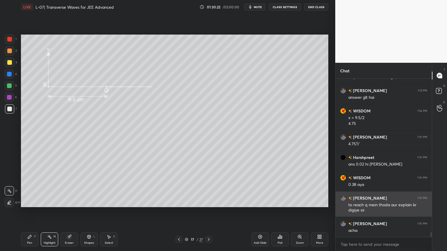
scroll to position [5041, 0]
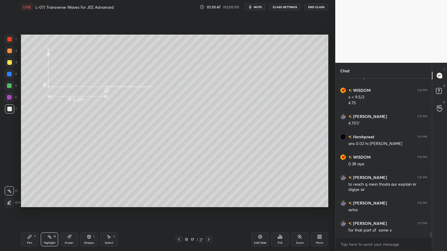
click at [207, 212] on icon at bounding box center [208, 239] width 5 height 5
click at [206, 212] on icon at bounding box center [208, 239] width 5 height 5
click at [206, 212] on div at bounding box center [208, 239] width 7 height 7
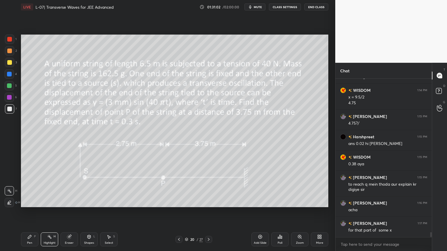
click at [9, 52] on div at bounding box center [9, 51] width 5 height 5
click at [24, 212] on div "Pen P" at bounding box center [29, 240] width 17 height 14
click at [69, 212] on div "Eraser" at bounding box center [68, 240] width 17 height 14
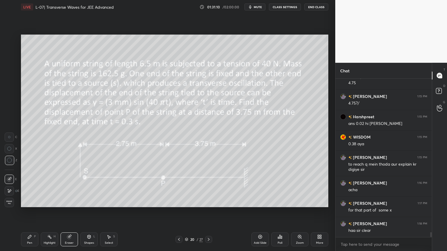
click at [31, 212] on icon at bounding box center [29, 236] width 3 height 3
click at [51, 212] on div "Highlight H" at bounding box center [49, 240] width 17 height 14
click at [9, 97] on div at bounding box center [9, 97] width 5 height 5
click at [24, 212] on div "Pen P" at bounding box center [29, 240] width 17 height 14
click at [71, 212] on icon at bounding box center [69, 237] width 5 height 5
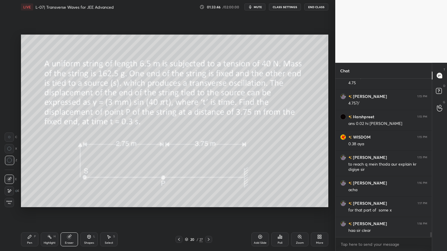
scroll to position [5082, 0]
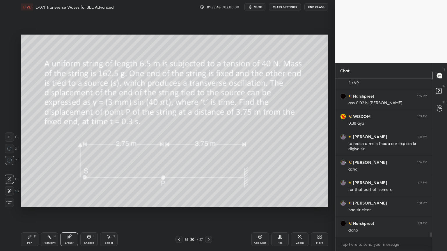
click at [31, 212] on div "Pen P" at bounding box center [29, 240] width 17 height 14
click at [75, 212] on div "Eraser" at bounding box center [68, 240] width 17 height 14
click at [31, 212] on icon at bounding box center [29, 236] width 3 height 3
click at [86, 212] on div "Shapes L" at bounding box center [88, 240] width 17 height 14
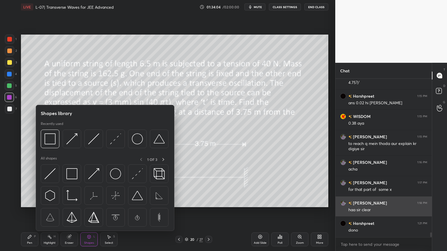
click at [136, 176] on img at bounding box center [137, 173] width 11 height 11
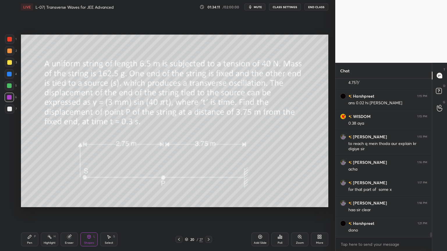
click at [12, 38] on div at bounding box center [9, 39] width 5 height 5
click at [30, 212] on div "Pen" at bounding box center [29, 243] width 5 height 3
click at [50, 212] on rect at bounding box center [50, 237] width 3 height 3
click at [256, 212] on div "Add Slide" at bounding box center [259, 240] width 17 height 14
click at [10, 63] on div at bounding box center [9, 62] width 5 height 5
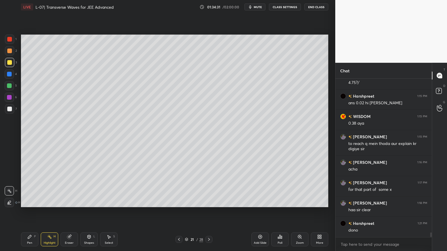
click at [24, 212] on div "Pen P" at bounding box center [29, 240] width 17 height 14
click at [65, 212] on div "Eraser" at bounding box center [68, 240] width 17 height 14
click at [25, 212] on div "Pen P" at bounding box center [29, 240] width 17 height 14
click at [85, 212] on div "Shapes L" at bounding box center [88, 240] width 17 height 14
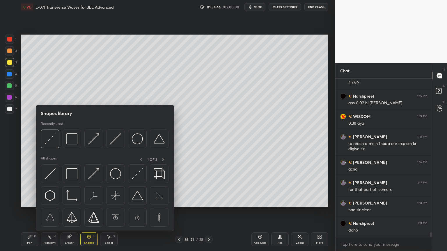
click at [63, 212] on div "Eraser" at bounding box center [68, 240] width 17 height 14
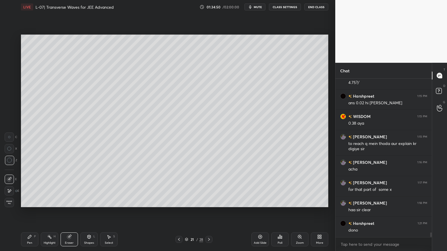
click at [88, 212] on div "Shapes L" at bounding box center [88, 240] width 17 height 14
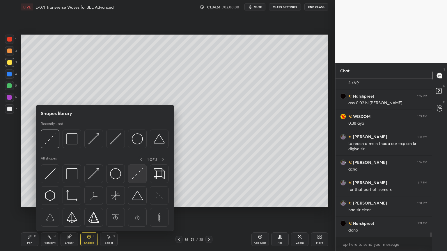
click at [141, 174] on img at bounding box center [137, 173] width 11 height 11
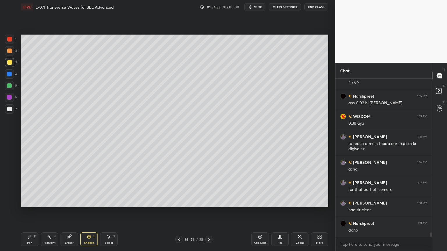
click at [29, 212] on icon at bounding box center [29, 237] width 5 height 5
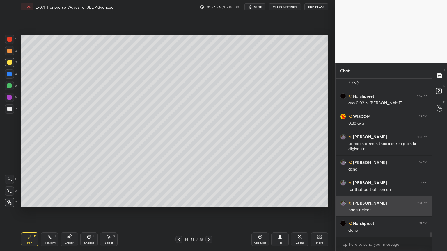
scroll to position [5102, 0]
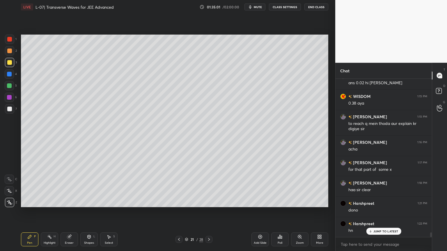
click at [88, 212] on div "Shapes L" at bounding box center [88, 240] width 17 height 14
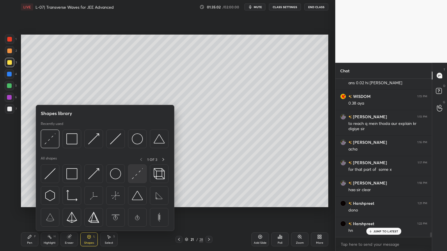
click at [137, 177] on img at bounding box center [137, 173] width 11 height 11
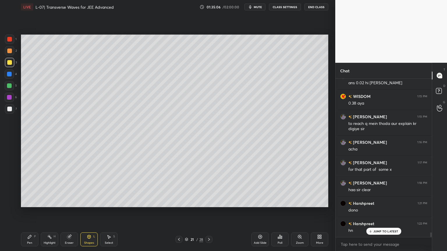
click at [31, 212] on div "Pen P" at bounding box center [29, 240] width 17 height 14
click at [9, 97] on div at bounding box center [9, 97] width 5 height 5
click at [177, 212] on icon at bounding box center [179, 239] width 5 height 5
click at [47, 212] on icon at bounding box center [49, 237] width 5 height 5
click at [207, 212] on div at bounding box center [208, 239] width 7 height 7
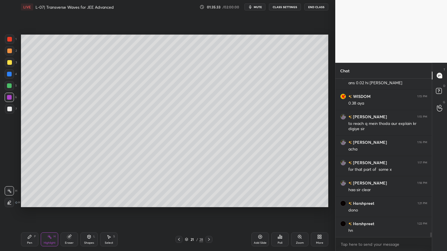
scroll to position [5123, 0]
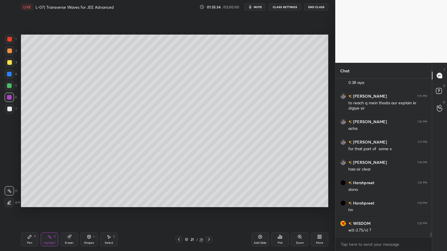
click at [8, 62] on div at bounding box center [9, 62] width 5 height 5
click at [24, 212] on div "Pen P" at bounding box center [29, 240] width 17 height 14
click at [50, 212] on rect at bounding box center [50, 237] width 3 height 3
click at [9, 96] on div at bounding box center [9, 97] width 5 height 5
click at [22, 212] on div "Pen P" at bounding box center [29, 240] width 17 height 14
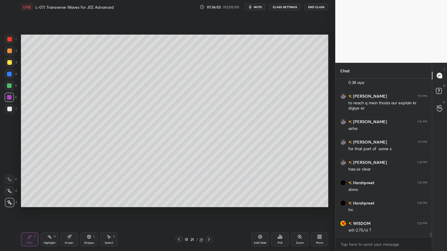
click at [177, 212] on icon at bounding box center [179, 239] width 5 height 5
click at [49, 212] on div "Highlight H" at bounding box center [49, 240] width 17 height 14
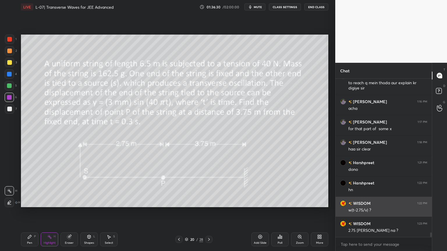
scroll to position [5163, 0]
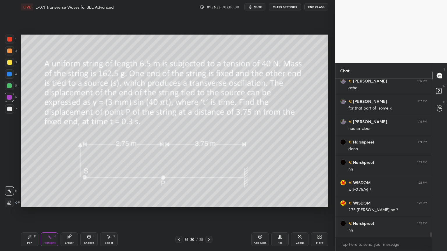
click at [208, 212] on icon at bounding box center [208, 239] width 5 height 5
click at [178, 212] on icon at bounding box center [179, 239] width 2 height 3
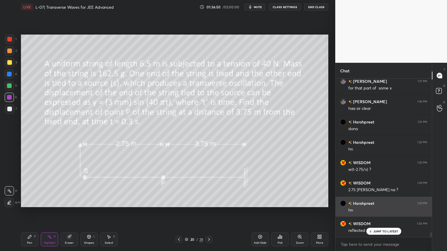
scroll to position [5184, 0]
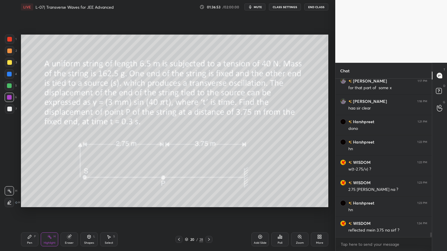
click at [11, 63] on div at bounding box center [9, 62] width 5 height 5
click at [31, 212] on div "Pen P" at bounding box center [29, 240] width 17 height 14
click at [208, 212] on icon at bounding box center [209, 239] width 2 height 3
click at [70, 212] on div "Eraser" at bounding box center [68, 240] width 17 height 14
click at [28, 212] on div "Pen P" at bounding box center [29, 240] width 17 height 14
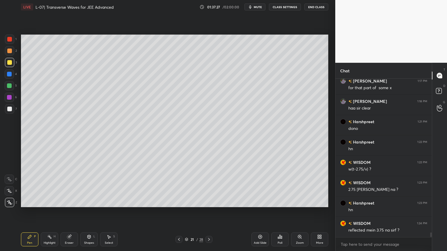
click at [179, 212] on icon at bounding box center [179, 239] width 5 height 5
click at [210, 212] on icon at bounding box center [208, 239] width 5 height 5
click at [10, 99] on div at bounding box center [9, 97] width 5 height 5
click at [68, 212] on div "Eraser" at bounding box center [69, 243] width 9 height 3
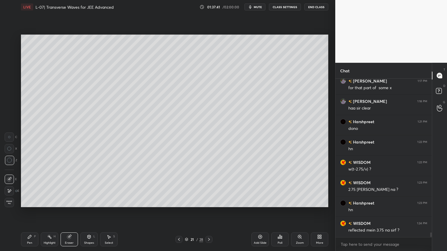
click at [30, 212] on div "Pen P" at bounding box center [29, 240] width 17 height 14
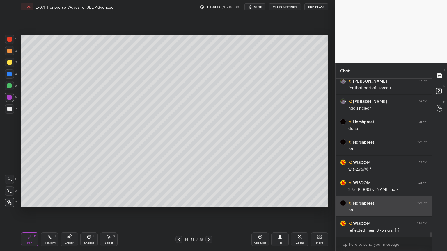
scroll to position [5204, 0]
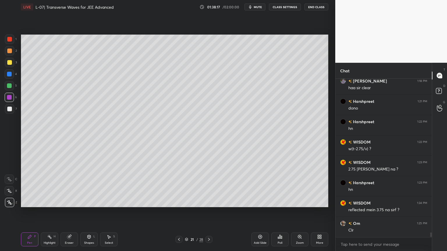
click at [178, 212] on icon at bounding box center [179, 239] width 5 height 5
click at [50, 212] on icon at bounding box center [49, 237] width 5 height 5
click at [209, 212] on icon at bounding box center [208, 239] width 5 height 5
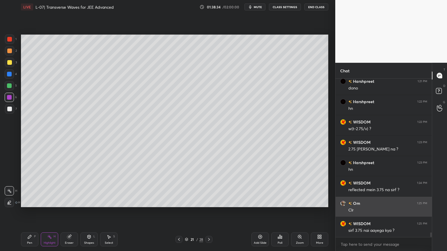
scroll to position [5225, 0]
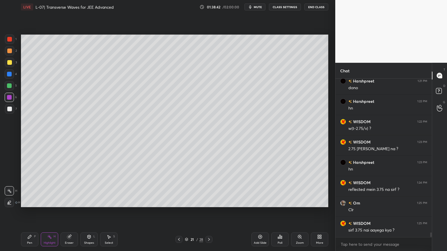
click at [177, 212] on icon at bounding box center [179, 239] width 5 height 5
click at [31, 212] on div "Pen P" at bounding box center [29, 240] width 17 height 14
click at [46, 212] on div "Highlight H" at bounding box center [49, 240] width 17 height 14
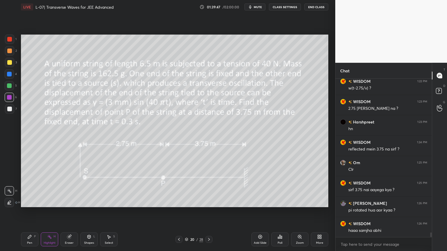
scroll to position [5286, 0]
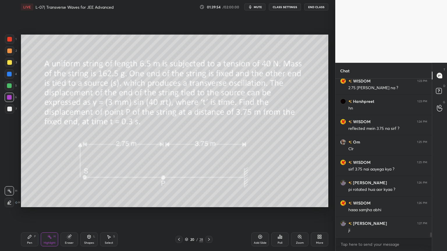
click at [27, 212] on div "Pen P" at bounding box center [29, 240] width 17 height 14
click at [48, 212] on icon at bounding box center [49, 237] width 5 height 5
click at [42, 212] on div "Highlight H" at bounding box center [49, 240] width 17 height 14
click at [31, 212] on icon at bounding box center [29, 237] width 5 height 5
click at [47, 212] on icon at bounding box center [49, 237] width 5 height 5
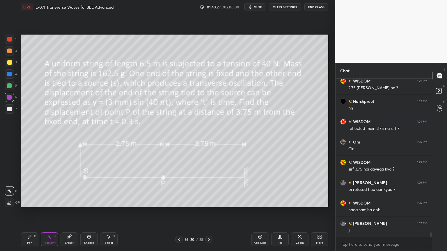
click at [206, 212] on div at bounding box center [208, 239] width 7 height 7
click at [31, 212] on div "Pen" at bounding box center [29, 243] width 5 height 3
click at [73, 212] on div "Eraser" at bounding box center [68, 240] width 17 height 14
click at [27, 212] on div "Pen P" at bounding box center [29, 240] width 17 height 14
click at [180, 212] on div "Pen P Highlight H Eraser Shapes L Select S 21 / 28 Add Slide Poll Zoom More" at bounding box center [174, 239] width 307 height 23
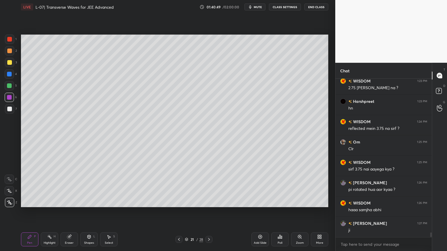
click at [177, 212] on icon at bounding box center [179, 239] width 5 height 5
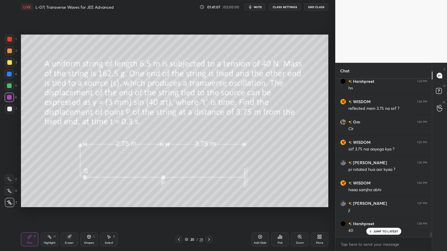
click at [208, 212] on icon at bounding box center [208, 239] width 5 height 5
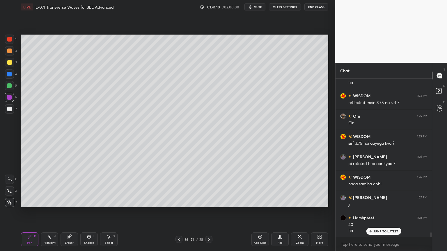
click at [8, 86] on div at bounding box center [9, 85] width 5 height 5
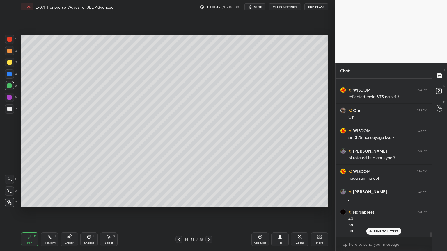
scroll to position [5338, 0]
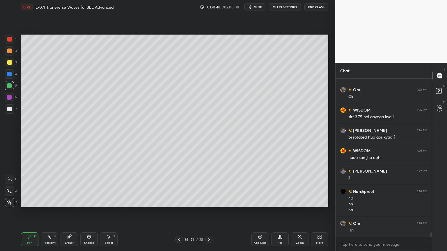
click at [50, 212] on rect at bounding box center [50, 237] width 3 height 3
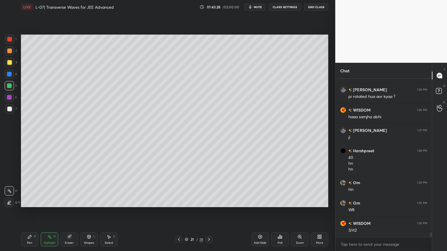
scroll to position [5399, 0]
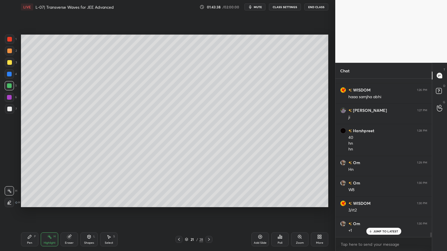
click at [177, 212] on div at bounding box center [178, 239] width 7 height 7
click at [208, 212] on icon at bounding box center [209, 239] width 2 height 3
click at [8, 40] on div at bounding box center [9, 39] width 5 height 5
click at [28, 212] on icon at bounding box center [29, 237] width 5 height 5
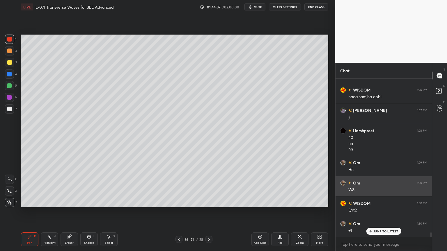
scroll to position [5399, 0]
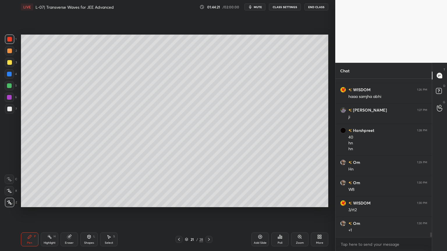
click at [67, 212] on div "Eraser" at bounding box center [68, 240] width 17 height 14
click at [254, 212] on div "Add Slide" at bounding box center [259, 240] width 17 height 14
click at [28, 212] on div "Pen P" at bounding box center [29, 240] width 17 height 14
click at [178, 212] on icon at bounding box center [179, 239] width 5 height 5
click at [208, 212] on div at bounding box center [208, 239] width 7 height 7
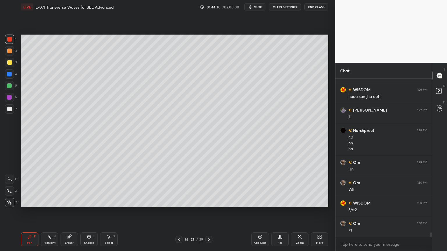
click at [178, 212] on icon at bounding box center [179, 239] width 2 height 3
click at [178, 212] on div at bounding box center [178, 239] width 7 height 7
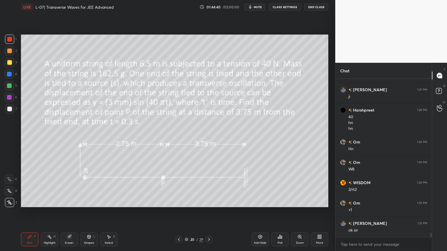
scroll to position [5425, 0]
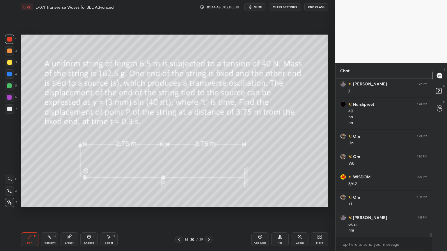
click at [85, 212] on div "Shapes L" at bounding box center [88, 240] width 17 height 14
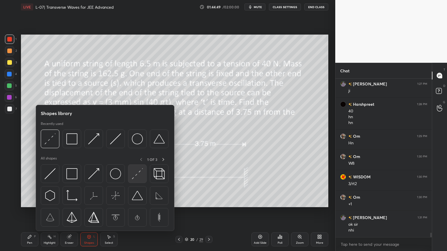
click at [135, 177] on img at bounding box center [137, 173] width 11 height 11
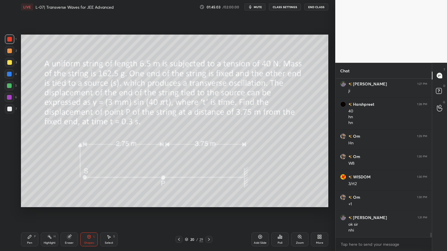
scroll to position [5445, 0]
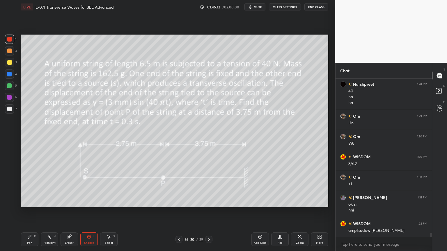
click at [44, 212] on div "Highlight H" at bounding box center [49, 240] width 17 height 14
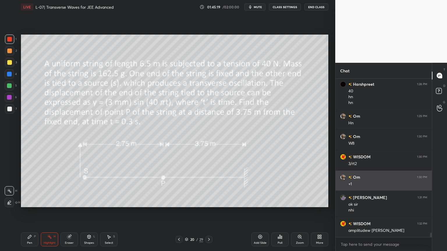
scroll to position [5466, 0]
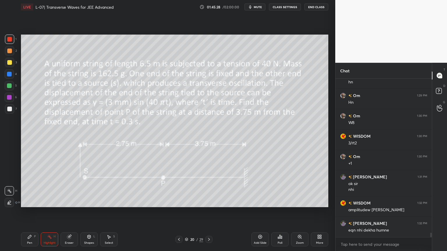
click at [206, 212] on icon at bounding box center [208, 239] width 5 height 5
click at [257, 212] on div "Add Slide" at bounding box center [259, 240] width 17 height 14
click at [28, 212] on icon at bounding box center [29, 237] width 5 height 5
click at [178, 212] on icon at bounding box center [178, 239] width 5 height 5
click at [208, 212] on div at bounding box center [209, 239] width 7 height 7
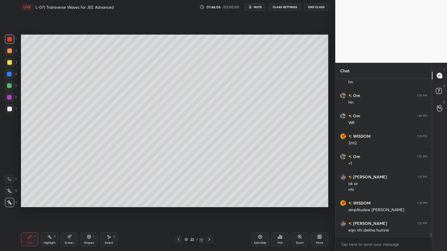
click at [70, 212] on icon at bounding box center [69, 236] width 3 height 3
click at [28, 212] on icon at bounding box center [29, 236] width 3 height 3
click at [8, 64] on div at bounding box center [9, 62] width 5 height 5
click at [178, 212] on icon at bounding box center [178, 239] width 5 height 5
click at [205, 212] on div "21 / 30" at bounding box center [194, 239] width 38 height 7
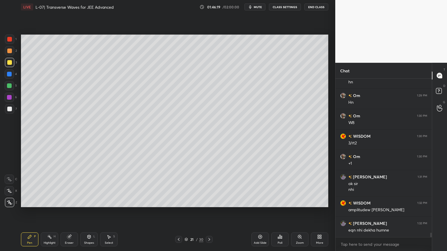
click at [208, 212] on icon at bounding box center [209, 239] width 5 height 5
click at [177, 212] on icon at bounding box center [178, 239] width 5 height 5
click at [176, 212] on icon at bounding box center [178, 239] width 5 height 5
click at [208, 212] on icon at bounding box center [209, 239] width 5 height 5
click at [207, 212] on icon at bounding box center [209, 239] width 5 height 5
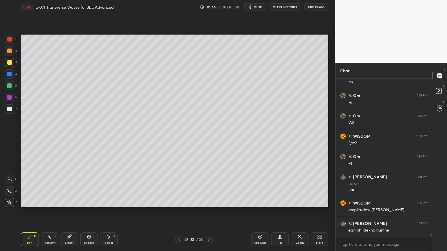
click at [7, 75] on div at bounding box center [9, 74] width 5 height 5
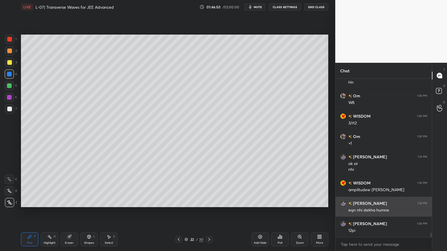
scroll to position [5507, 0]
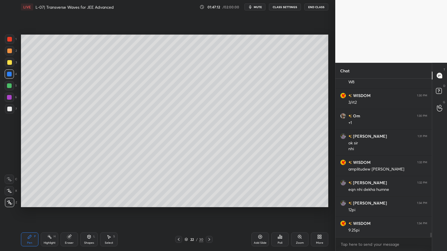
click at [9, 61] on div at bounding box center [9, 62] width 5 height 5
click at [51, 212] on icon at bounding box center [49, 237] width 5 height 5
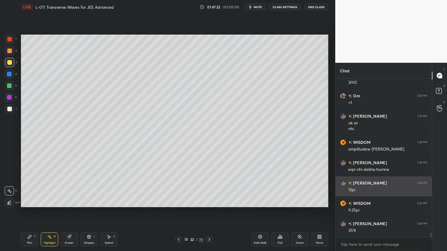
scroll to position [5547, 0]
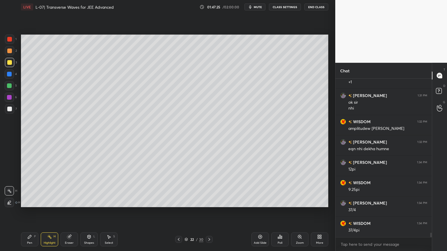
click at [34, 212] on div "Pen P" at bounding box center [29, 240] width 17 height 14
click at [64, 212] on div "Eraser" at bounding box center [68, 240] width 17 height 14
click at [31, 212] on icon at bounding box center [29, 237] width 5 height 5
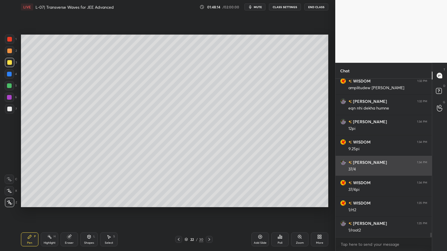
scroll to position [5608, 0]
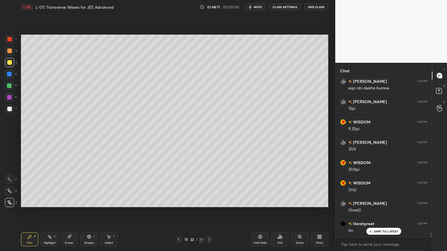
click at [259, 212] on icon at bounding box center [260, 237] width 5 height 5
click at [8, 50] on div at bounding box center [9, 51] width 5 height 5
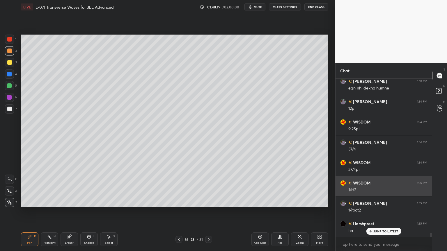
scroll to position [5629, 0]
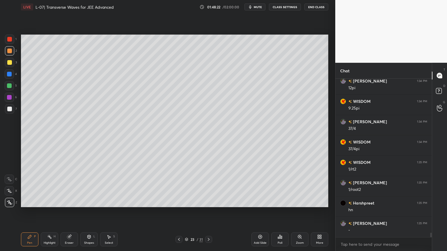
click at [178, 212] on icon at bounding box center [179, 239] width 2 height 3
click at [8, 96] on div at bounding box center [9, 97] width 5 height 5
click at [70, 212] on icon at bounding box center [69, 237] width 4 height 4
click at [30, 212] on icon at bounding box center [29, 237] width 5 height 5
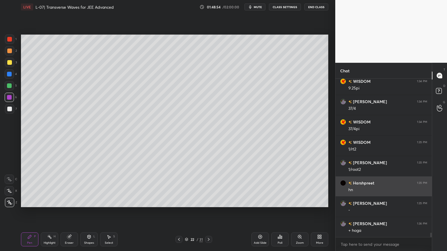
scroll to position [5669, 0]
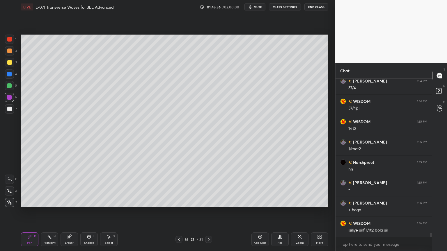
click at [208, 212] on div at bounding box center [208, 239] width 7 height 7
click at [6, 53] on div at bounding box center [9, 50] width 9 height 9
click at [7, 61] on div at bounding box center [9, 62] width 5 height 5
click at [177, 212] on icon at bounding box center [179, 239] width 5 height 5
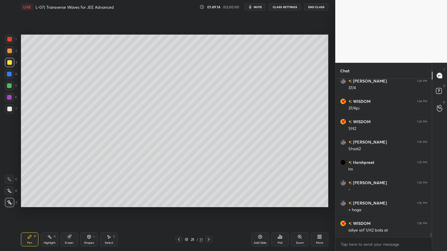
click at [209, 212] on icon at bounding box center [208, 239] width 5 height 5
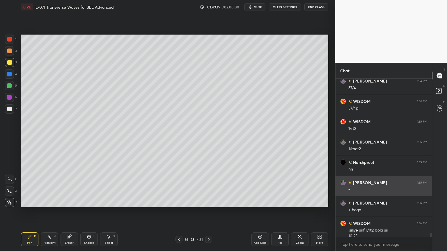
scroll to position [5675, 0]
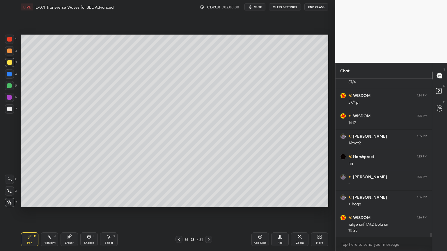
click at [8, 50] on div at bounding box center [9, 51] width 5 height 5
click at [177, 212] on icon at bounding box center [179, 239] width 5 height 5
click at [211, 212] on div at bounding box center [208, 239] width 7 height 7
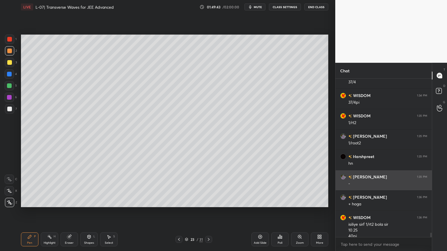
scroll to position [5681, 0]
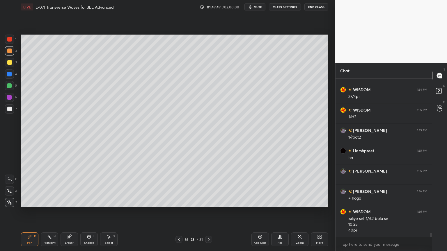
click at [179, 212] on icon at bounding box center [179, 239] width 5 height 5
click at [178, 212] on icon at bounding box center [179, 239] width 5 height 5
click at [207, 212] on icon at bounding box center [208, 239] width 5 height 5
click at [206, 212] on icon at bounding box center [208, 239] width 5 height 5
click at [71, 212] on icon at bounding box center [69, 236] width 3 height 3
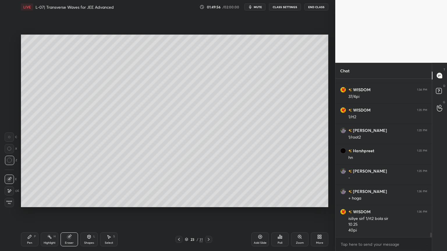
click at [28, 212] on icon at bounding box center [29, 236] width 3 height 3
click at [49, 212] on icon at bounding box center [49, 237] width 1 height 1
click at [7, 63] on div at bounding box center [9, 62] width 5 height 5
click at [31, 212] on div "Pen P" at bounding box center [29, 240] width 17 height 14
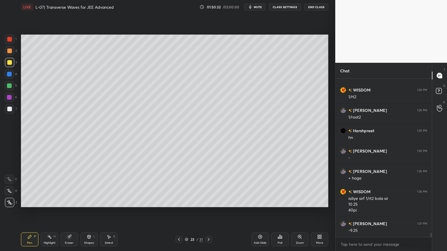
scroll to position [5722, 0]
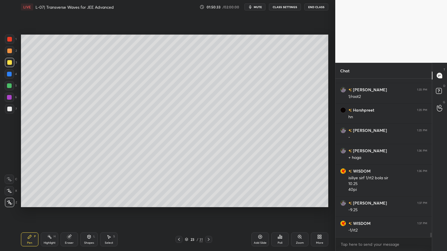
click at [9, 86] on div at bounding box center [9, 85] width 5 height 5
click at [177, 212] on icon at bounding box center [179, 239] width 5 height 5
click at [176, 212] on div at bounding box center [178, 239] width 7 height 7
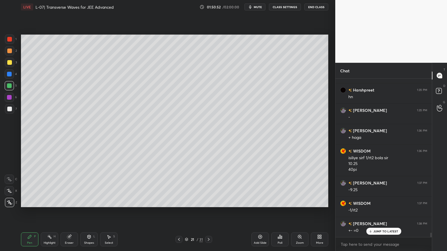
click at [54, 212] on div "H" at bounding box center [55, 236] width 2 height 3
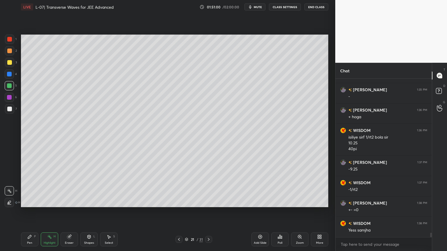
click at [177, 212] on icon at bounding box center [179, 239] width 5 height 5
click at [209, 212] on div at bounding box center [208, 239] width 7 height 7
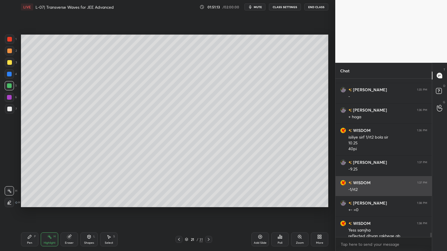
scroll to position [5768, 0]
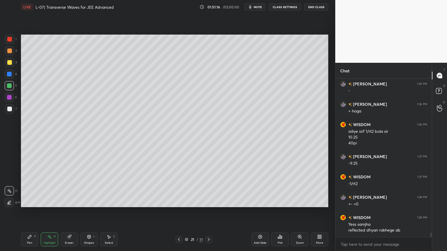
click at [208, 212] on icon at bounding box center [209, 239] width 2 height 3
click at [206, 212] on icon at bounding box center [208, 239] width 5 height 5
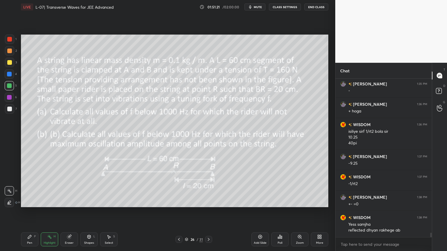
click at [30, 212] on div "Pen P" at bounding box center [29, 240] width 17 height 14
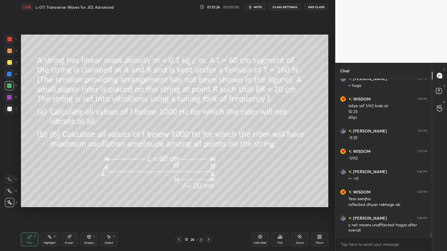
click at [206, 212] on div at bounding box center [208, 239] width 7 height 7
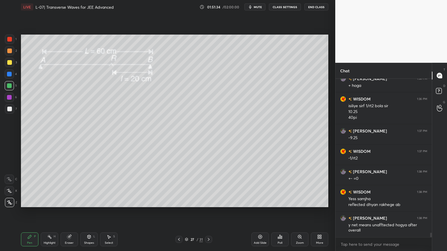
scroll to position [5800, 0]
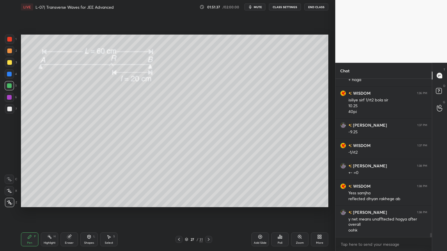
click at [211, 212] on div at bounding box center [208, 239] width 7 height 7
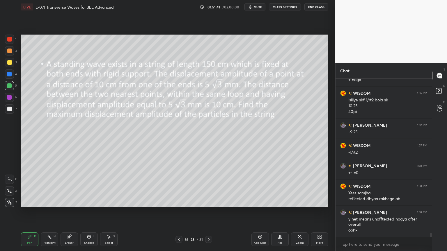
click at [210, 212] on icon at bounding box center [208, 239] width 5 height 5
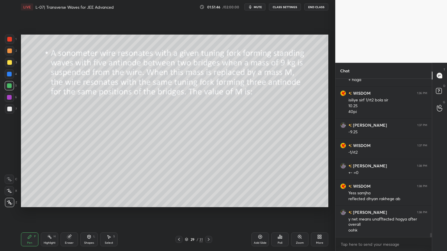
click at [206, 212] on div at bounding box center [208, 239] width 7 height 7
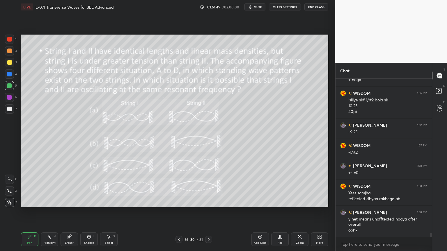
click at [210, 212] on icon at bounding box center [208, 239] width 5 height 5
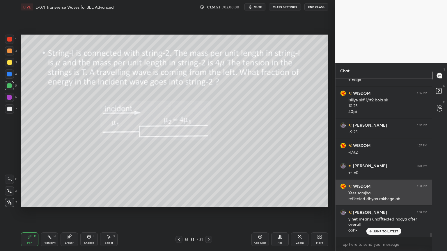
scroll to position [5830, 0]
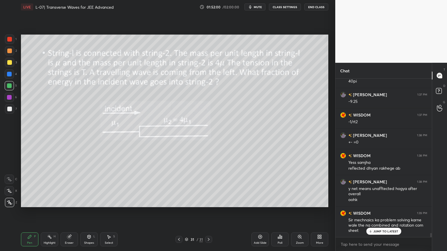
click at [48, 212] on circle at bounding box center [47, 236] width 1 height 1
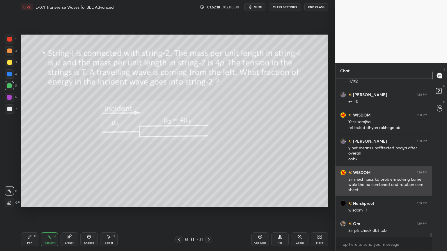
scroll to position [5892, 0]
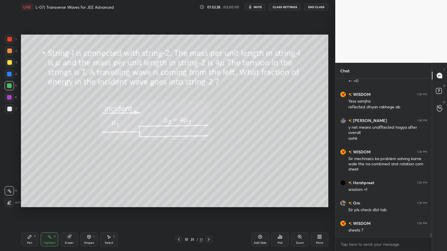
click at [178, 212] on icon at bounding box center [179, 239] width 5 height 5
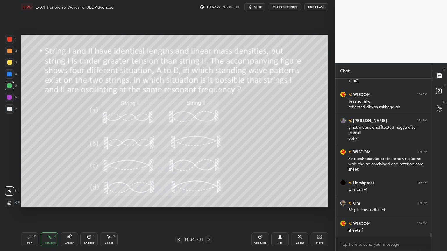
click at [177, 212] on icon at bounding box center [179, 239] width 5 height 5
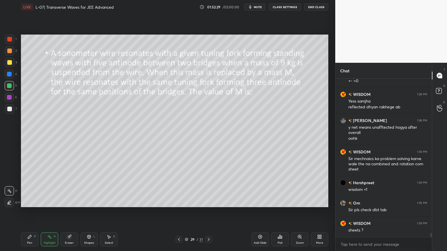
click at [177, 212] on icon at bounding box center [179, 239] width 5 height 5
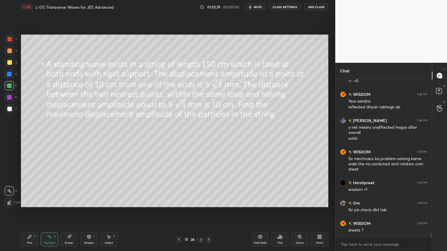
click at [176, 212] on div at bounding box center [178, 239] width 7 height 7
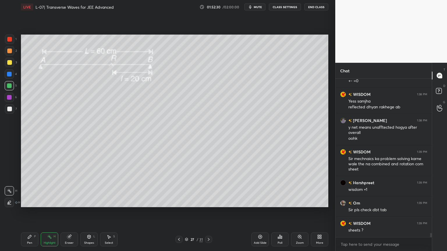
click at [176, 212] on div at bounding box center [178, 239] width 7 height 7
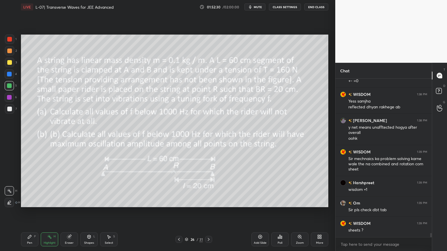
click at [176, 212] on div at bounding box center [178, 239] width 7 height 7
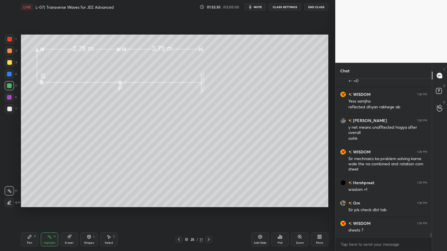
click at [177, 212] on icon at bounding box center [179, 239] width 5 height 5
click at [176, 212] on div at bounding box center [178, 239] width 7 height 7
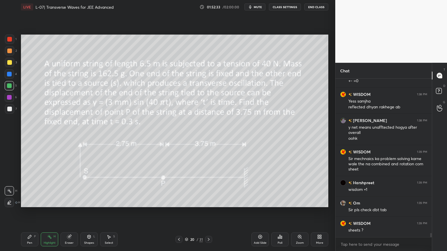
click at [177, 212] on icon at bounding box center [179, 239] width 5 height 5
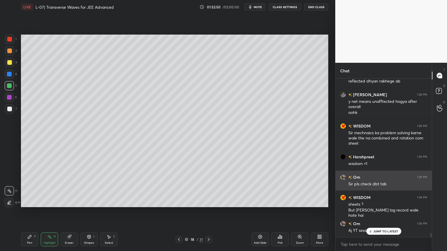
scroll to position [5918, 0]
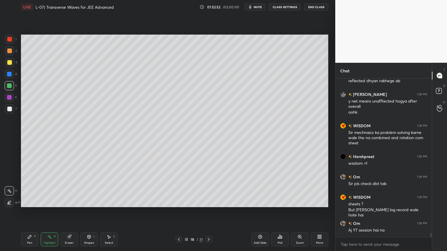
click at [179, 212] on icon at bounding box center [179, 239] width 5 height 5
click at [175, 212] on div "17 / 31" at bounding box center [193, 239] width 115 height 7
click at [178, 212] on icon at bounding box center [179, 239] width 5 height 5
click at [179, 212] on icon at bounding box center [179, 239] width 5 height 5
click at [177, 212] on icon at bounding box center [179, 239] width 5 height 5
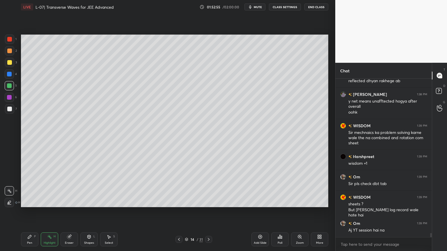
click at [177, 212] on icon at bounding box center [179, 239] width 5 height 5
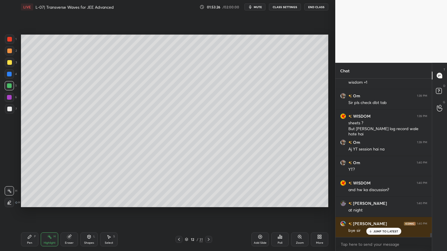
scroll to position [6020, 0]
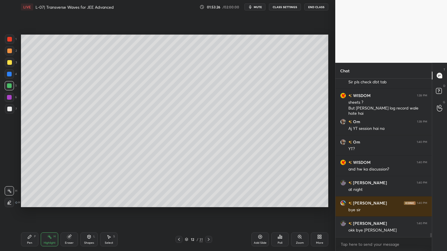
click at [312, 7] on button "End Class" at bounding box center [316, 6] width 24 height 7
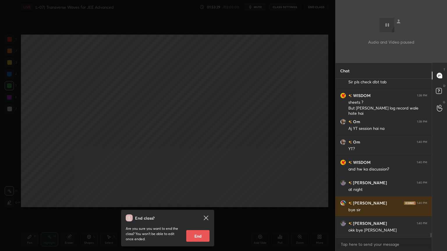
click at [195, 212] on button "End" at bounding box center [197, 236] width 23 height 12
type textarea "x"
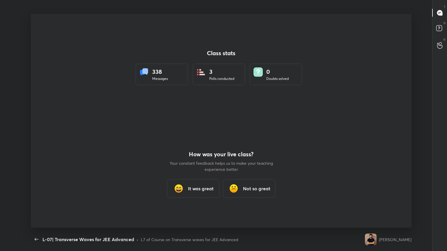
scroll to position [0, 0]
